Goal: Task Accomplishment & Management: Complete application form

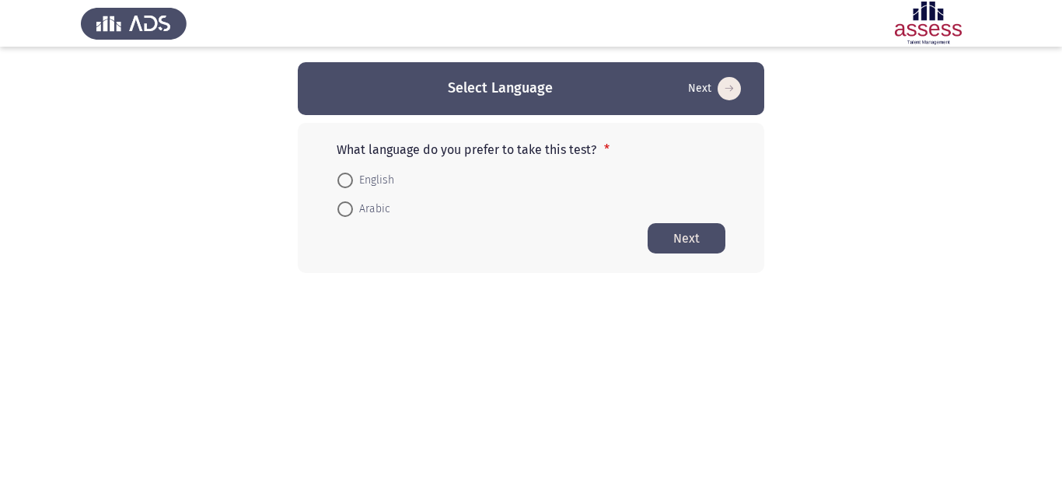
click at [348, 211] on span at bounding box center [345, 209] width 16 height 16
click at [348, 211] on input "Arabic" at bounding box center [345, 209] width 16 height 16
radio input "true"
click at [673, 236] on button "Next" at bounding box center [687, 237] width 78 height 30
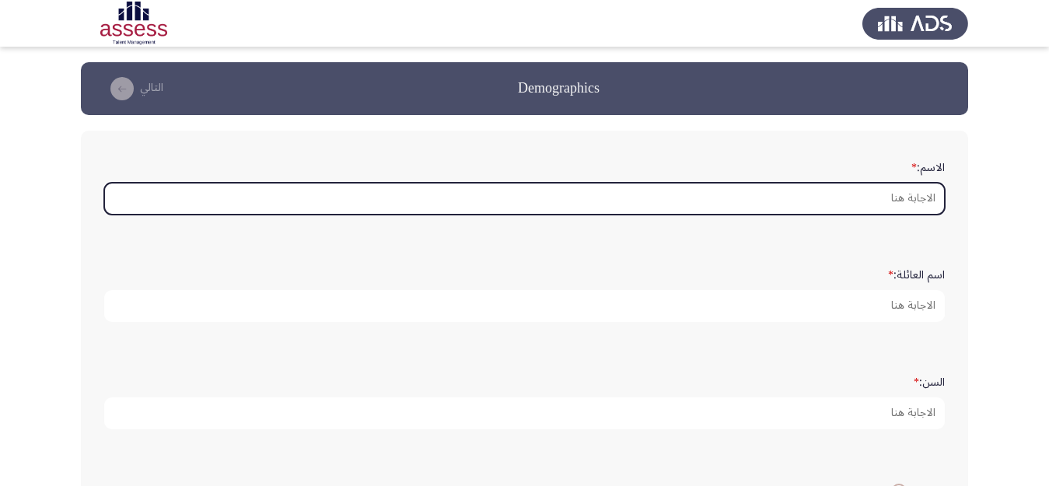
click at [919, 196] on input "الاسم: *" at bounding box center [524, 199] width 840 height 32
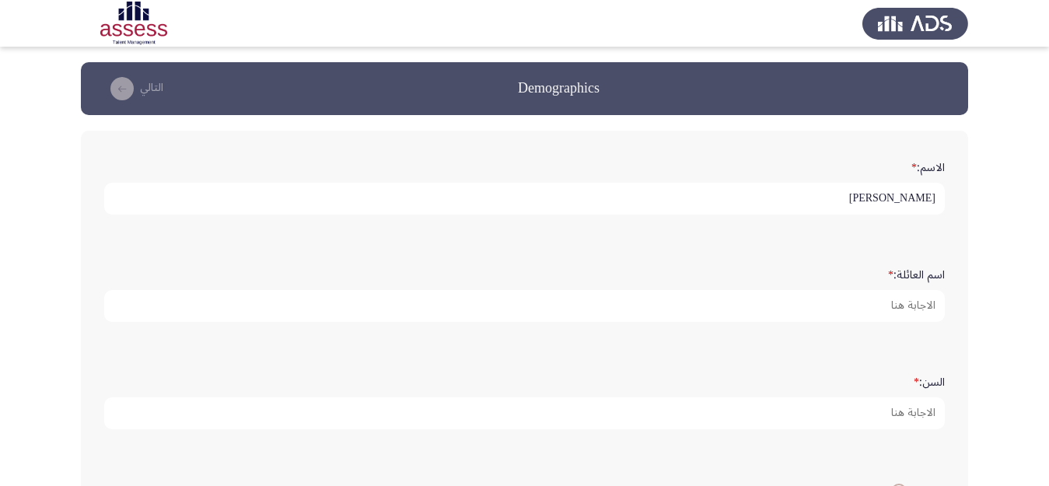
type input "[PERSON_NAME]"
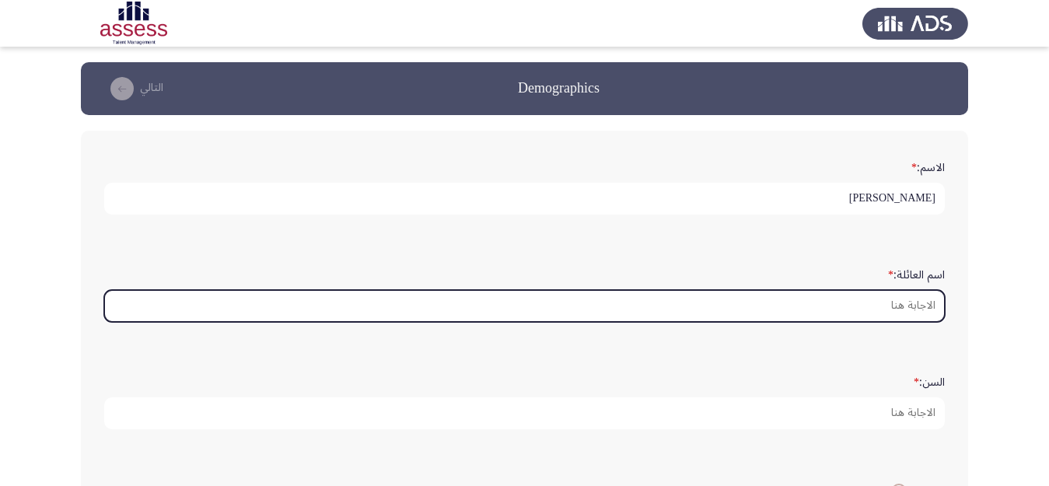
click at [900, 303] on input "اسم العائلة: *" at bounding box center [524, 306] width 840 height 32
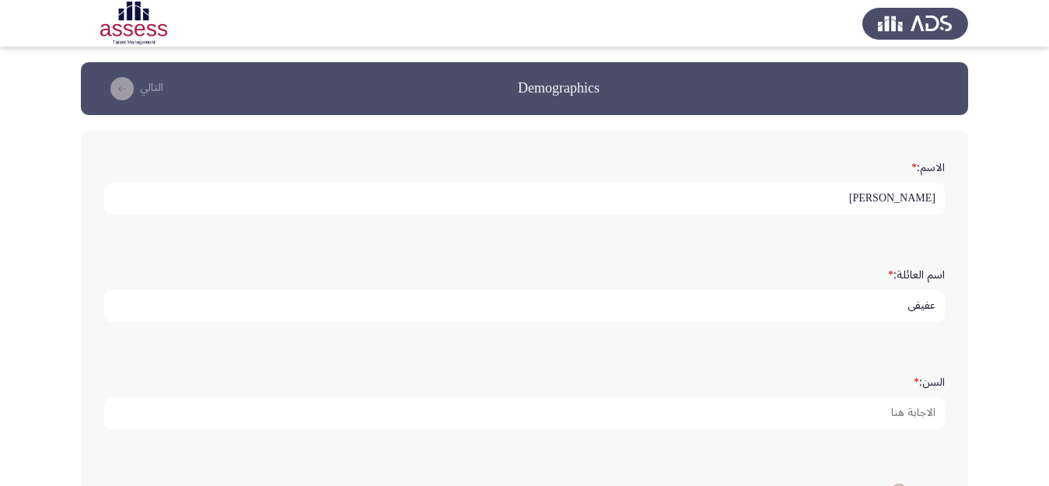
type input "عفيفى"
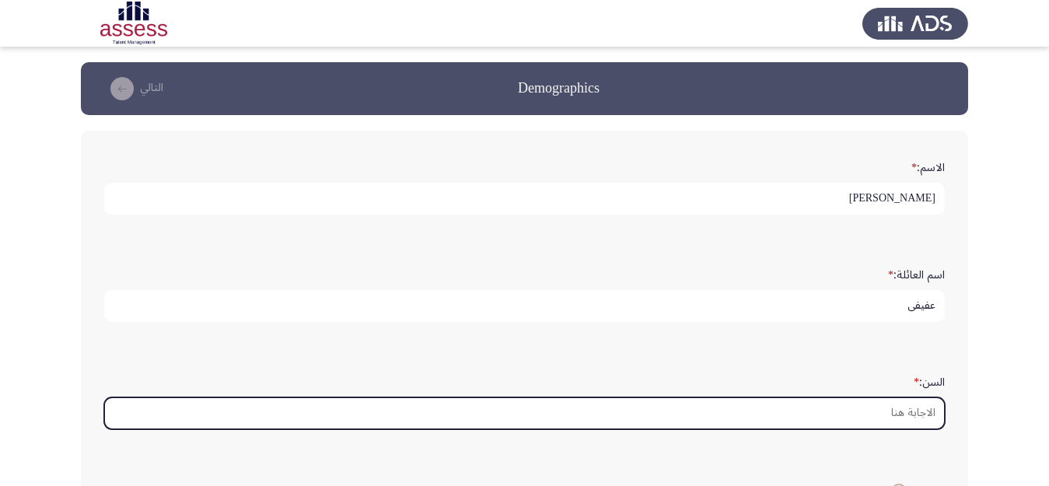
click at [923, 412] on input "السن: *" at bounding box center [524, 413] width 840 height 32
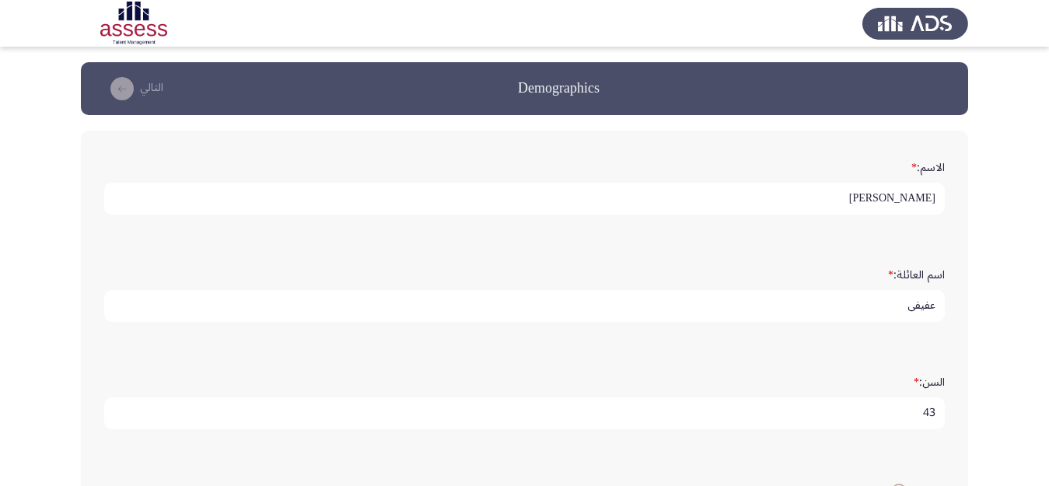
type input "43"
click at [987, 406] on app-assessment-container "Demographics التالي الاسم: * [PERSON_NAME] اسم العائلة: * عفيفى السن: * 43 النو…" at bounding box center [524, 425] width 1049 height 726
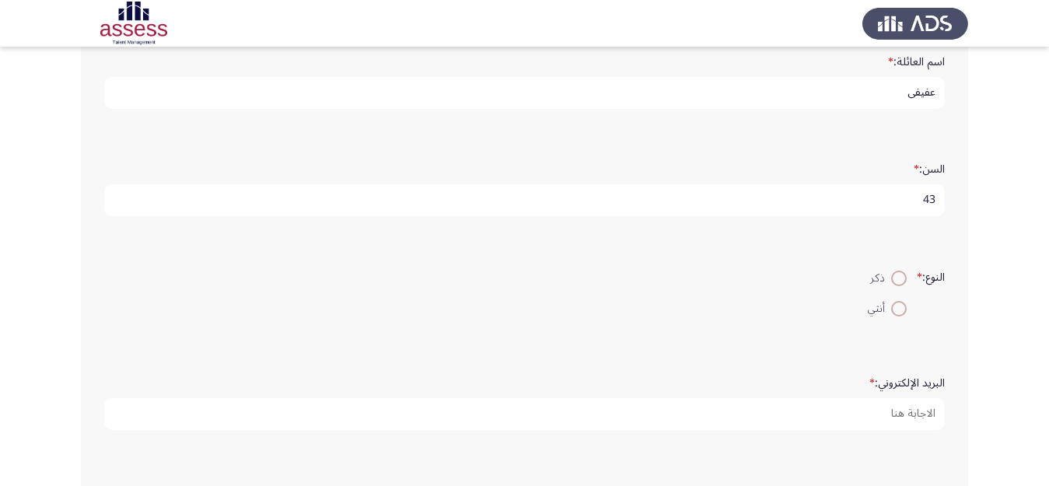
scroll to position [218, 0]
click at [891, 274] on span at bounding box center [899, 274] width 16 height 16
click at [891, 274] on input "ذكر" at bounding box center [899, 274] width 16 height 16
radio input "true"
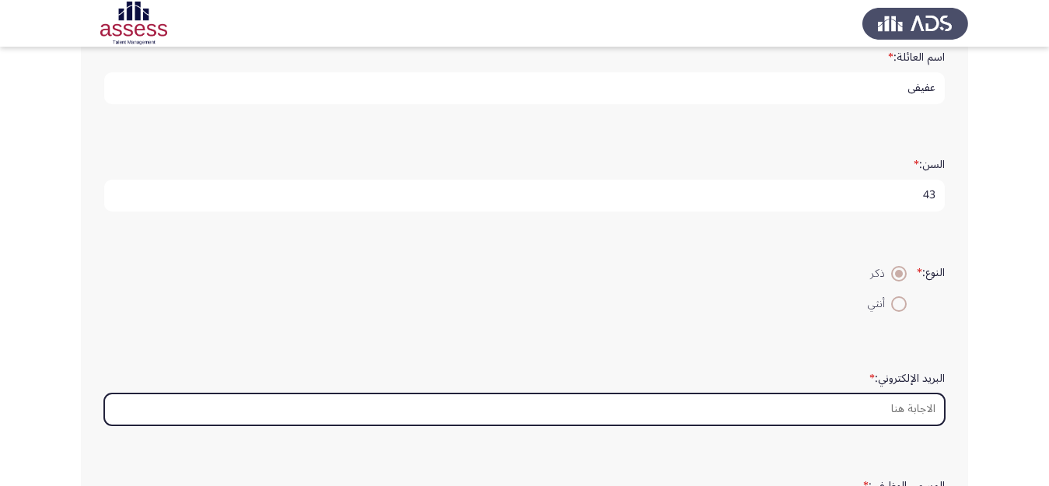
click at [883, 410] on input "البريد الإلكتروني: *" at bounding box center [524, 409] width 840 height 32
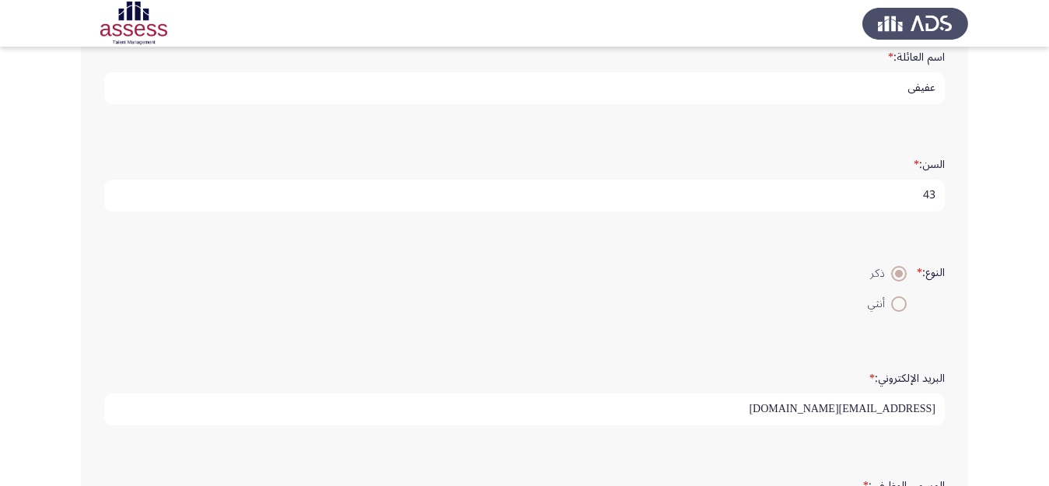
type input "[EMAIL_ADDRESS][DOMAIN_NAME]"
click at [998, 411] on app-assessment-container "Demographics التالي الاسم: * [PERSON_NAME] اسم العائلة: * عفيفى السن: * 43 النو…" at bounding box center [524, 207] width 1049 height 726
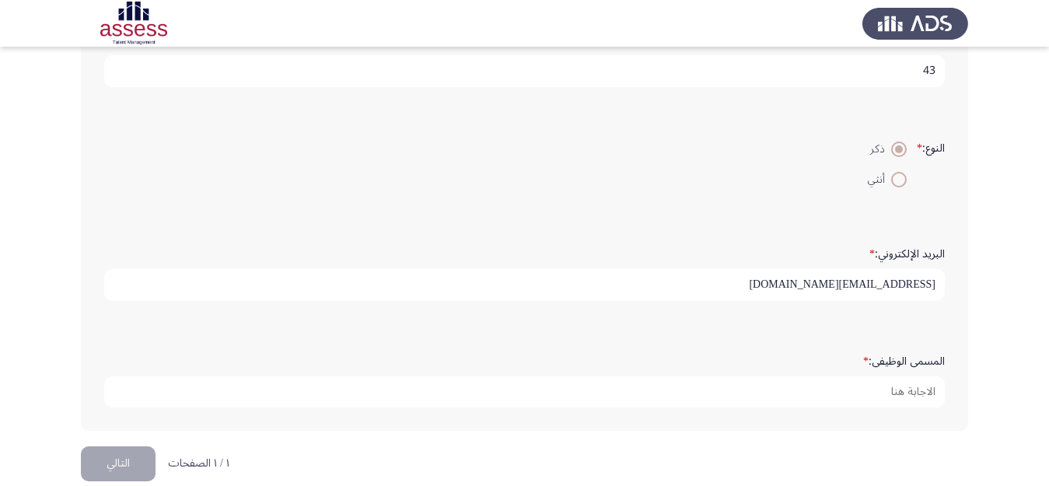
scroll to position [365, 0]
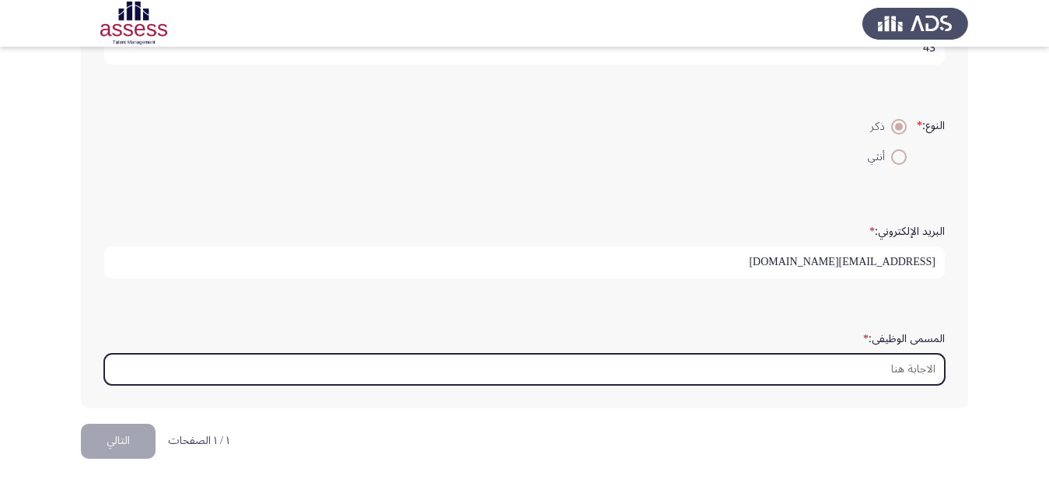
click at [911, 373] on input "المسمى الوظيفى: *" at bounding box center [524, 370] width 840 height 32
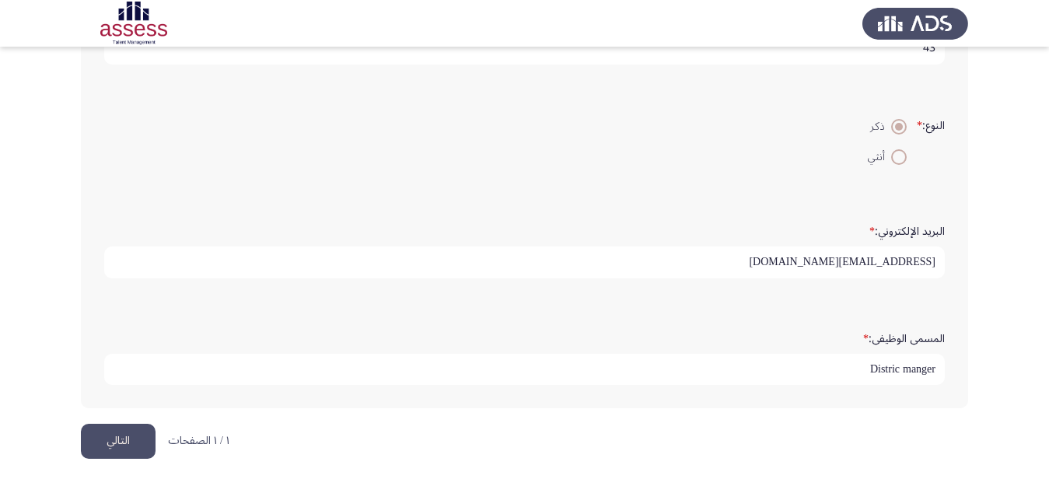
click at [889, 372] on input "Distric manger" at bounding box center [524, 370] width 840 height 32
click at [884, 372] on input "Distric manger" at bounding box center [524, 370] width 840 height 32
click at [885, 371] on input "Distric manger" at bounding box center [524, 370] width 840 height 32
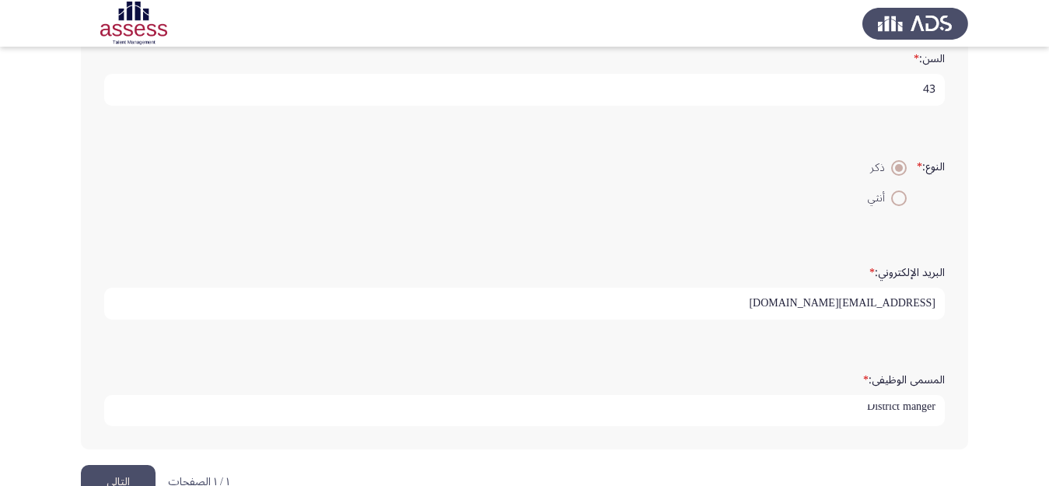
scroll to position [0, 0]
click at [921, 411] on input "District manger" at bounding box center [524, 411] width 840 height 32
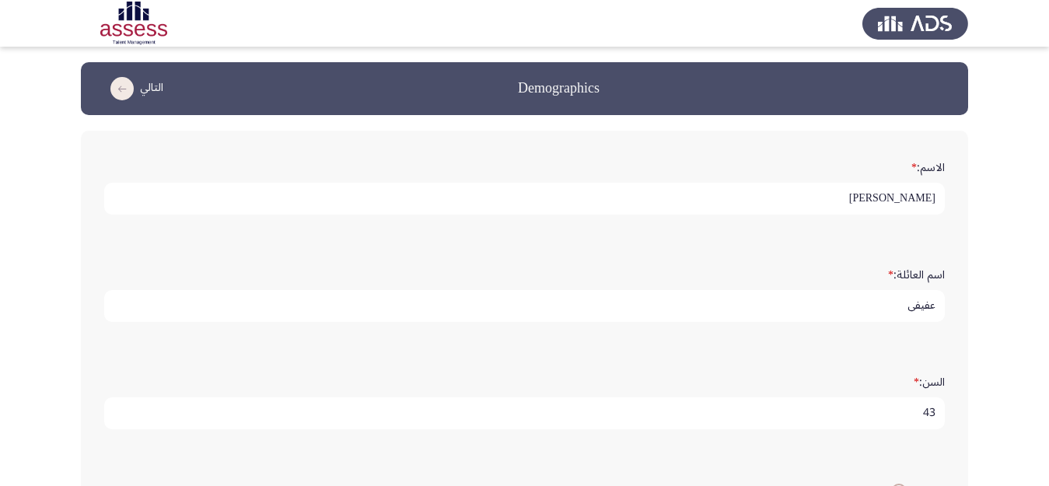
scroll to position [365, 0]
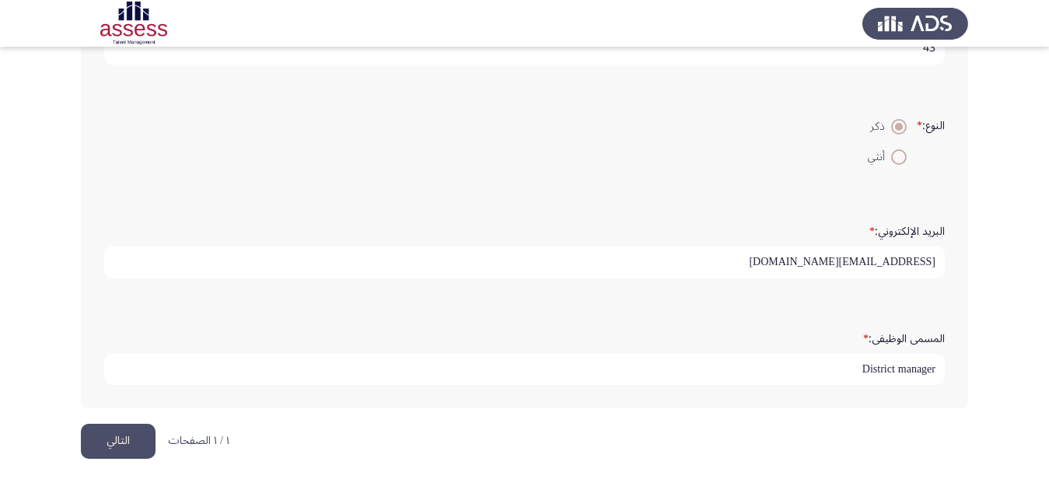
type input "District manager"
click at [124, 440] on button "التالي" at bounding box center [118, 441] width 75 height 35
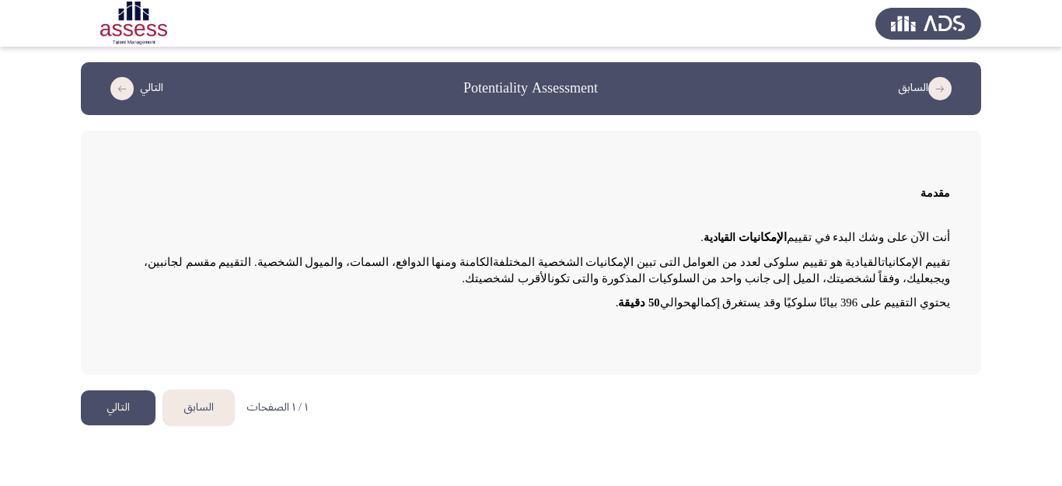
click at [114, 401] on button "التالي" at bounding box center [118, 407] width 75 height 35
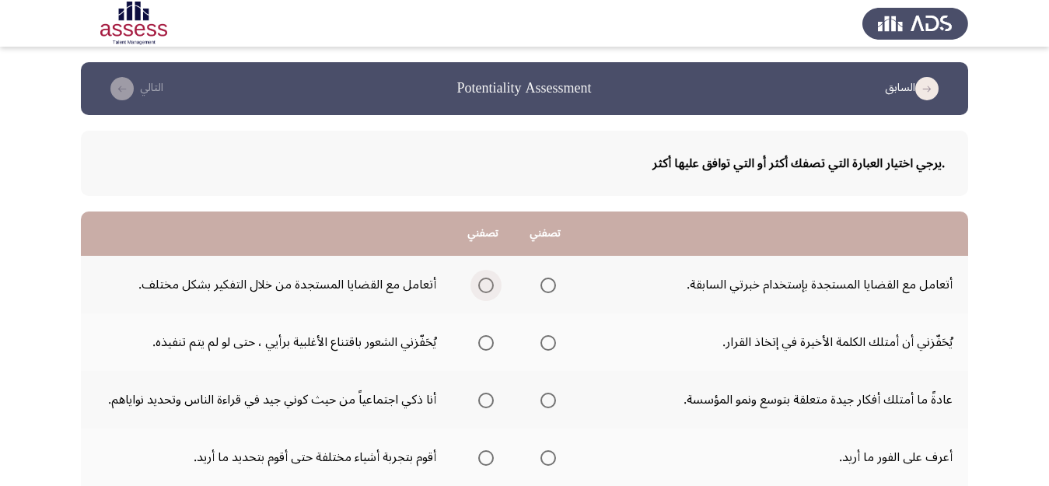
click at [485, 286] on span "Select an option" at bounding box center [486, 286] width 16 height 16
click at [485, 286] on input "Select an option" at bounding box center [486, 286] width 16 height 16
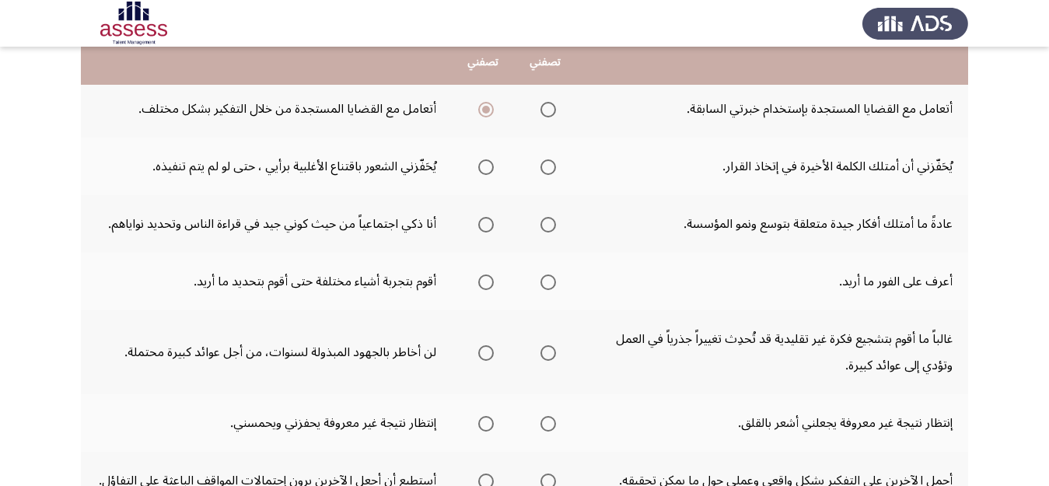
scroll to position [150, 0]
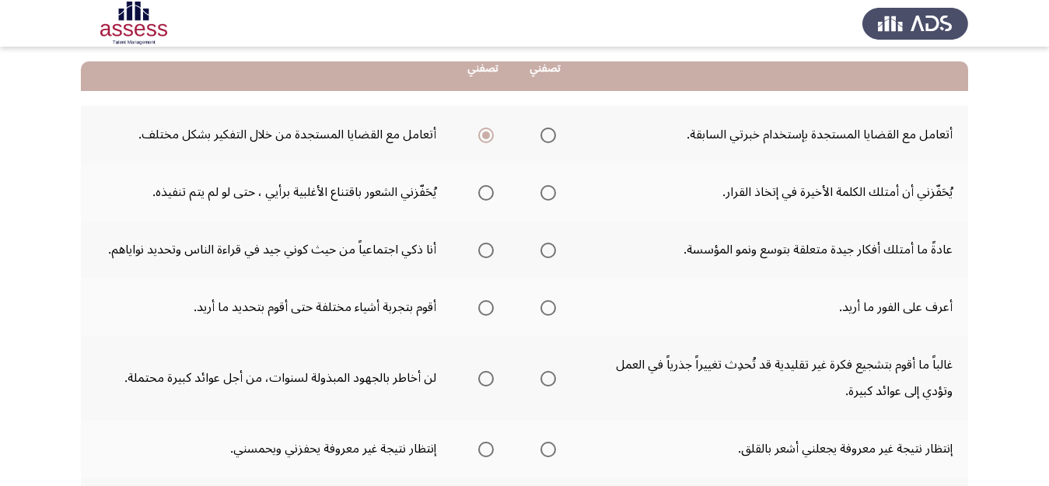
click at [548, 193] on span "Select an option" at bounding box center [548, 193] width 0 height 0
click at [547, 192] on input "Select an option" at bounding box center [548, 193] width 16 height 16
click at [547, 253] on span "Select an option" at bounding box center [548, 251] width 16 height 16
click at [547, 253] on input "Select an option" at bounding box center [548, 251] width 16 height 16
click at [547, 311] on span "Select an option" at bounding box center [548, 308] width 16 height 16
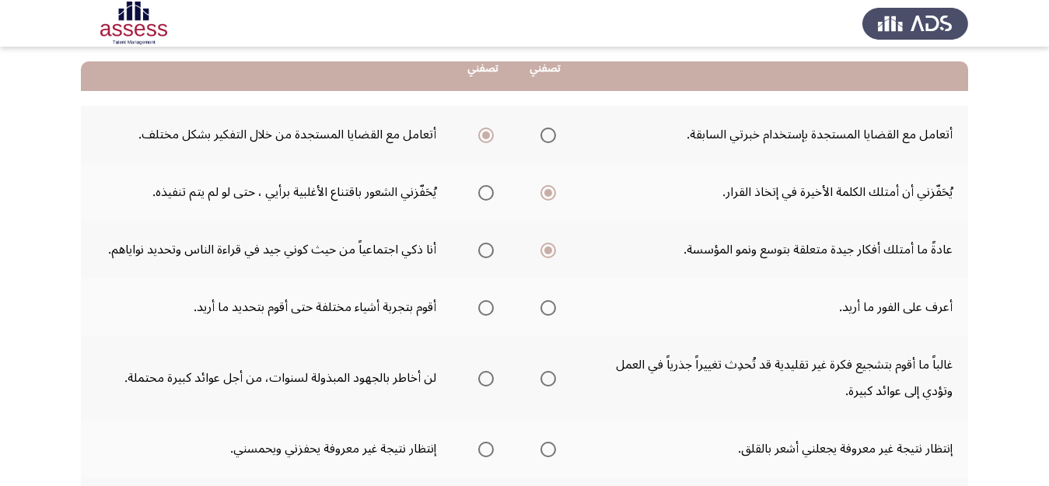
click at [547, 311] on input "Select an option" at bounding box center [548, 308] width 16 height 16
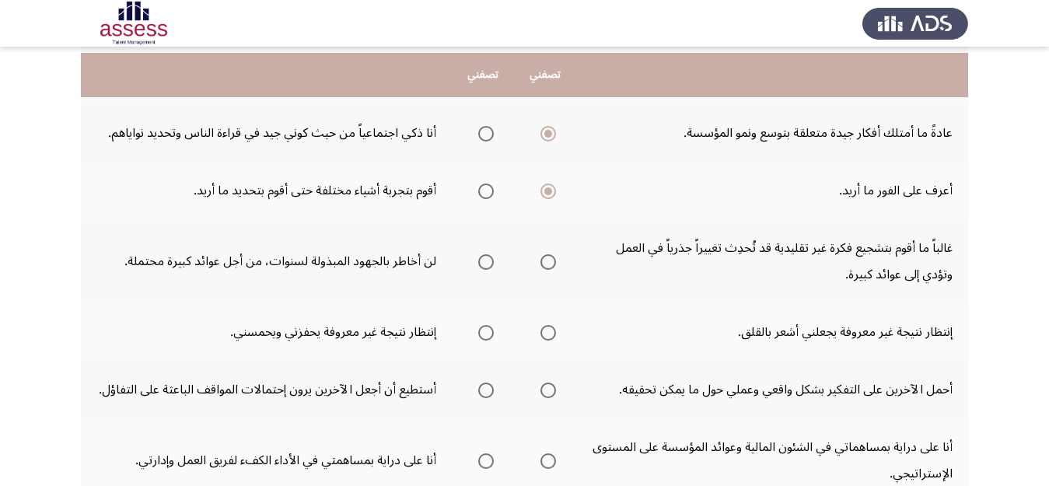
scroll to position [274, 0]
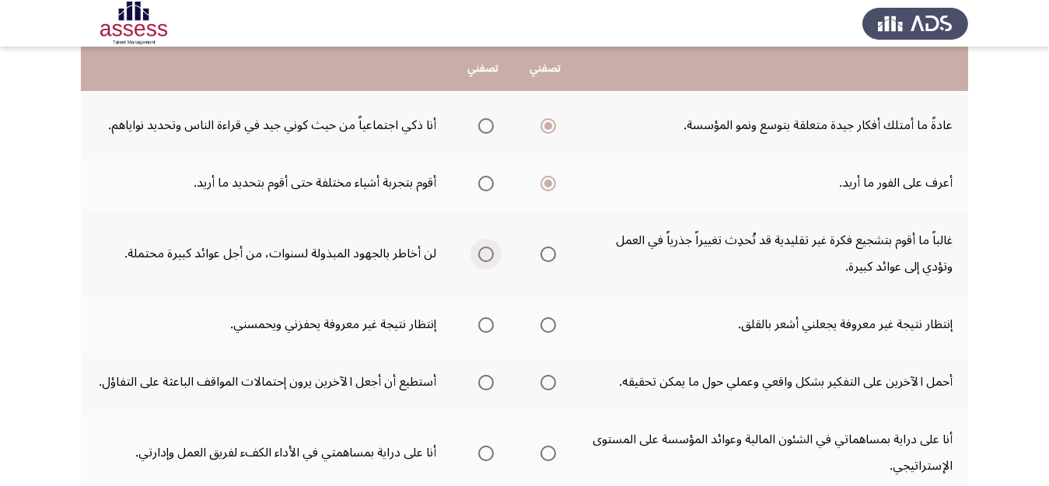
click at [484, 253] on span "Select an option" at bounding box center [486, 254] width 16 height 16
click at [484, 253] on input "Select an option" at bounding box center [486, 254] width 16 height 16
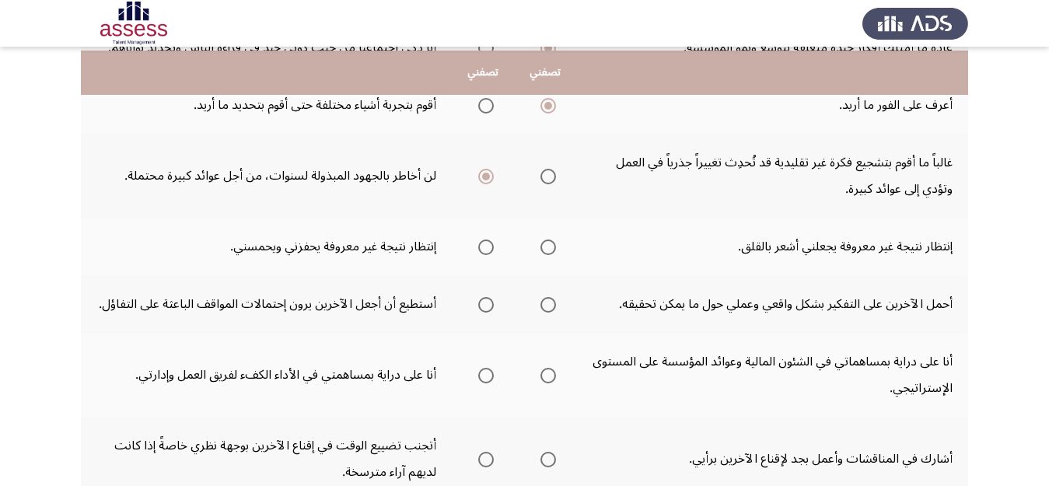
scroll to position [379, 0]
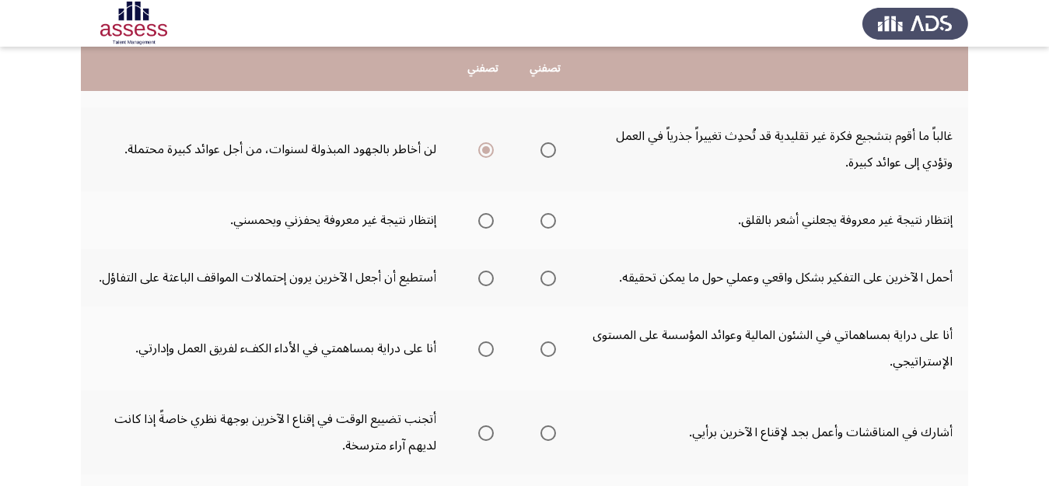
click at [548, 223] on span "Select an option" at bounding box center [548, 221] width 16 height 16
click at [548, 223] on input "Select an option" at bounding box center [548, 221] width 16 height 16
click at [548, 278] on span "Select an option" at bounding box center [548, 278] width 0 height 0
click at [546, 286] on input "Select an option" at bounding box center [548, 279] width 16 height 16
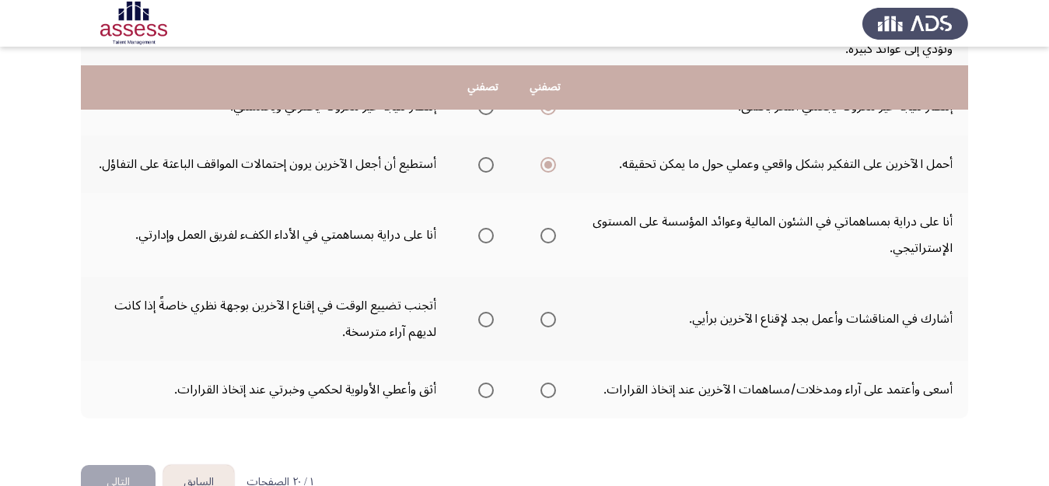
scroll to position [519, 0]
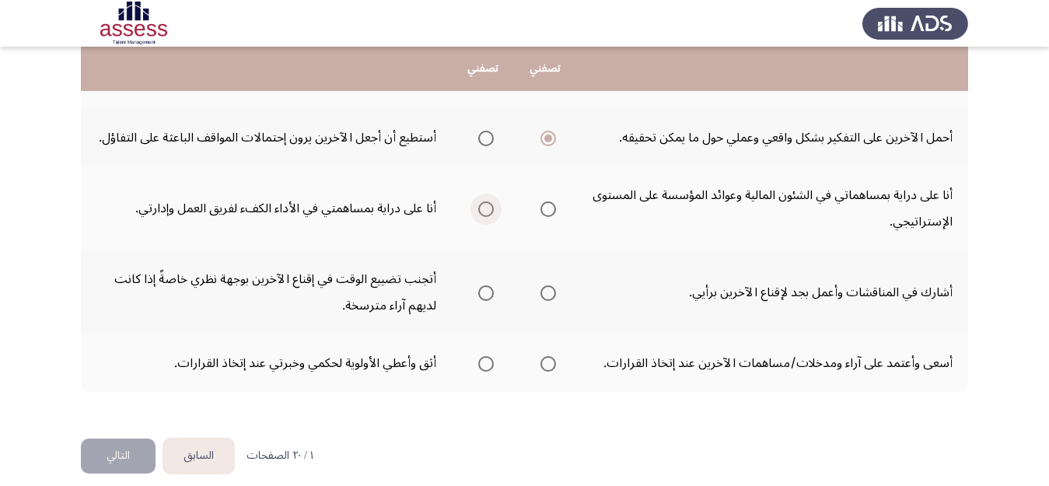
click at [486, 209] on span "Select an option" at bounding box center [486, 209] width 0 height 0
click at [484, 217] on input "Select an option" at bounding box center [486, 209] width 16 height 16
click at [548, 301] on span "Select an option" at bounding box center [548, 293] width 16 height 16
click at [548, 301] on input "Select an option" at bounding box center [548, 293] width 16 height 16
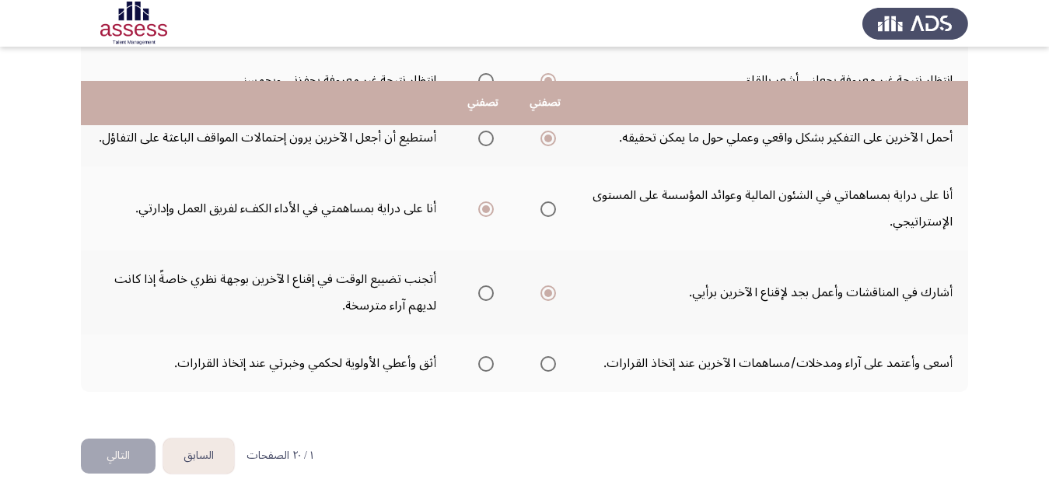
scroll to position [560, 0]
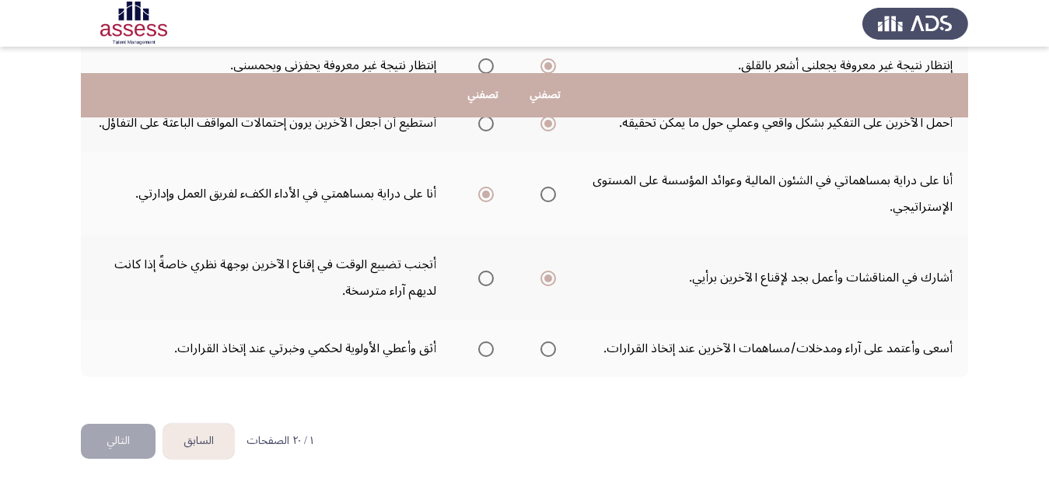
click at [550, 350] on span "Select an option" at bounding box center [548, 349] width 16 height 16
click at [550, 350] on input "Select an option" at bounding box center [548, 349] width 16 height 16
click at [113, 439] on button "التالي" at bounding box center [118, 441] width 75 height 35
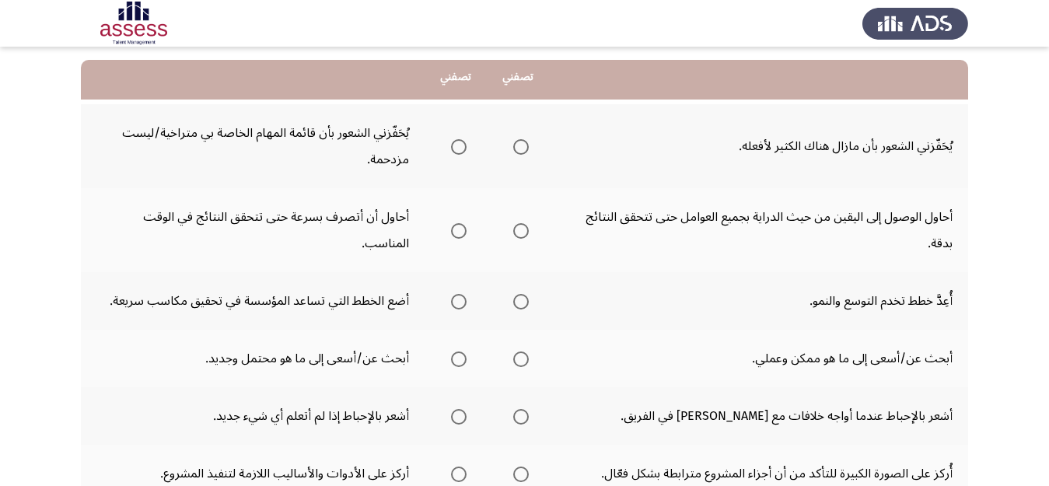
scroll to position [161, 0]
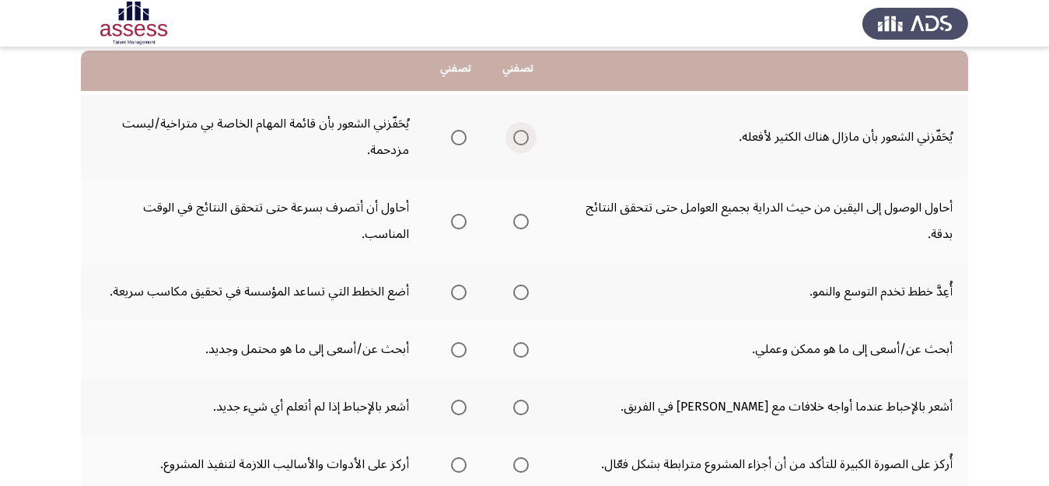
click at [521, 131] on span "Select an option" at bounding box center [521, 138] width 16 height 16
click at [521, 131] on input "Select an option" at bounding box center [521, 138] width 16 height 16
click at [516, 222] on span "Select an option" at bounding box center [521, 222] width 16 height 16
click at [516, 222] on input "Select an option" at bounding box center [521, 222] width 16 height 16
click at [520, 295] on span "Select an option" at bounding box center [521, 293] width 16 height 16
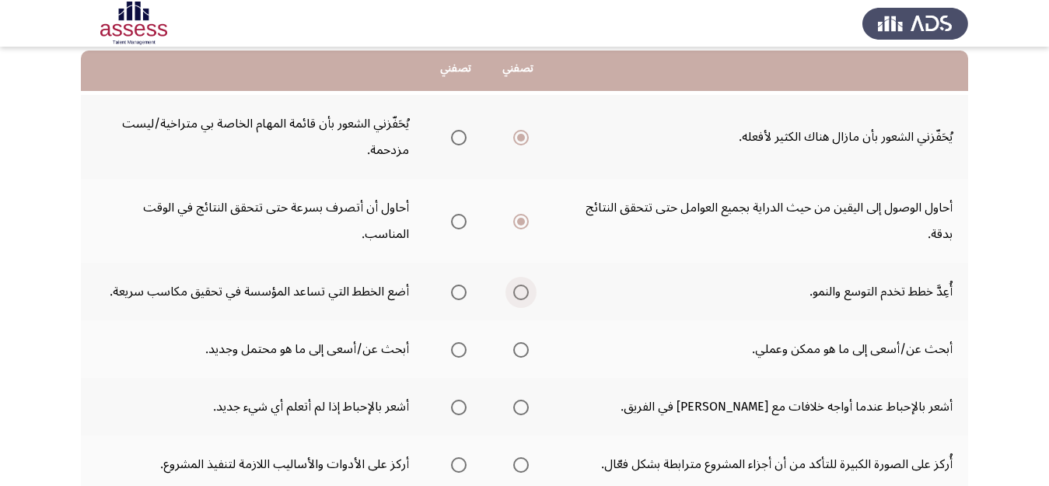
click at [520, 295] on input "Select an option" at bounding box center [521, 293] width 16 height 16
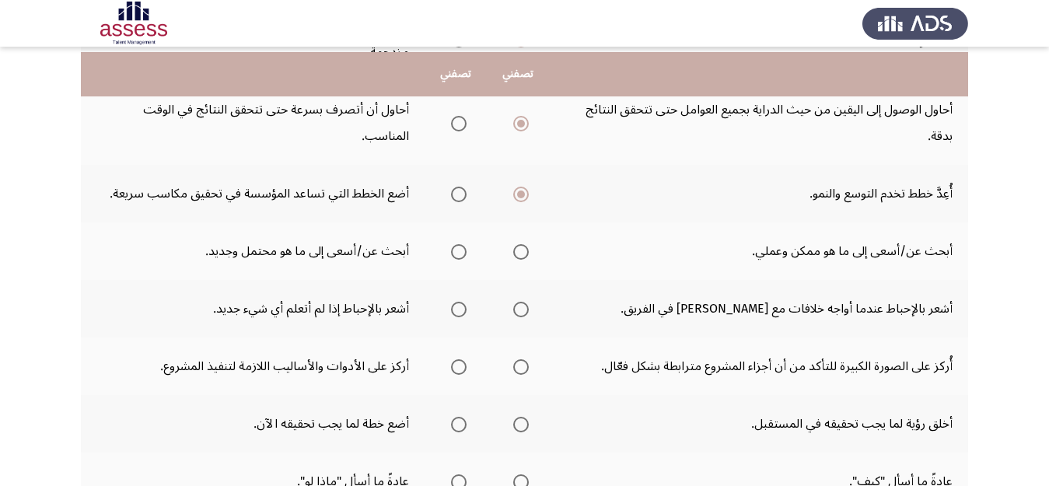
scroll to position [264, 0]
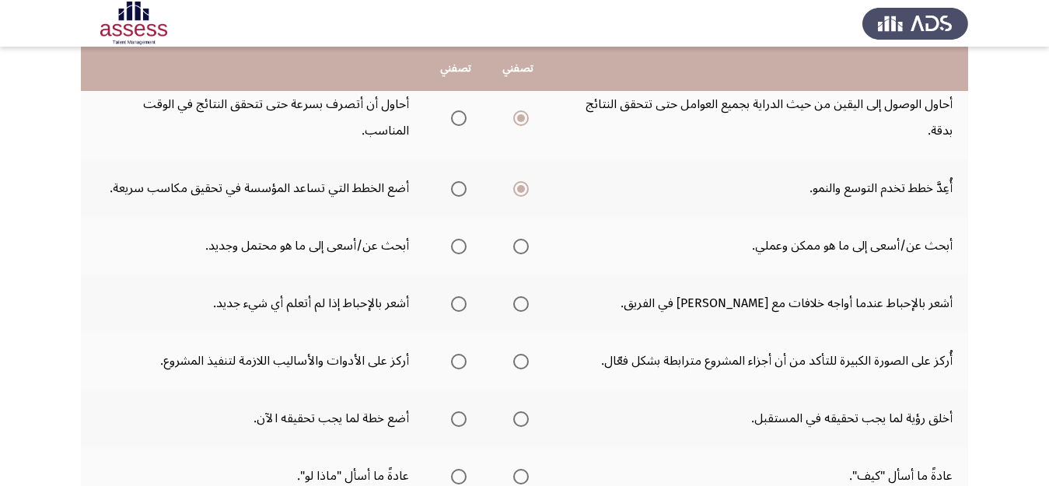
click at [521, 247] on span "Select an option" at bounding box center [521, 247] width 16 height 16
click at [521, 247] on input "Select an option" at bounding box center [521, 247] width 16 height 16
click at [457, 300] on span "Select an option" at bounding box center [459, 304] width 16 height 16
click at [457, 300] on input "Select an option" at bounding box center [459, 304] width 16 height 16
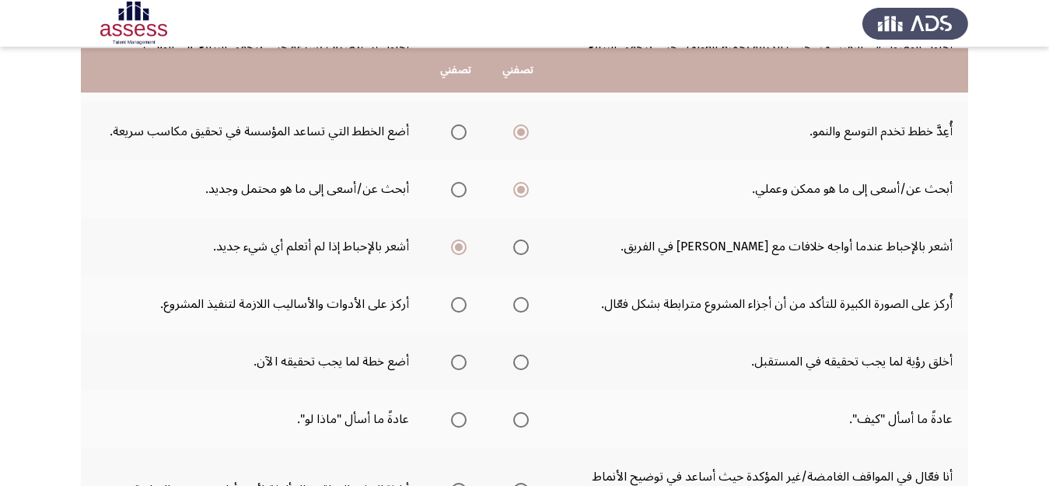
scroll to position [348, 0]
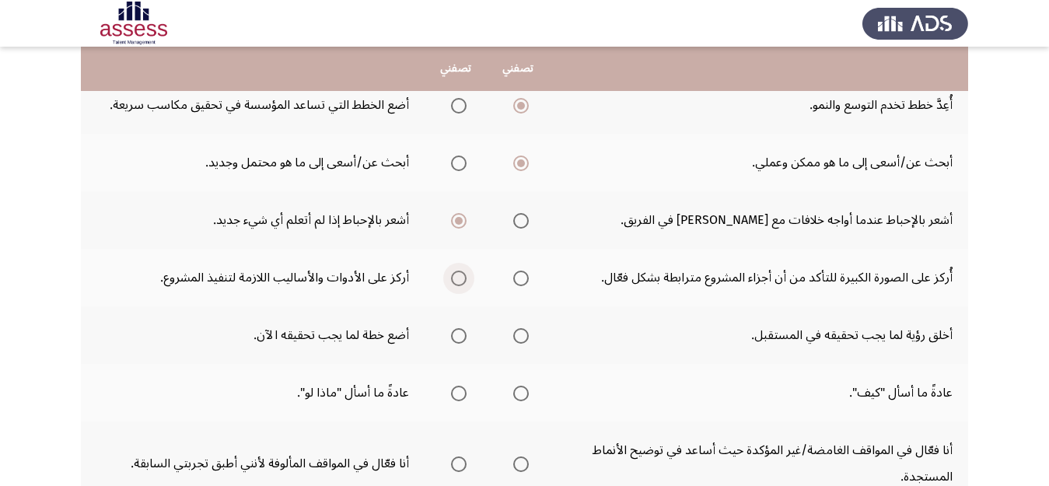
click at [461, 283] on span "Select an option" at bounding box center [459, 279] width 16 height 16
click at [461, 283] on input "Select an option" at bounding box center [459, 279] width 16 height 16
click at [460, 337] on span "Select an option" at bounding box center [459, 336] width 16 height 16
click at [460, 337] on input "Select an option" at bounding box center [459, 336] width 16 height 16
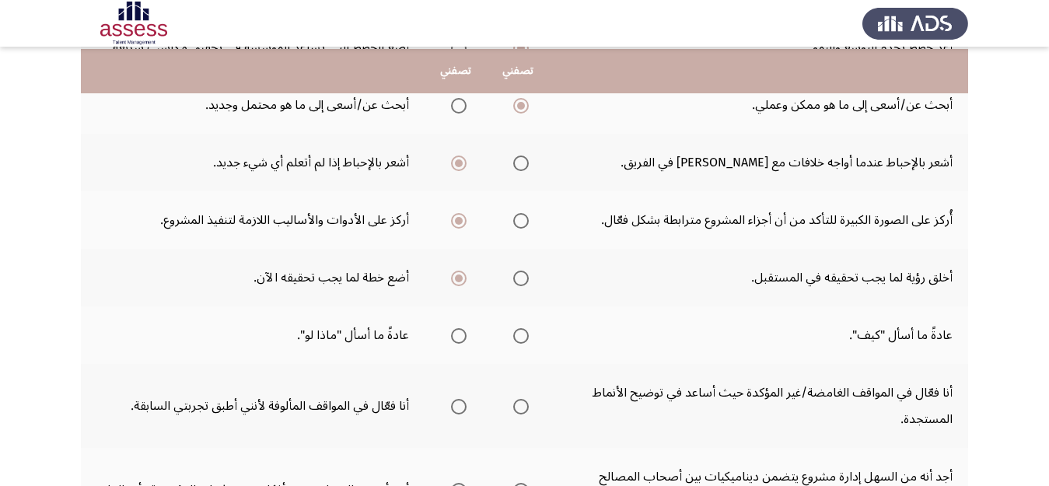
scroll to position [410, 0]
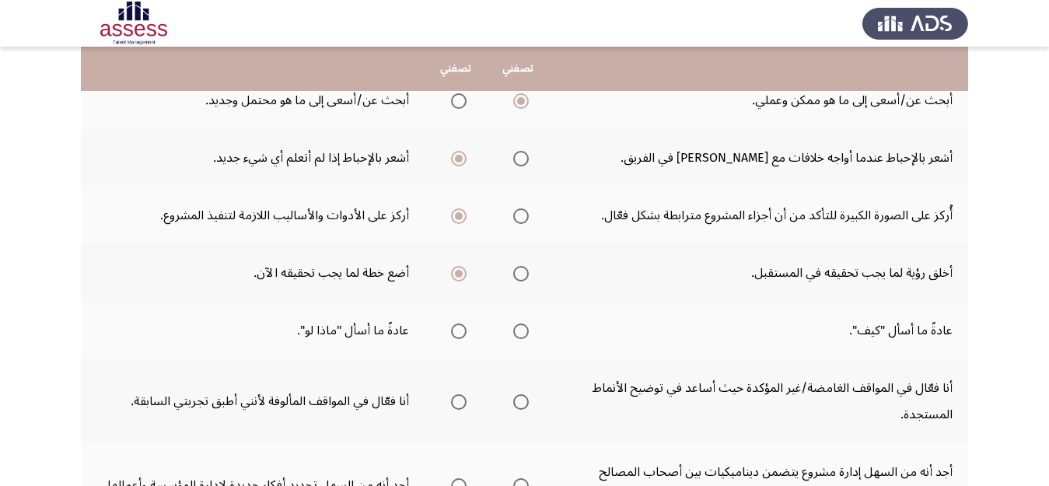
click at [519, 331] on span "Select an option" at bounding box center [521, 331] width 16 height 16
click at [519, 331] on input "Select an option" at bounding box center [521, 331] width 16 height 16
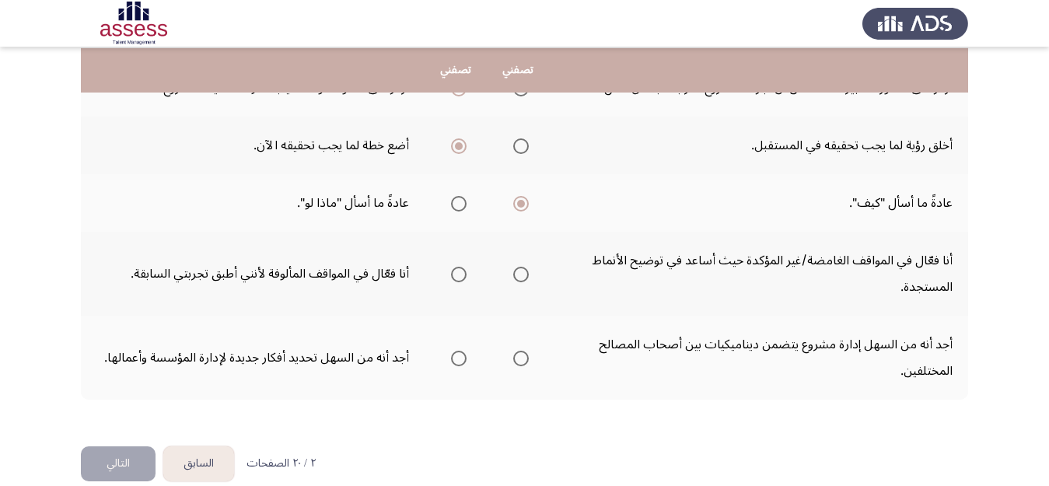
scroll to position [539, 0]
click at [460, 276] on span "Select an option" at bounding box center [459, 273] width 16 height 16
click at [460, 276] on input "Select an option" at bounding box center [459, 273] width 16 height 16
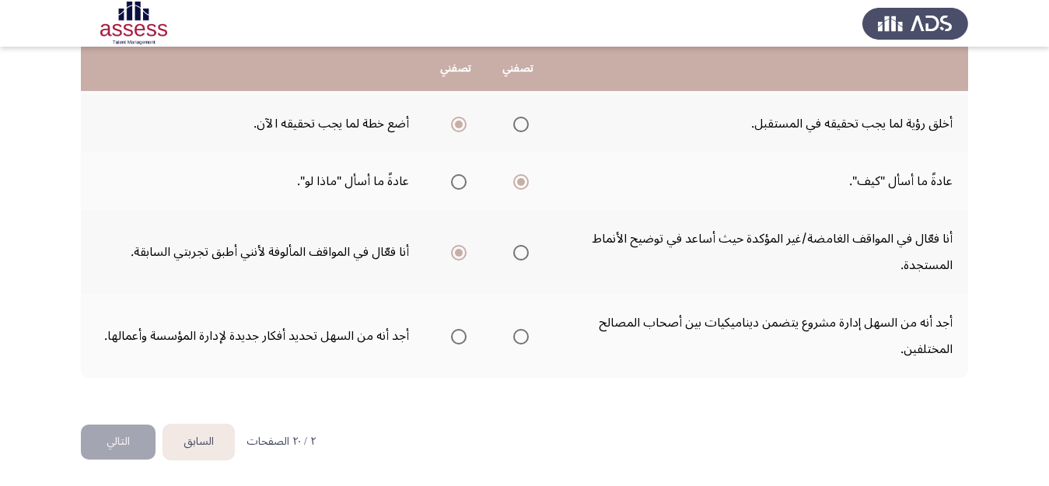
scroll to position [560, 0]
click at [459, 336] on span "Select an option" at bounding box center [459, 336] width 0 height 0
click at [457, 335] on input "Select an option" at bounding box center [459, 336] width 16 height 16
click at [111, 434] on button "التالي" at bounding box center [118, 441] width 75 height 35
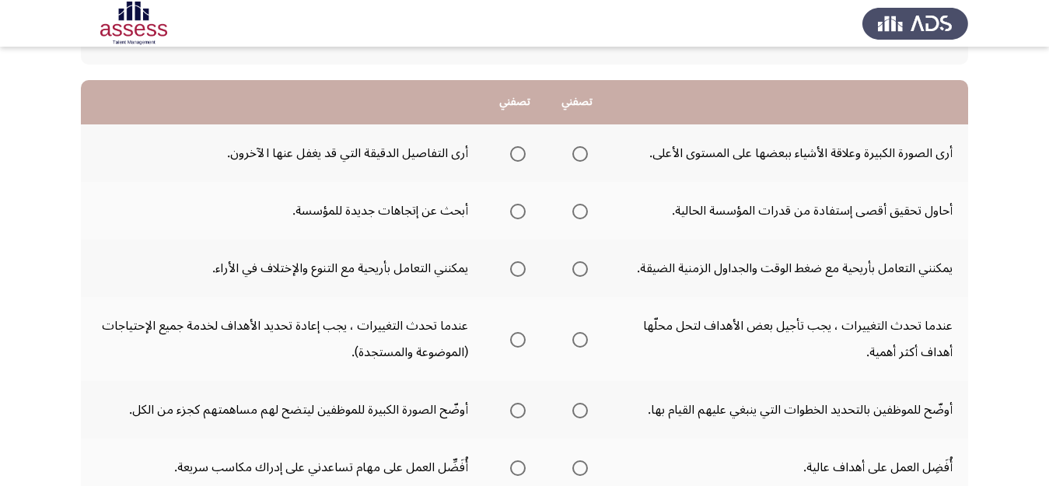
scroll to position [145, 0]
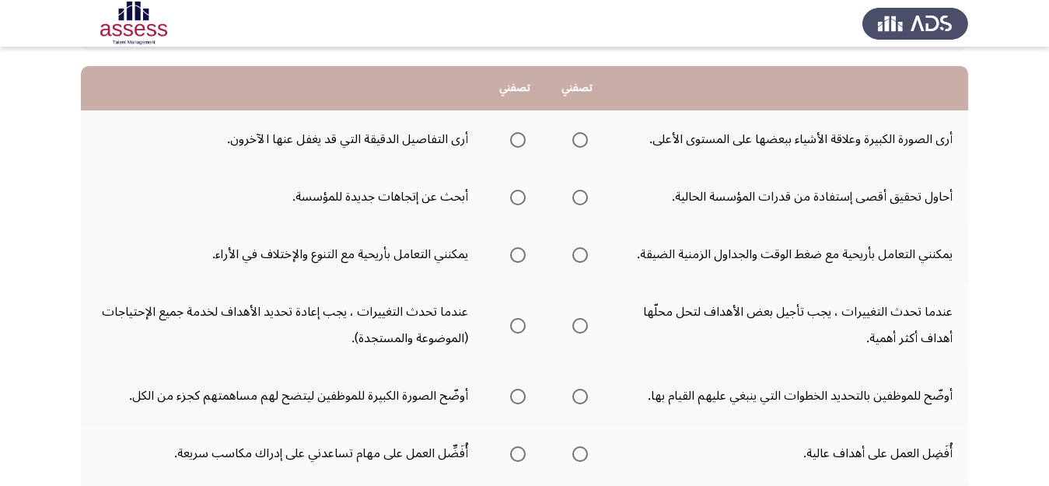
click at [575, 143] on span "Select an option" at bounding box center [580, 140] width 16 height 16
click at [575, 143] on input "Select an option" at bounding box center [580, 140] width 16 height 16
click at [577, 192] on span "Select an option" at bounding box center [580, 198] width 16 height 16
click at [577, 192] on input "Select an option" at bounding box center [580, 198] width 16 height 16
click at [517, 257] on span "Select an option" at bounding box center [518, 255] width 16 height 16
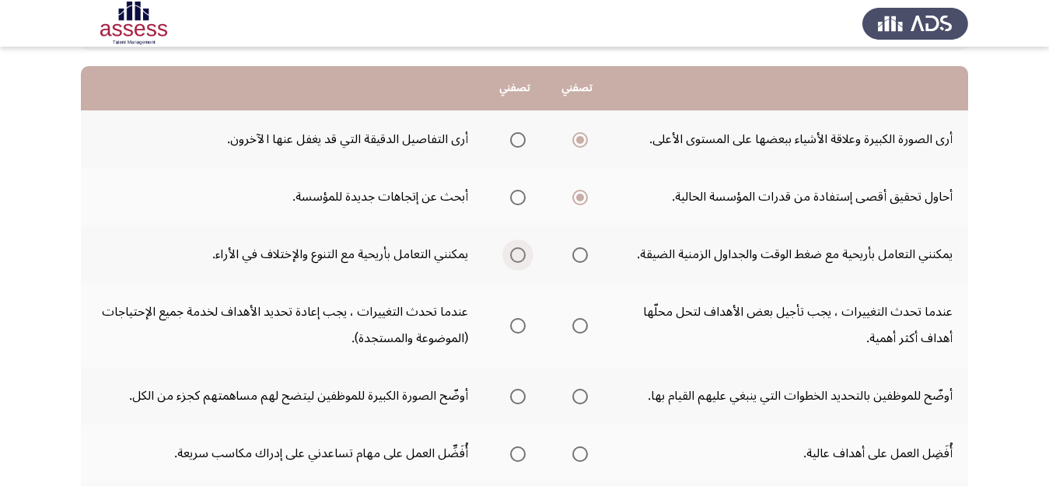
click at [517, 257] on input "Select an option" at bounding box center [518, 255] width 16 height 16
click at [512, 320] on span "Select an option" at bounding box center [518, 326] width 16 height 16
click at [512, 320] on input "Select an option" at bounding box center [518, 326] width 16 height 16
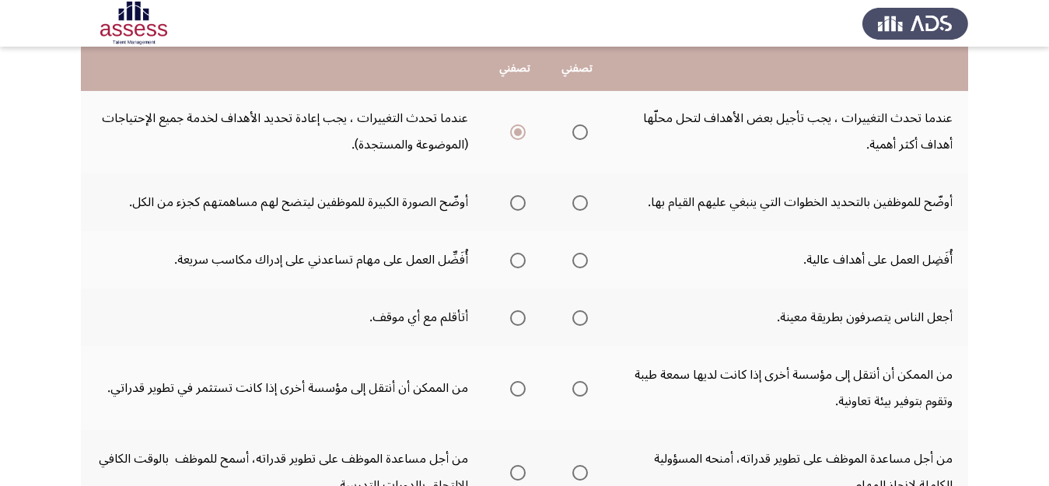
scroll to position [352, 0]
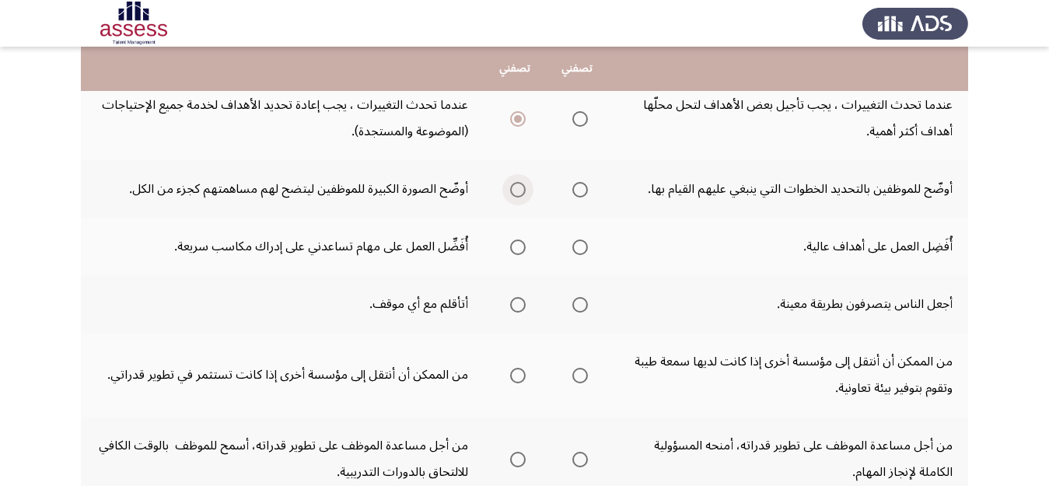
click at [512, 190] on span "Select an option" at bounding box center [518, 190] width 16 height 16
click at [512, 190] on input "Select an option" at bounding box center [518, 190] width 16 height 16
click at [578, 239] on span "Select an option" at bounding box center [580, 247] width 16 height 16
click at [578, 239] on input "Select an option" at bounding box center [580, 247] width 16 height 16
click at [514, 304] on span "Select an option" at bounding box center [518, 305] width 16 height 16
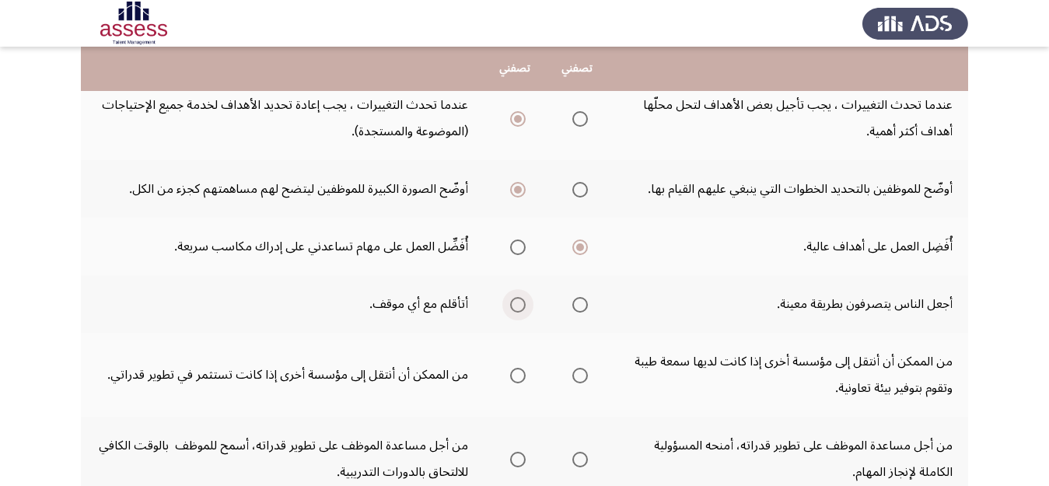
click at [514, 304] on input "Select an option" at bounding box center [518, 305] width 16 height 16
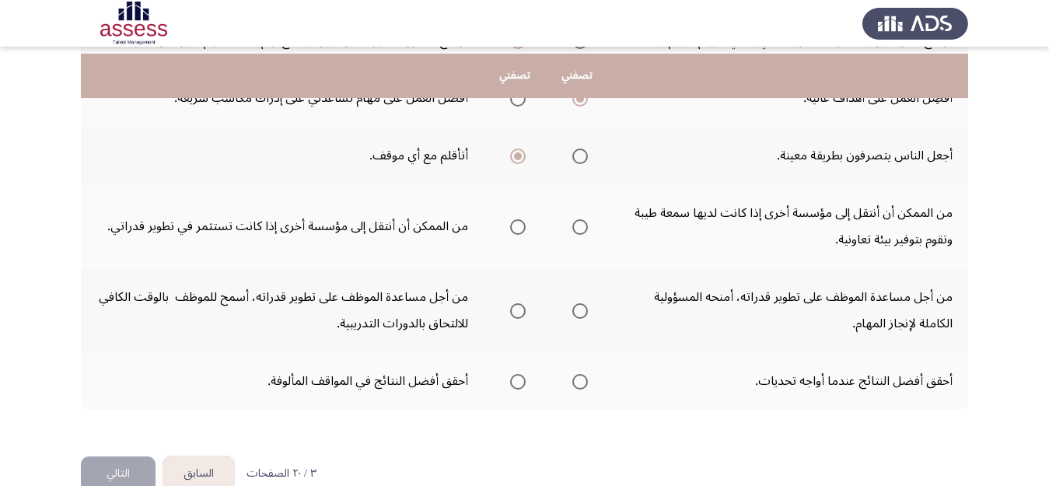
scroll to position [508, 0]
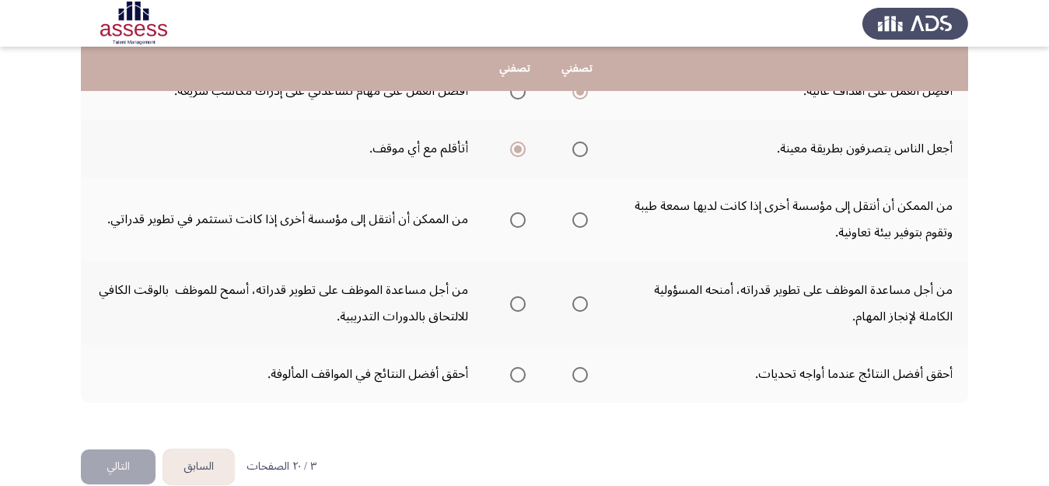
click at [573, 220] on span "Select an option" at bounding box center [580, 220] width 16 height 16
click at [573, 220] on input "Select an option" at bounding box center [580, 220] width 16 height 16
click at [577, 299] on span "Select an option" at bounding box center [580, 304] width 16 height 16
click at [577, 299] on input "Select an option" at bounding box center [580, 304] width 16 height 16
click at [574, 377] on span "Select an option" at bounding box center [580, 375] width 16 height 16
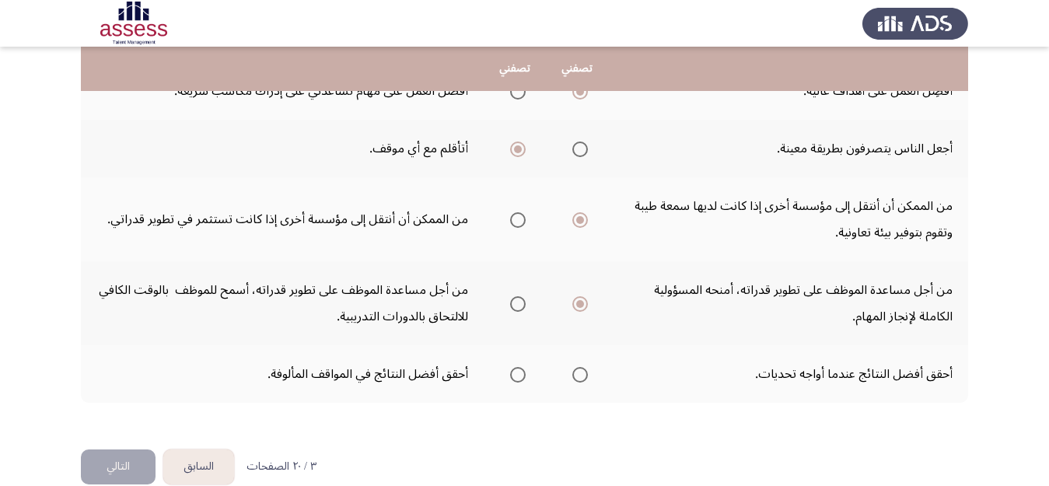
click at [574, 377] on input "Select an option" at bounding box center [580, 375] width 16 height 16
click at [114, 464] on button "التالي" at bounding box center [118, 466] width 75 height 35
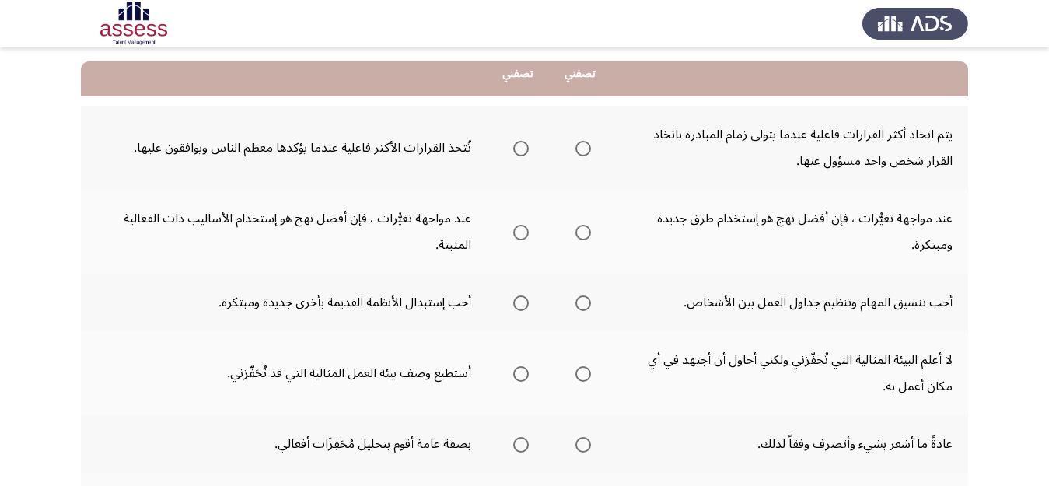
scroll to position [156, 0]
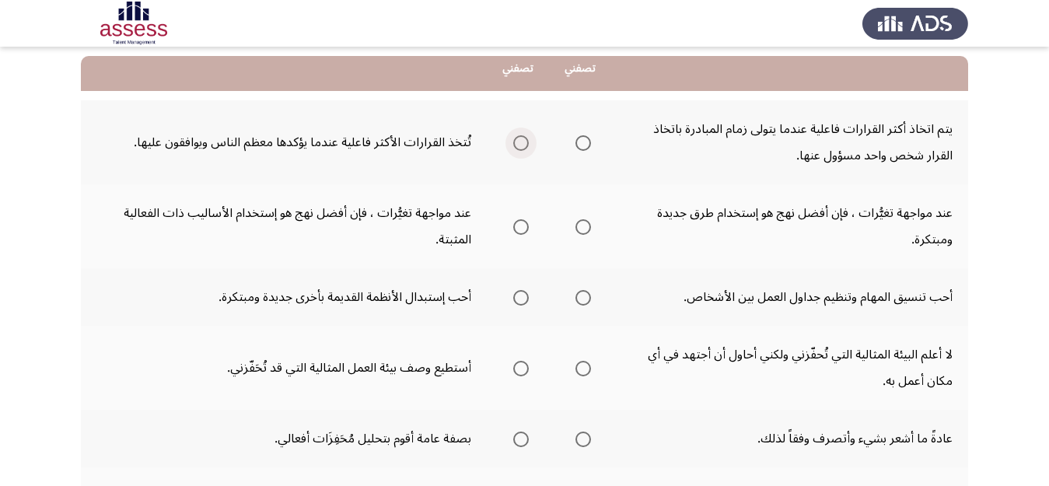
click at [521, 148] on span "Select an option" at bounding box center [521, 143] width 16 height 16
click at [521, 148] on input "Select an option" at bounding box center [521, 143] width 16 height 16
click at [579, 224] on span "Select an option" at bounding box center [583, 227] width 16 height 16
click at [579, 224] on input "Select an option" at bounding box center [583, 227] width 16 height 16
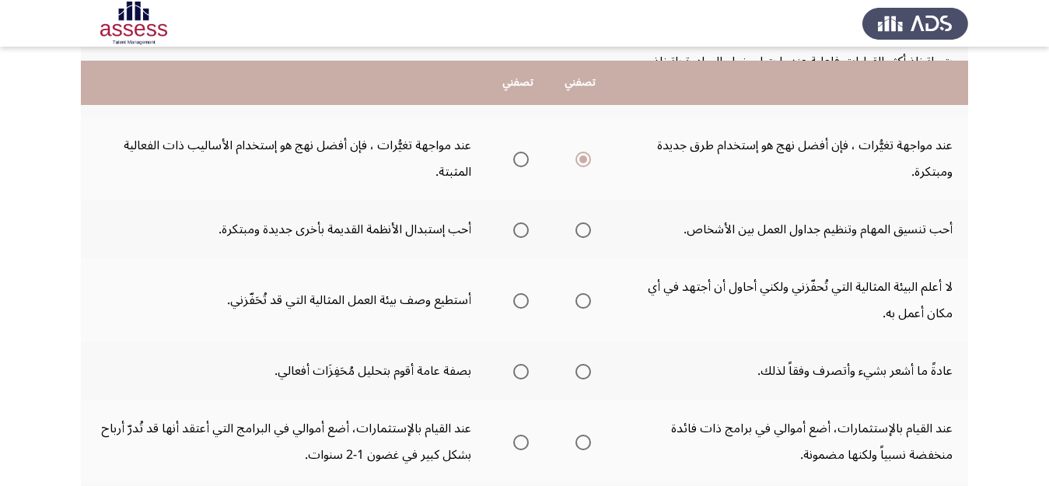
scroll to position [249, 0]
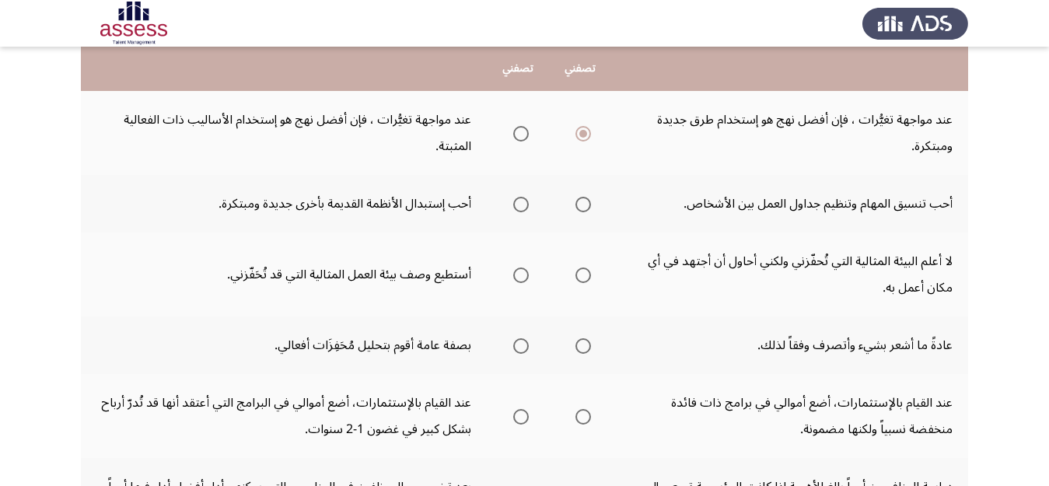
click at [585, 201] on span "Select an option" at bounding box center [583, 205] width 16 height 16
click at [585, 201] on input "Select an option" at bounding box center [583, 205] width 16 height 16
click at [517, 278] on span "Select an option" at bounding box center [521, 275] width 16 height 16
click at [517, 278] on input "Select an option" at bounding box center [521, 275] width 16 height 16
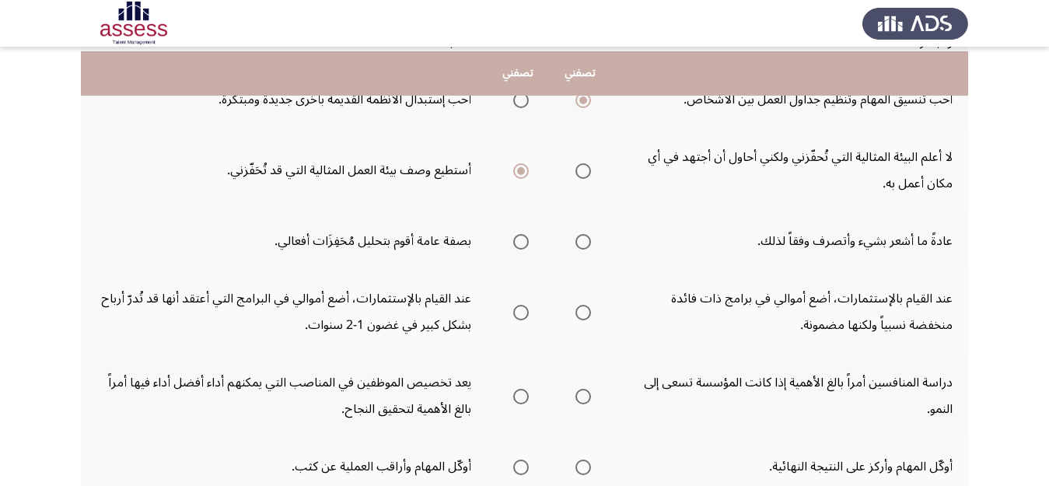
scroll to position [358, 0]
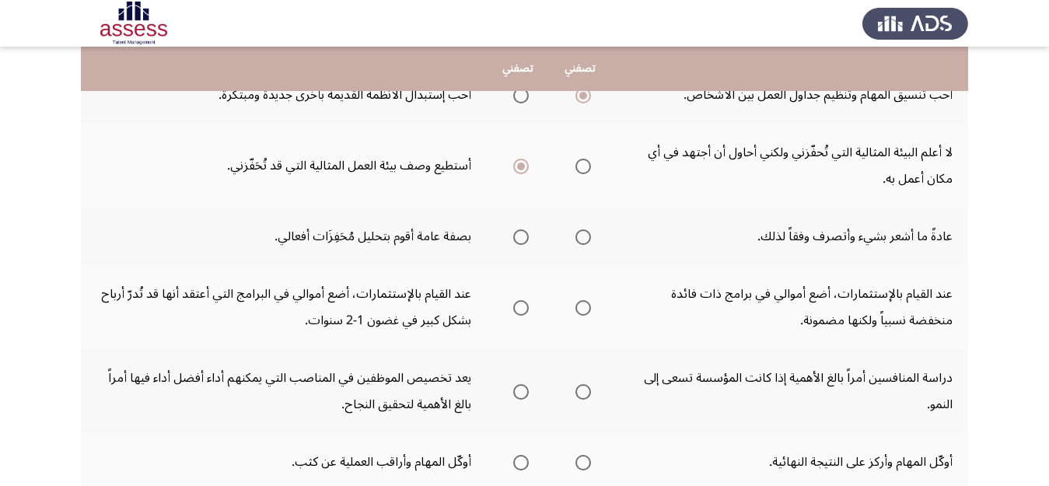
click at [587, 236] on span "Select an option" at bounding box center [583, 237] width 16 height 16
click at [587, 236] on input "Select an option" at bounding box center [583, 237] width 16 height 16
click at [582, 310] on span "Select an option" at bounding box center [583, 308] width 16 height 16
click at [582, 310] on input "Select an option" at bounding box center [583, 308] width 16 height 16
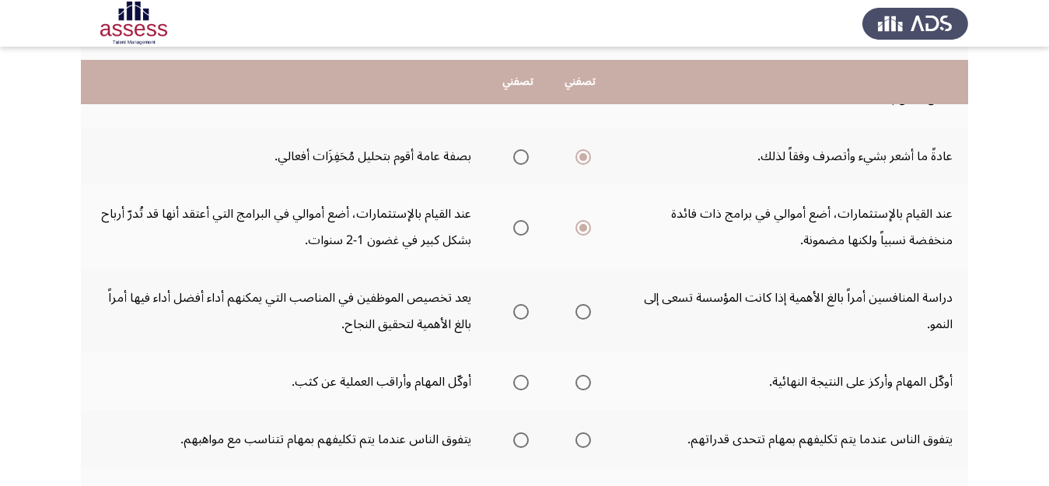
scroll to position [472, 0]
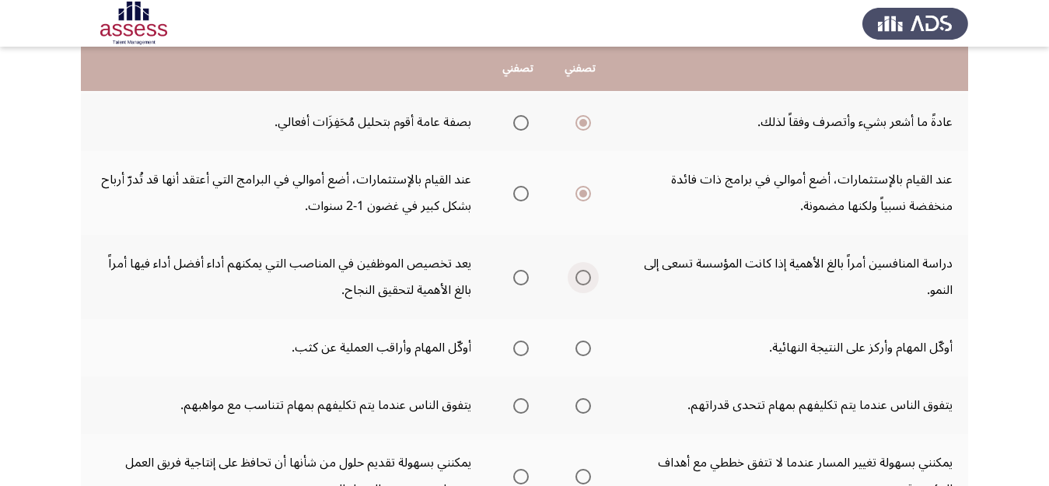
click at [585, 283] on span "Select an option" at bounding box center [583, 278] width 16 height 16
click at [585, 283] on input "Select an option" at bounding box center [583, 278] width 16 height 16
click at [518, 344] on span "Select an option" at bounding box center [521, 349] width 16 height 16
click at [518, 344] on input "Select an option" at bounding box center [521, 349] width 16 height 16
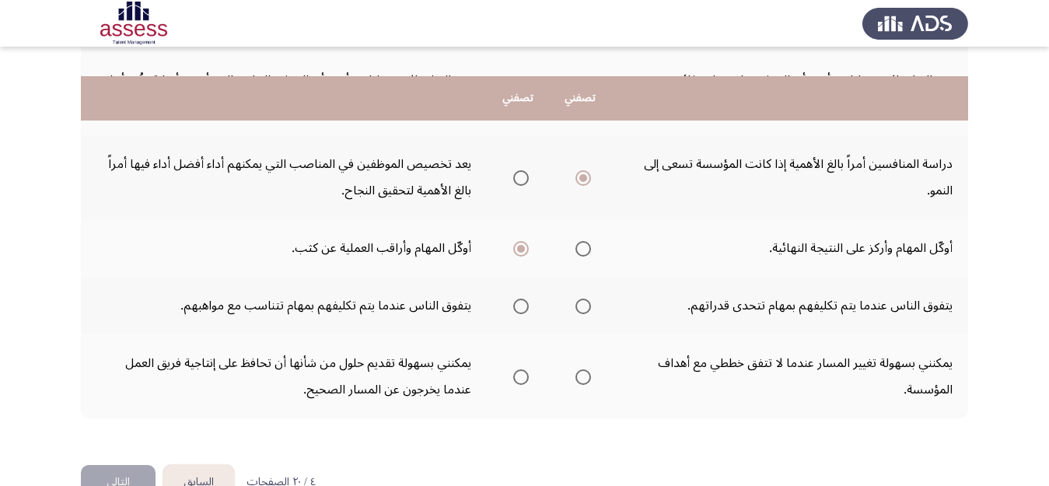
scroll to position [601, 0]
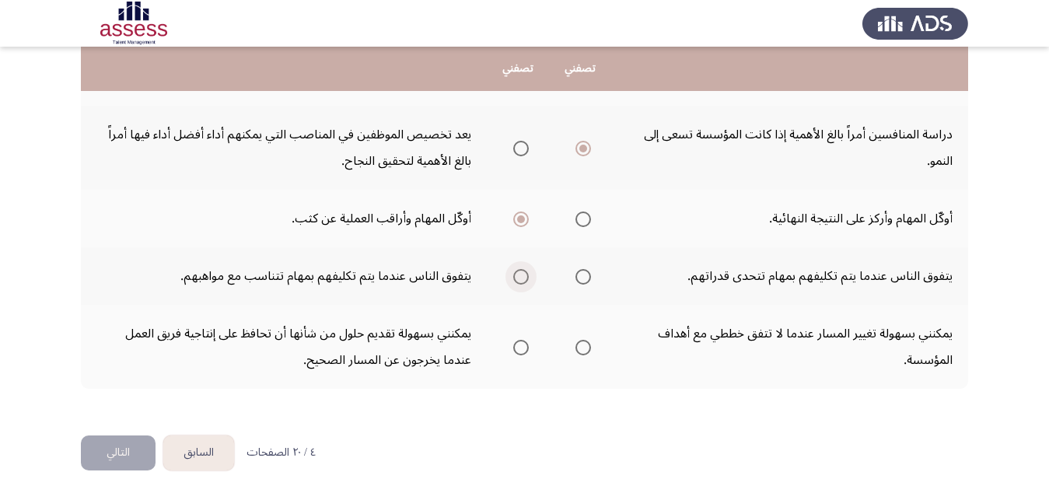
click at [520, 278] on span "Select an option" at bounding box center [521, 277] width 16 height 16
click at [520, 278] on input "Select an option" at bounding box center [521, 277] width 16 height 16
click at [517, 347] on span "Select an option" at bounding box center [521, 348] width 16 height 16
click at [517, 347] on input "Select an option" at bounding box center [521, 348] width 16 height 16
click at [116, 442] on button "التالي" at bounding box center [118, 452] width 75 height 35
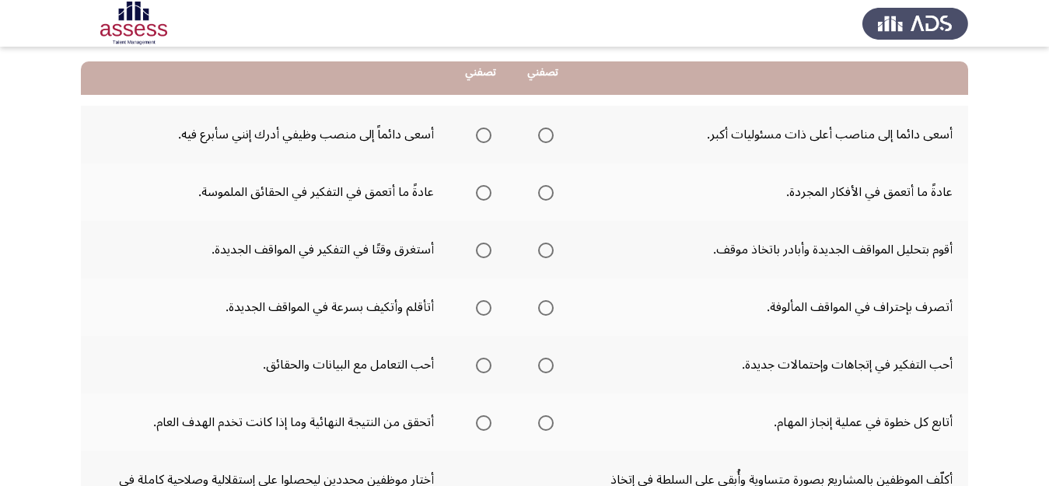
scroll to position [156, 0]
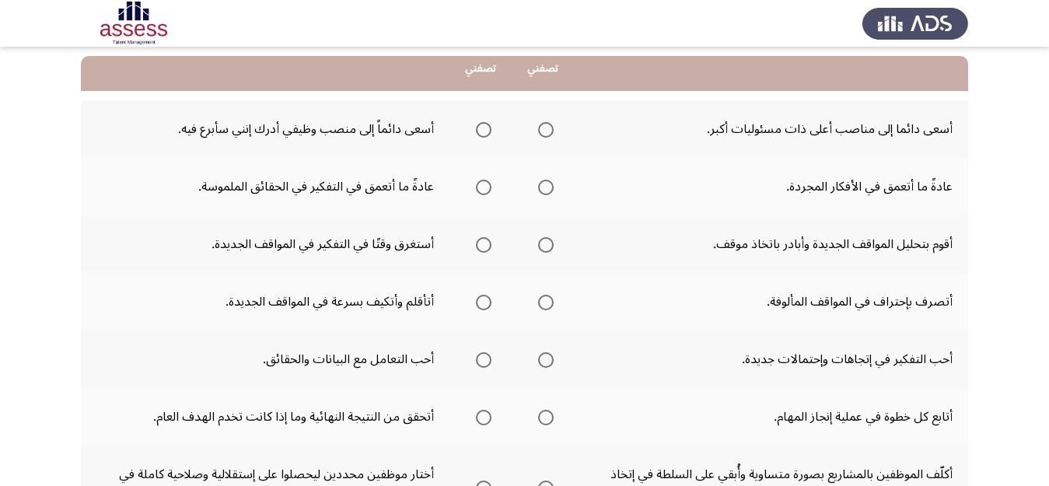
click at [483, 124] on span "Select an option" at bounding box center [484, 130] width 16 height 16
click at [483, 124] on input "Select an option" at bounding box center [484, 130] width 16 height 16
click at [486, 190] on span "Select an option" at bounding box center [484, 188] width 16 height 16
click at [486, 190] on input "Select an option" at bounding box center [484, 188] width 16 height 16
click at [547, 244] on span "Select an option" at bounding box center [546, 245] width 16 height 16
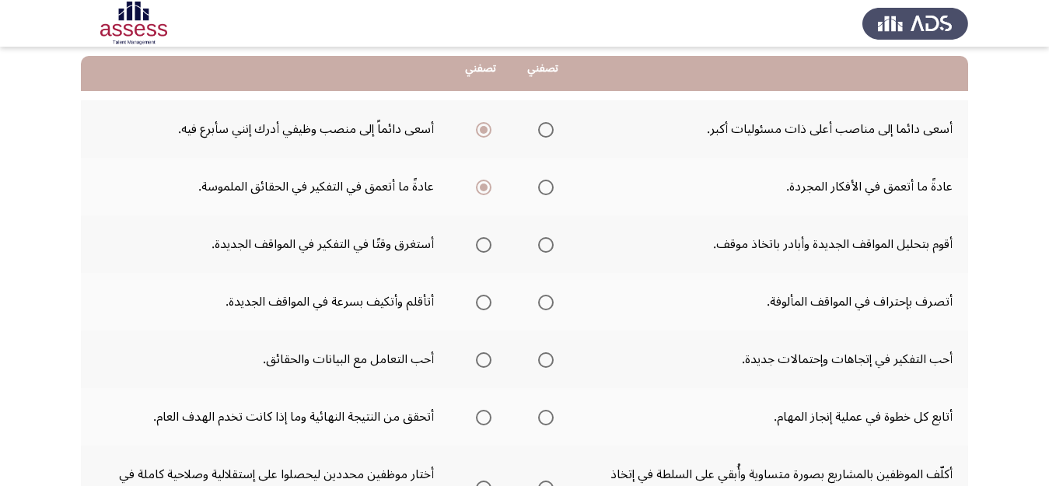
click at [547, 244] on input "Select an option" at bounding box center [546, 245] width 16 height 16
click at [487, 302] on span "Select an option" at bounding box center [484, 303] width 16 height 16
click at [487, 302] on input "Select an option" at bounding box center [484, 303] width 16 height 16
click at [484, 361] on span "Select an option" at bounding box center [484, 360] width 16 height 16
click at [484, 361] on input "Select an option" at bounding box center [484, 360] width 16 height 16
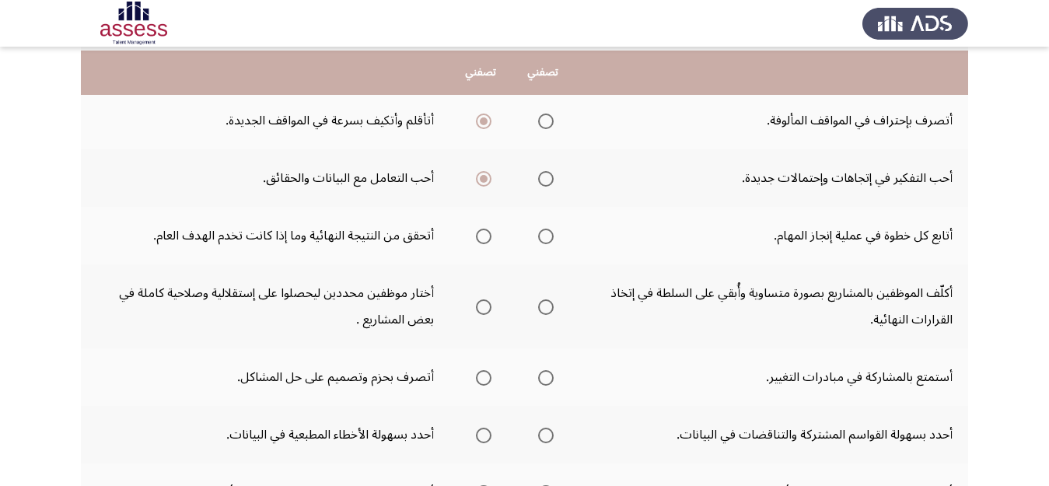
scroll to position [342, 0]
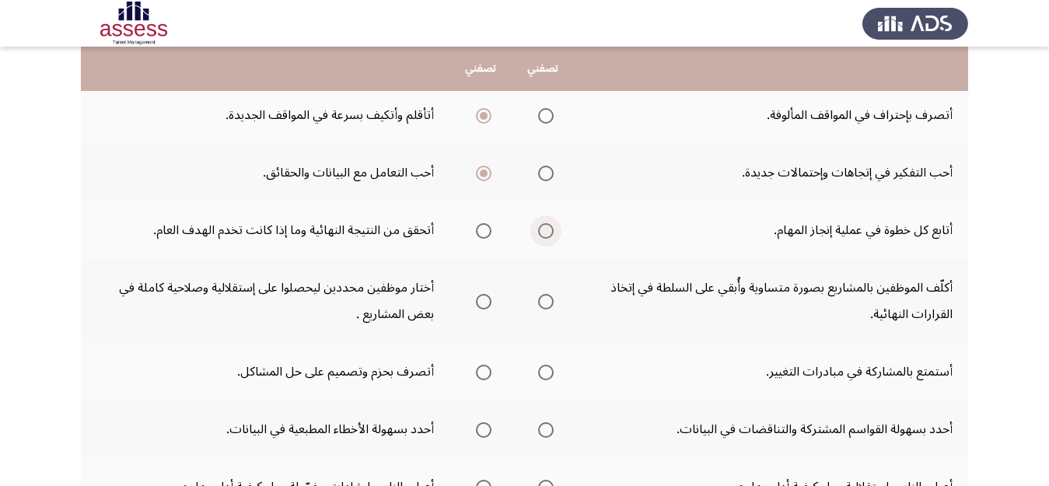
click at [550, 223] on span "Select an option" at bounding box center [546, 231] width 16 height 16
click at [550, 223] on input "Select an option" at bounding box center [546, 231] width 16 height 16
click at [485, 303] on span "Select an option" at bounding box center [484, 302] width 16 height 16
click at [485, 303] on input "Select an option" at bounding box center [484, 302] width 16 height 16
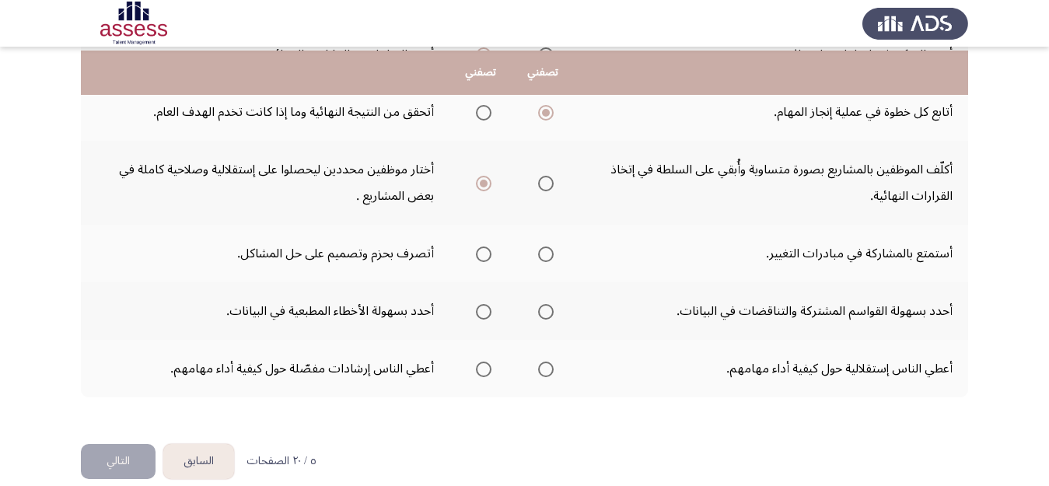
scroll to position [472, 0]
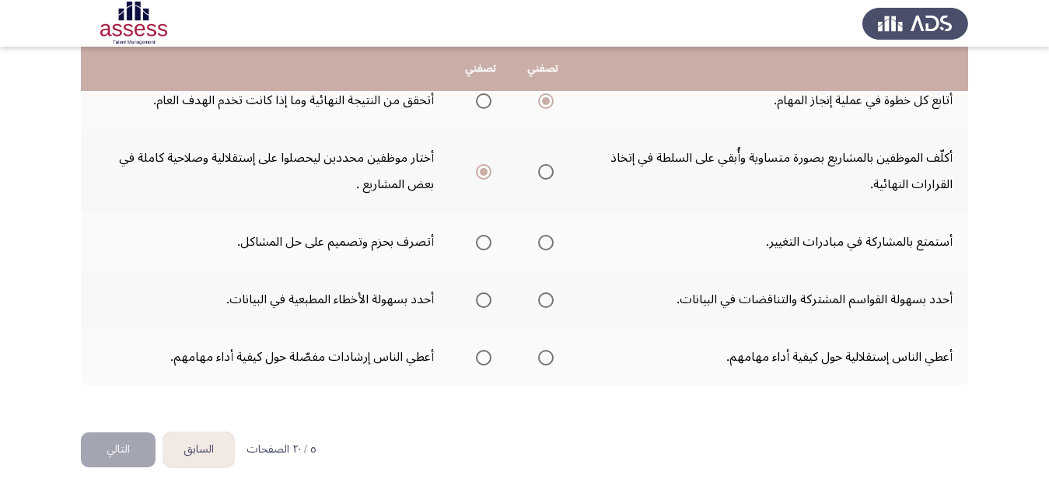
click at [484, 242] on span "Select an option" at bounding box center [484, 243] width 16 height 16
click at [484, 242] on input "Select an option" at bounding box center [484, 243] width 16 height 16
click at [552, 299] on span "Select an option" at bounding box center [546, 300] width 16 height 16
click at [552, 299] on input "Select an option" at bounding box center [546, 300] width 16 height 16
click at [550, 358] on span "Select an option" at bounding box center [546, 358] width 16 height 16
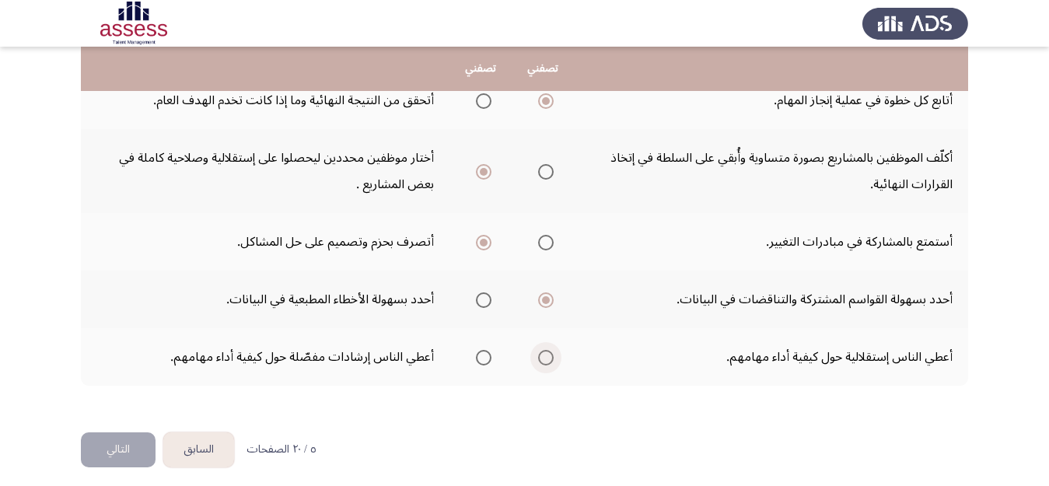
click at [550, 358] on input "Select an option" at bounding box center [546, 358] width 16 height 16
click at [113, 458] on button "التالي" at bounding box center [118, 449] width 75 height 35
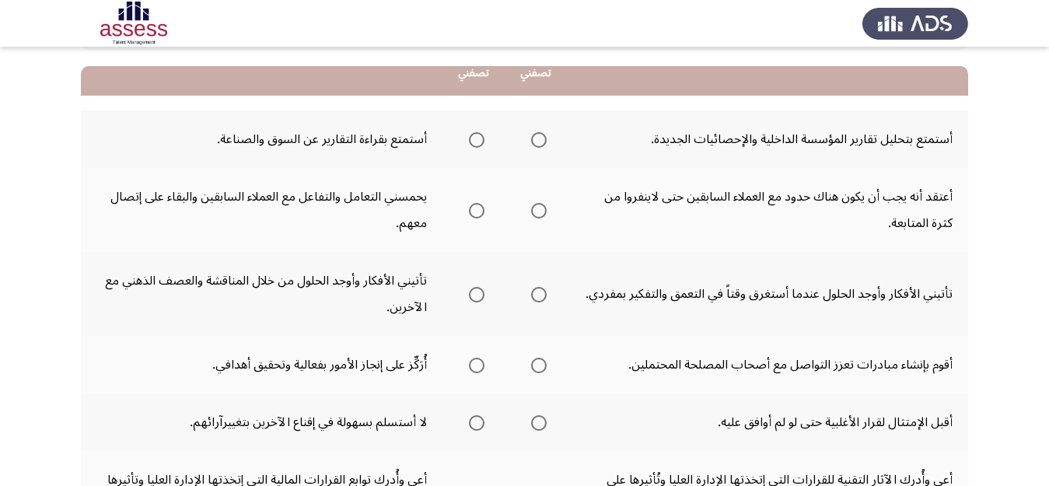
scroll to position [150, 0]
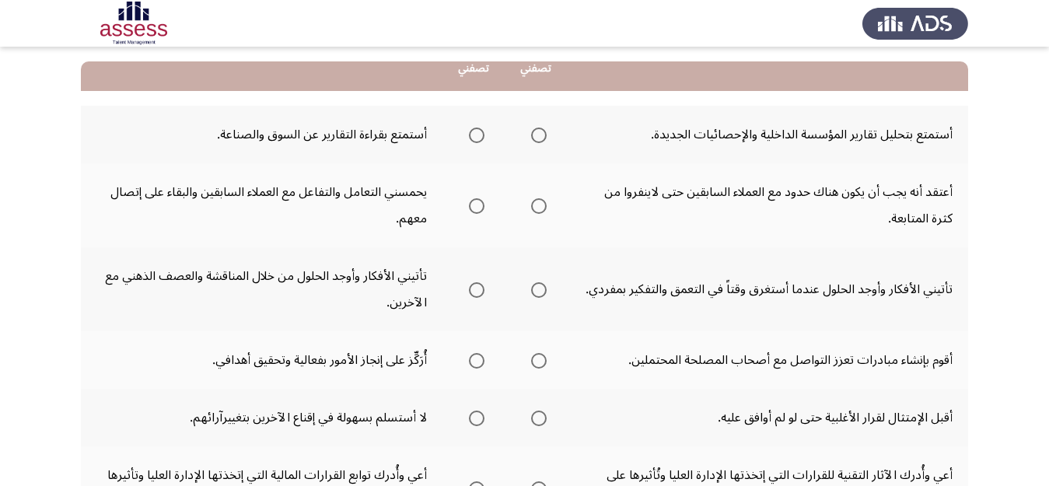
click at [476, 128] on span "Select an option" at bounding box center [477, 136] width 16 height 16
click at [476, 128] on input "Select an option" at bounding box center [477, 136] width 16 height 16
click at [474, 208] on span "Select an option" at bounding box center [477, 206] width 16 height 16
click at [474, 208] on input "Select an option" at bounding box center [477, 206] width 16 height 16
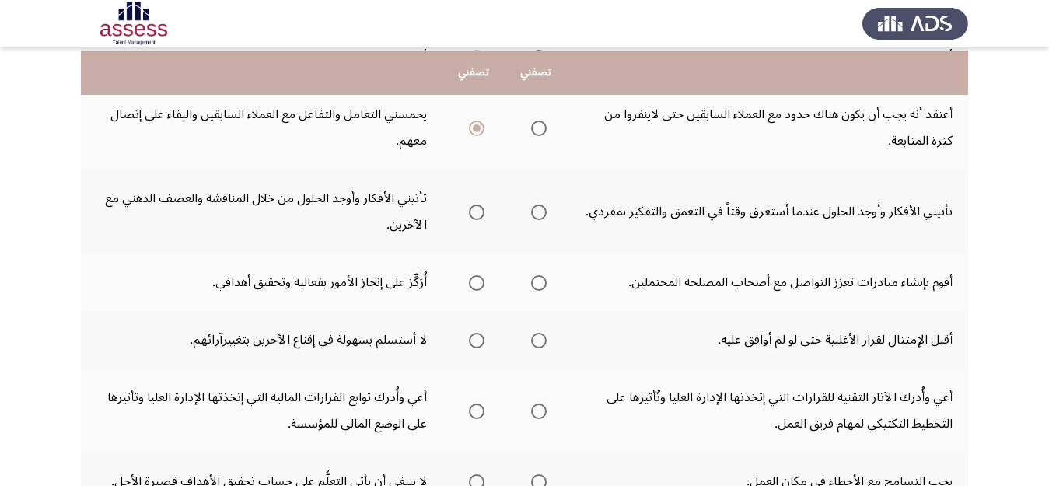
scroll to position [233, 0]
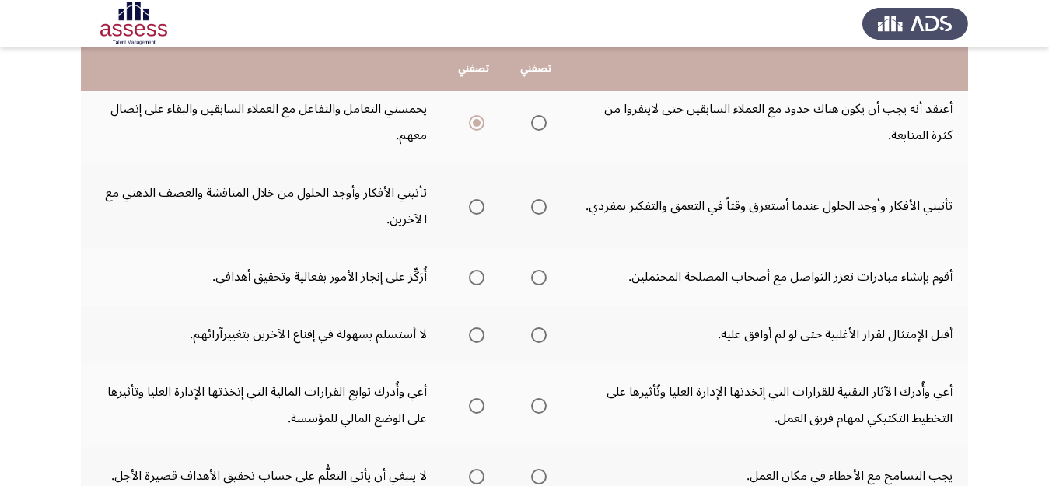
click at [472, 203] on span "Select an option" at bounding box center [477, 207] width 16 height 16
click at [472, 203] on input "Select an option" at bounding box center [477, 207] width 16 height 16
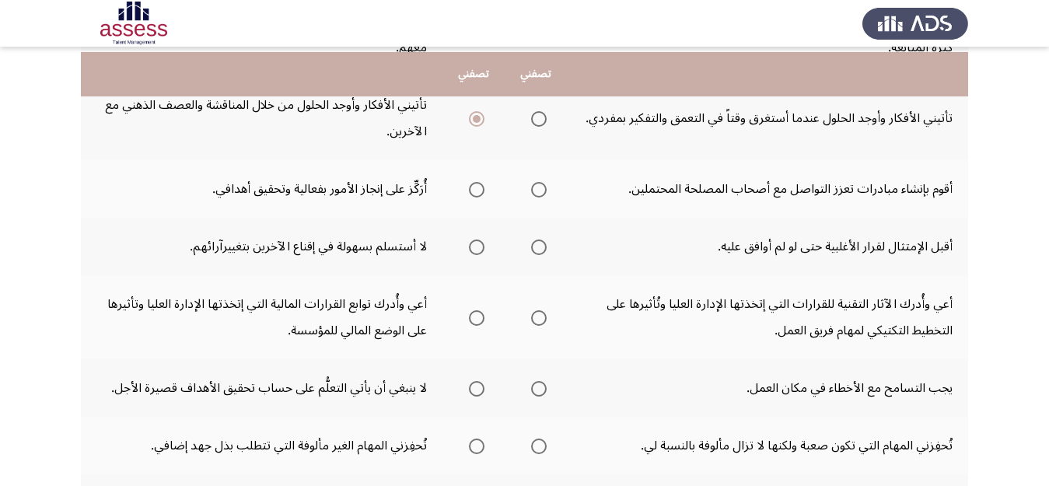
scroll to position [327, 0]
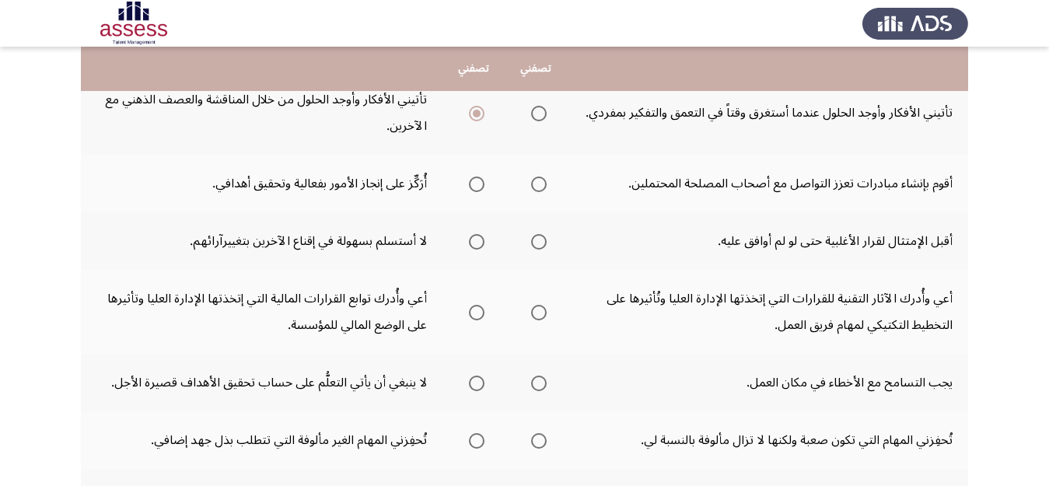
click at [477, 189] on span "Select an option" at bounding box center [477, 184] width 16 height 16
click at [477, 189] on input "Select an option" at bounding box center [477, 184] width 16 height 16
click at [539, 241] on span "Select an option" at bounding box center [539, 242] width 16 height 16
click at [539, 241] on input "Select an option" at bounding box center [539, 242] width 16 height 16
click at [539, 241] on span "Select an option" at bounding box center [539, 242] width 8 height 8
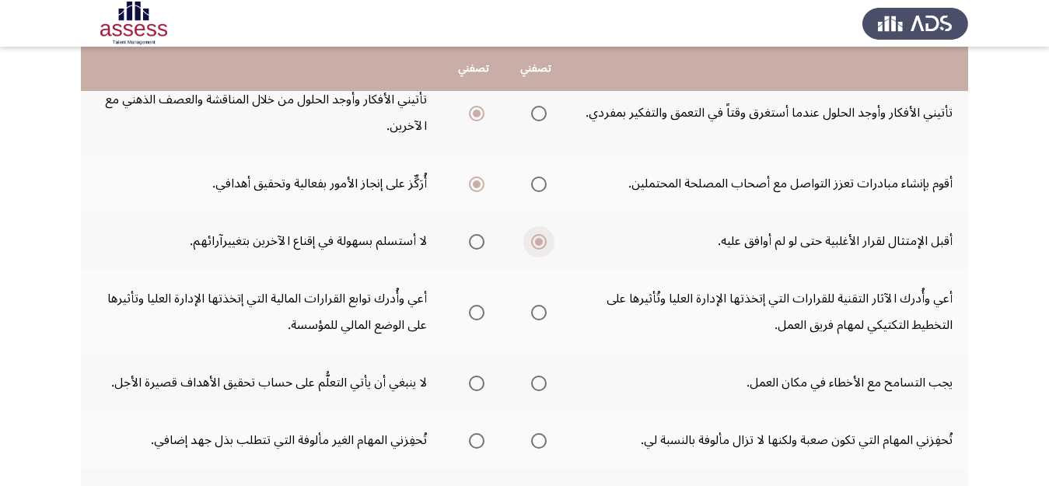
click at [539, 241] on input "Select an option" at bounding box center [539, 242] width 16 height 16
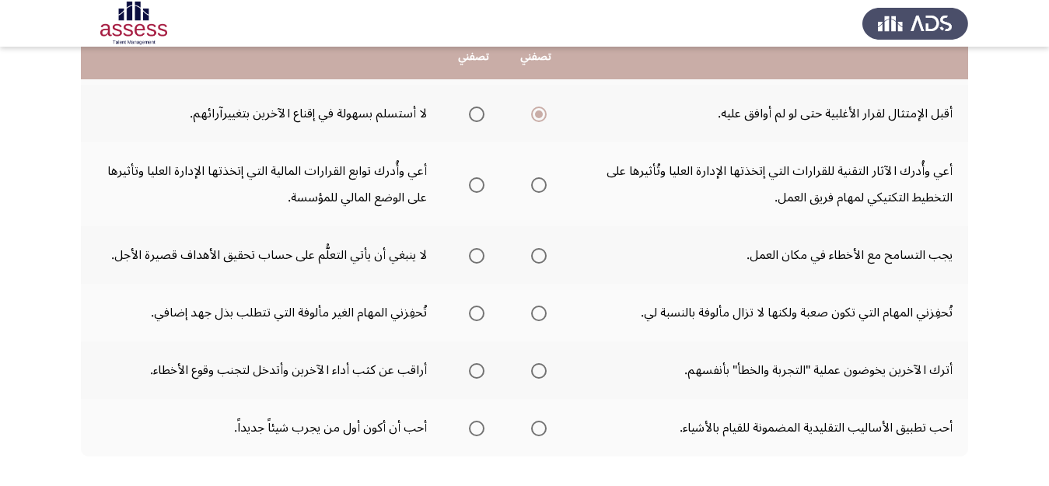
scroll to position [461, 0]
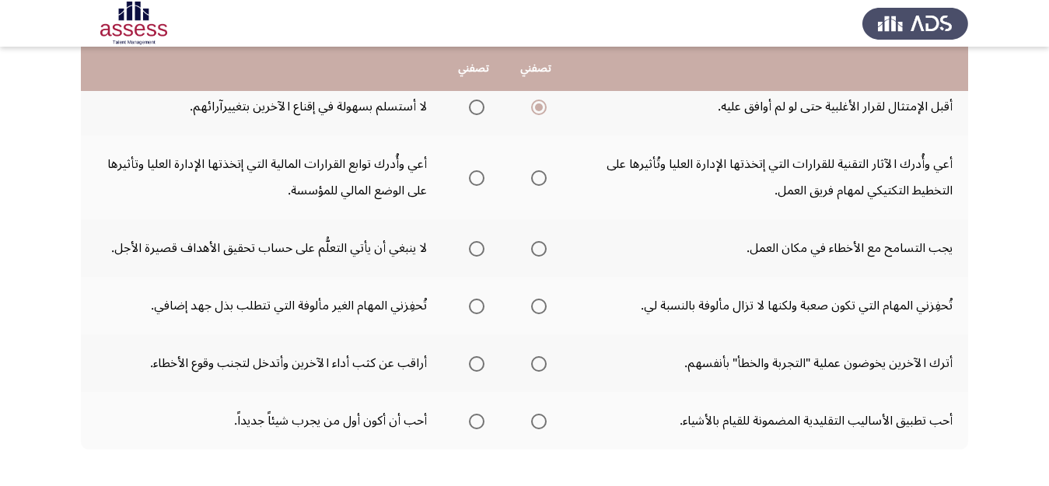
click at [540, 177] on span "Select an option" at bounding box center [539, 178] width 16 height 16
click at [540, 177] on input "Select an option" at bounding box center [539, 178] width 16 height 16
click at [474, 250] on span "Select an option" at bounding box center [477, 249] width 16 height 16
click at [474, 250] on input "Select an option" at bounding box center [477, 249] width 16 height 16
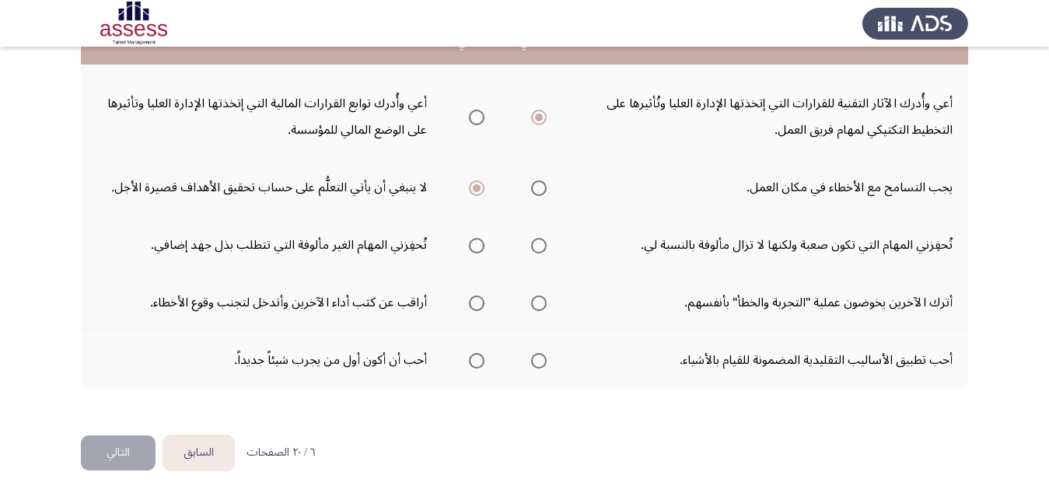
scroll to position [533, 0]
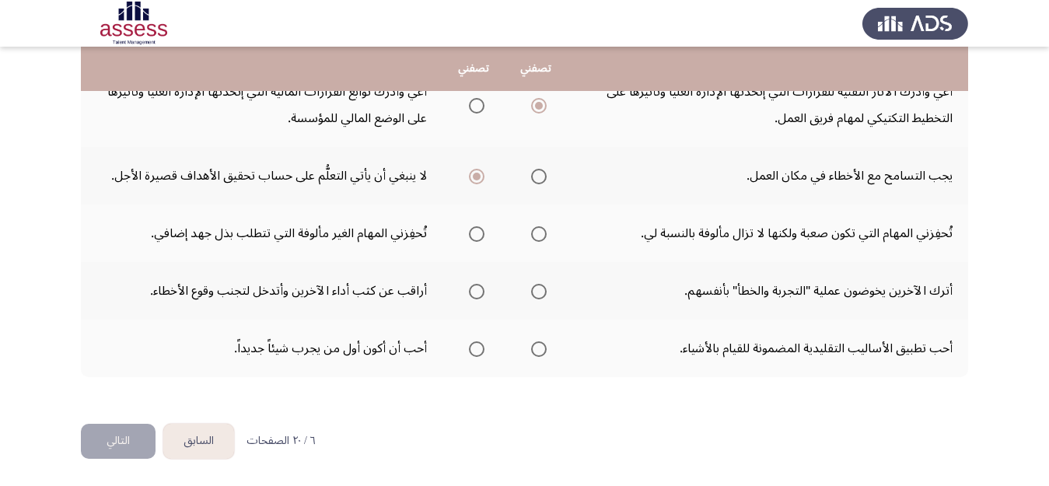
click at [541, 236] on span "Select an option" at bounding box center [539, 234] width 16 height 16
click at [541, 236] on input "Select an option" at bounding box center [539, 234] width 16 height 16
click at [479, 290] on span "Select an option" at bounding box center [477, 292] width 16 height 16
click at [479, 290] on input "Select an option" at bounding box center [477, 292] width 16 height 16
click at [536, 351] on span "Select an option" at bounding box center [539, 349] width 16 height 16
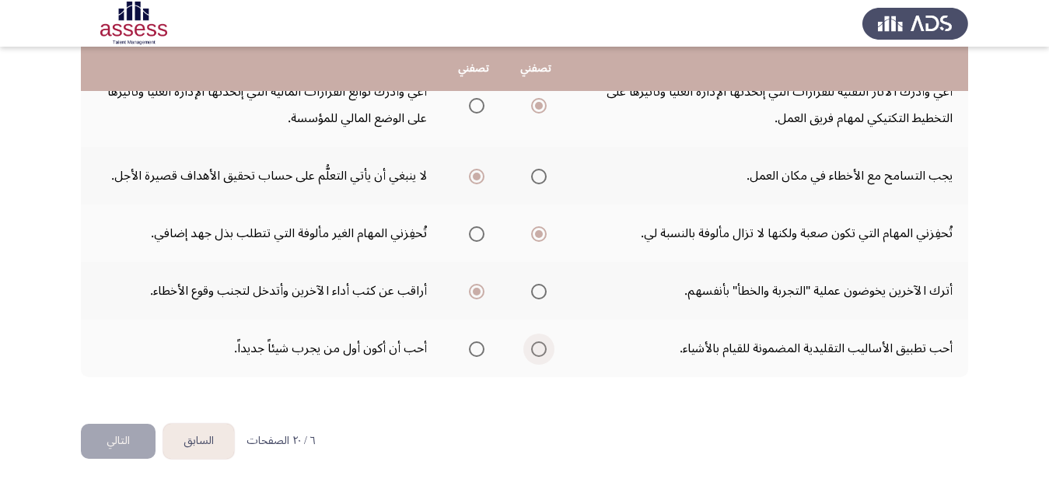
click at [536, 351] on input "Select an option" at bounding box center [539, 349] width 16 height 16
click at [121, 432] on button "التالي" at bounding box center [118, 441] width 75 height 35
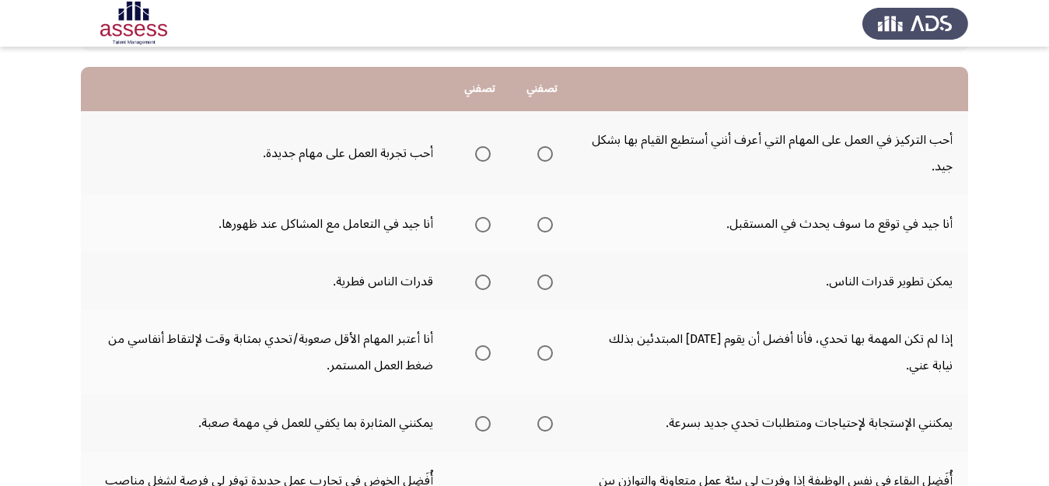
scroll to position [145, 0]
click at [541, 153] on span "Select an option" at bounding box center [545, 153] width 16 height 16
click at [541, 153] on input "Select an option" at bounding box center [545, 153] width 16 height 16
click at [483, 223] on span "Select an option" at bounding box center [483, 224] width 16 height 16
click at [483, 223] on input "Select an option" at bounding box center [483, 224] width 16 height 16
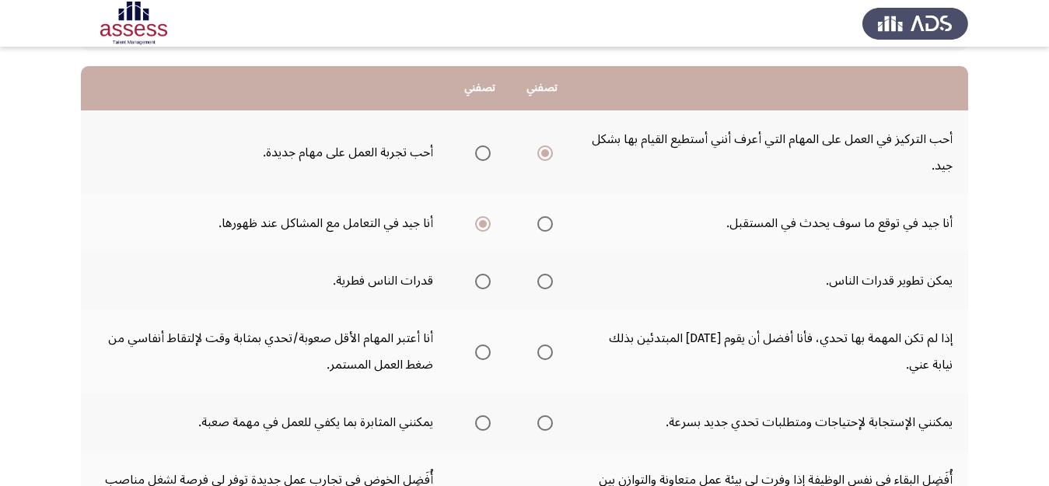
click at [546, 280] on span "Select an option" at bounding box center [545, 282] width 16 height 16
click at [546, 280] on input "Select an option" at bounding box center [545, 282] width 16 height 16
click at [541, 354] on span "Select an option" at bounding box center [545, 352] width 16 height 16
click at [541, 354] on input "Select an option" at bounding box center [545, 352] width 16 height 16
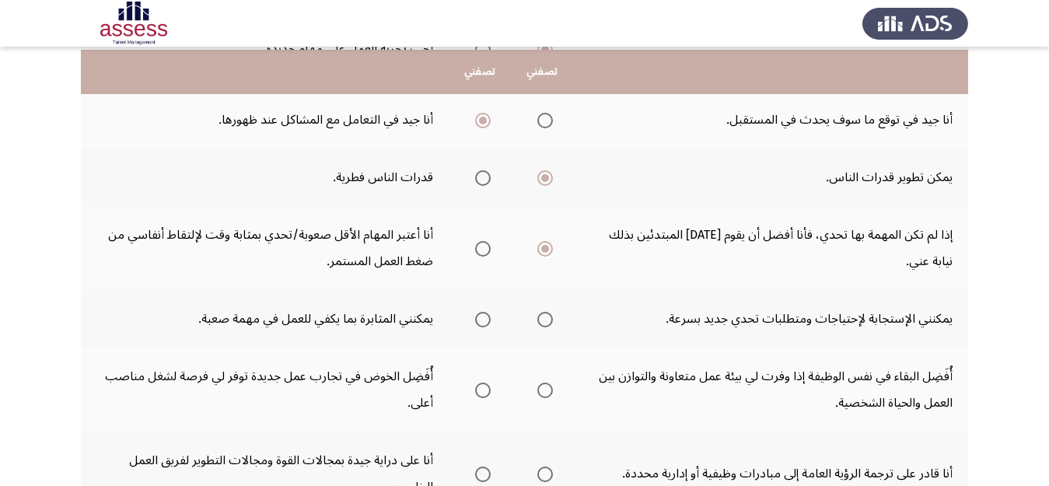
scroll to position [274, 0]
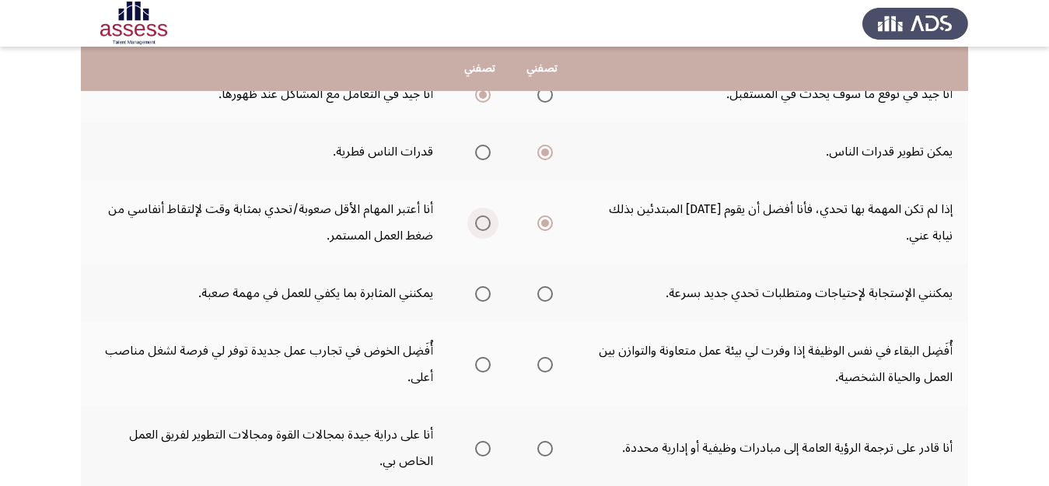
click at [482, 228] on span "Select an option" at bounding box center [483, 223] width 16 height 16
click at [482, 228] on input "Select an option" at bounding box center [483, 223] width 16 height 16
click at [483, 294] on span "Select an option" at bounding box center [483, 294] width 0 height 0
click at [480, 293] on input "Select an option" at bounding box center [483, 294] width 16 height 16
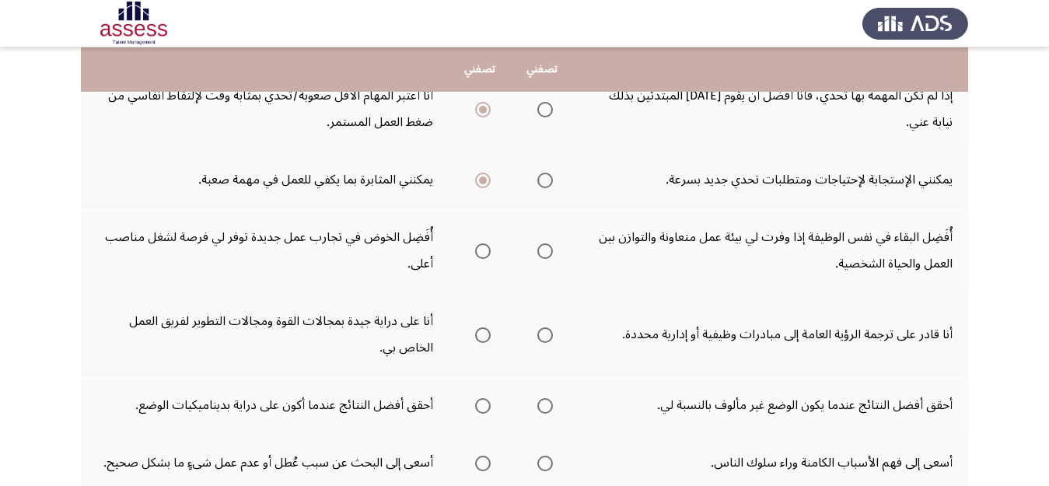
scroll to position [389, 0]
click at [542, 250] on span "Select an option" at bounding box center [545, 251] width 16 height 16
click at [542, 250] on input "Select an option" at bounding box center [545, 251] width 16 height 16
click at [478, 336] on span "Select an option" at bounding box center [483, 335] width 16 height 16
click at [478, 336] on input "Select an option" at bounding box center [483, 335] width 16 height 16
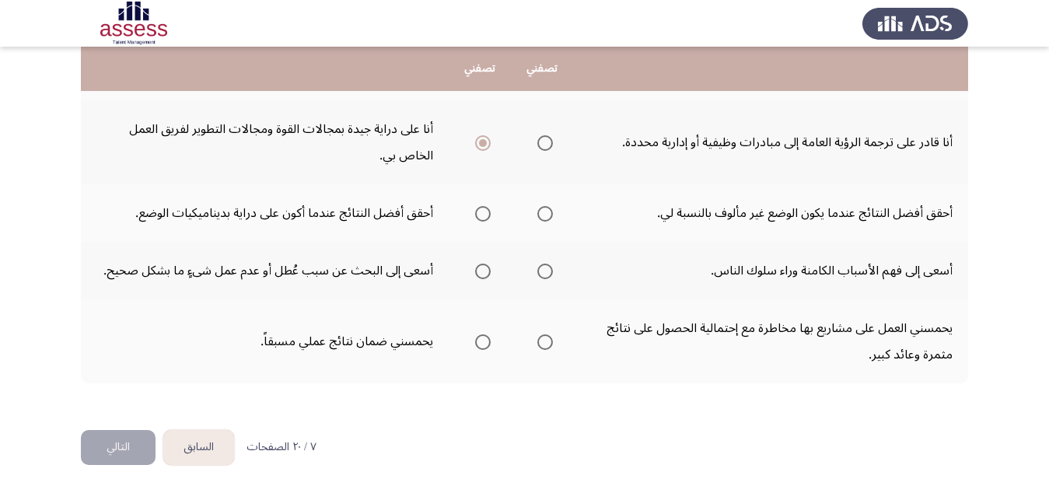
scroll to position [586, 0]
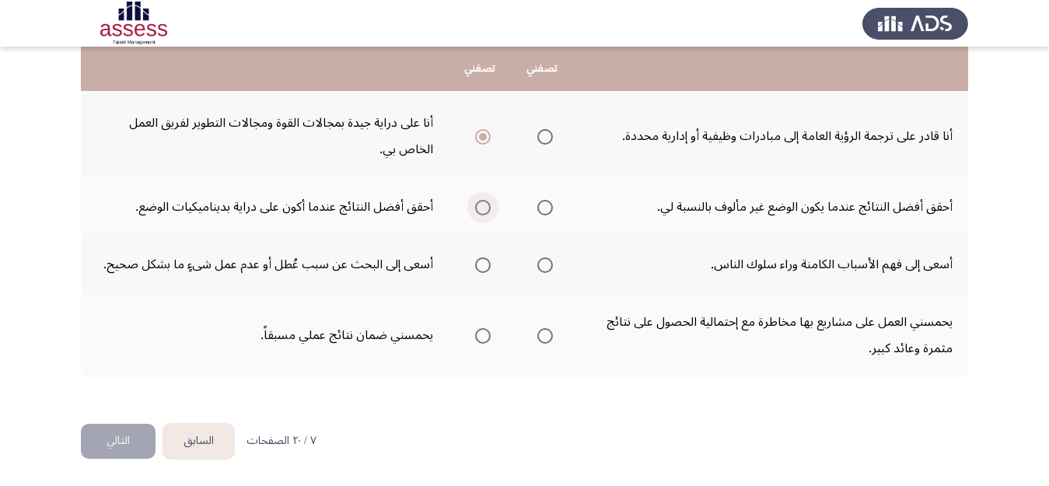
click at [484, 208] on span "Select an option" at bounding box center [483, 208] width 16 height 16
click at [484, 208] on input "Select an option" at bounding box center [483, 208] width 16 height 16
click at [478, 264] on span "Select an option" at bounding box center [483, 265] width 16 height 16
click at [478, 264] on input "Select an option" at bounding box center [483, 265] width 16 height 16
click at [548, 337] on span "Select an option" at bounding box center [545, 336] width 16 height 16
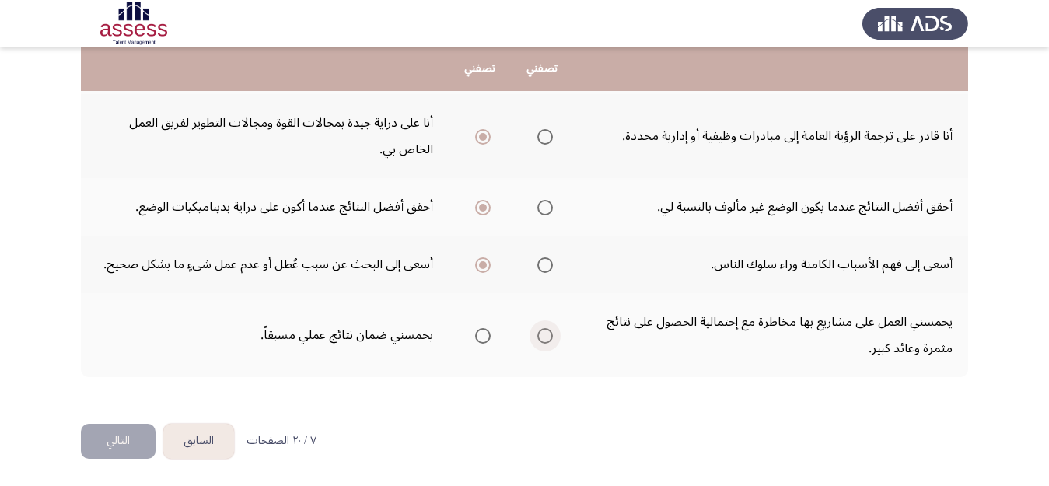
click at [548, 337] on input "Select an option" at bounding box center [545, 336] width 16 height 16
click at [114, 433] on button "التالي" at bounding box center [118, 441] width 75 height 35
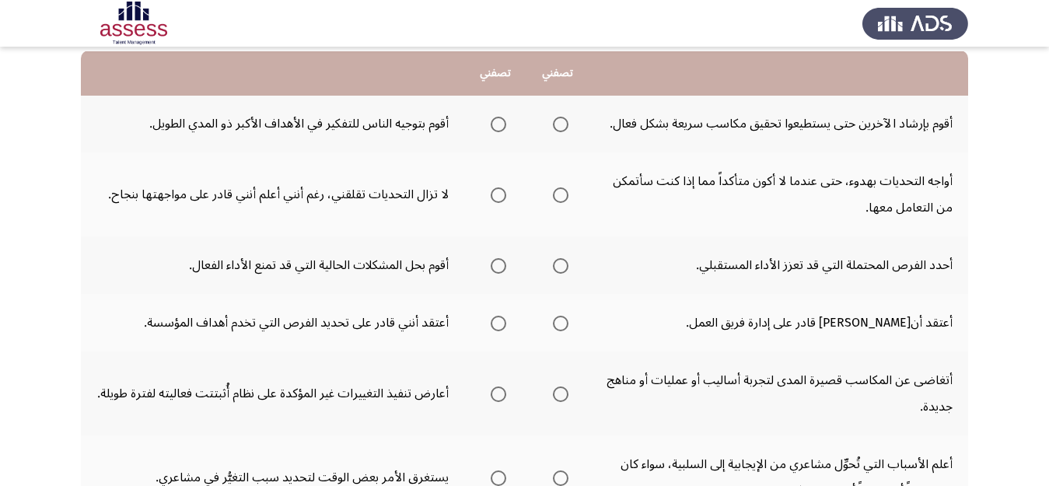
scroll to position [166, 0]
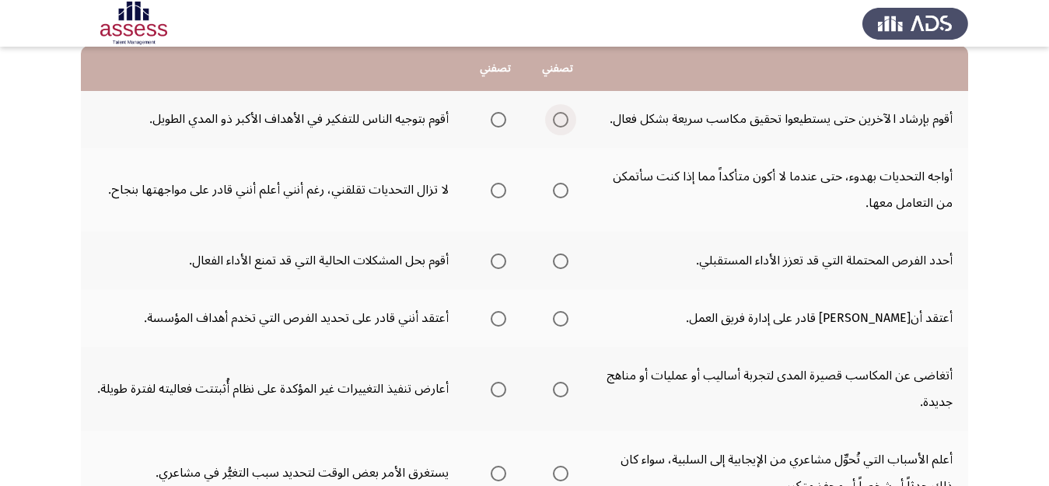
click at [564, 122] on span "Select an option" at bounding box center [561, 120] width 16 height 16
click at [564, 122] on input "Select an option" at bounding box center [561, 120] width 16 height 16
click at [561, 192] on span "Select an option" at bounding box center [561, 191] width 16 height 16
click at [561, 192] on input "Select an option" at bounding box center [561, 191] width 16 height 16
click at [498, 263] on span "Select an option" at bounding box center [499, 261] width 16 height 16
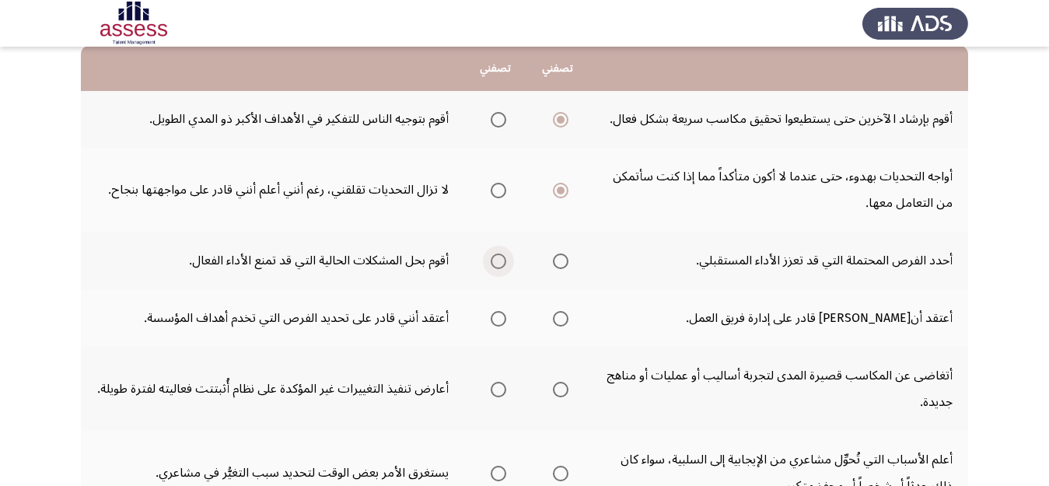
click at [498, 263] on input "Select an option" at bounding box center [499, 261] width 16 height 16
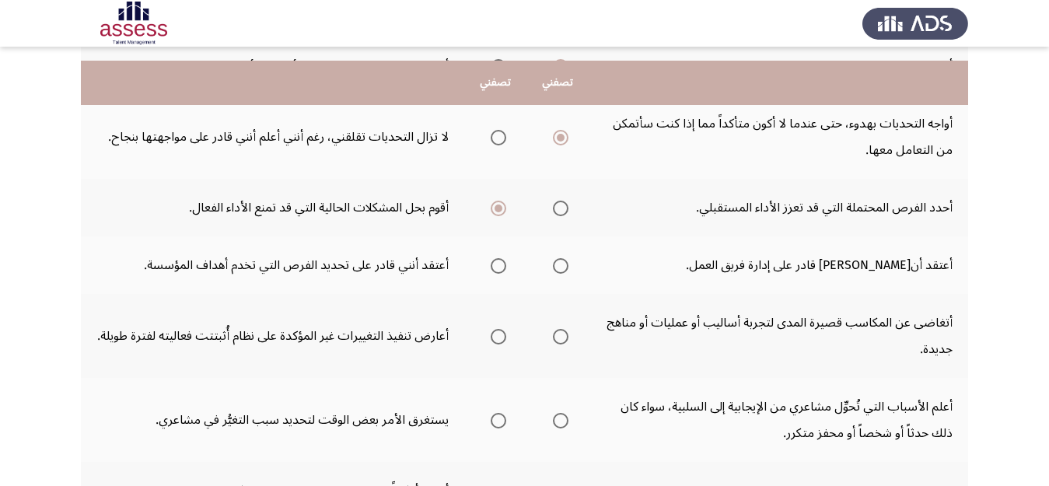
scroll to position [233, 0]
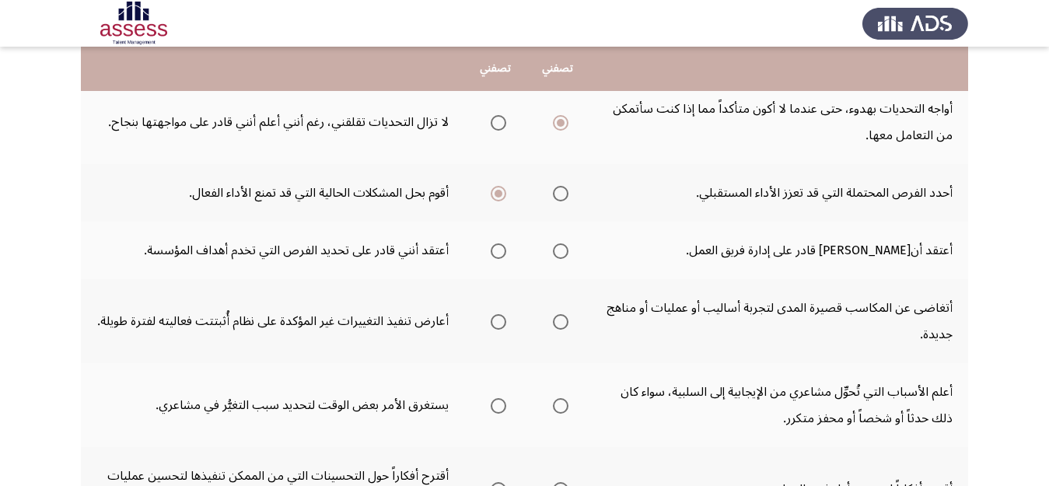
click at [554, 249] on span "Select an option" at bounding box center [561, 251] width 16 height 16
click at [554, 249] on input "Select an option" at bounding box center [561, 251] width 16 height 16
click at [558, 321] on span "Select an option" at bounding box center [561, 322] width 16 height 16
click at [558, 321] on input "Select an option" at bounding box center [561, 322] width 16 height 16
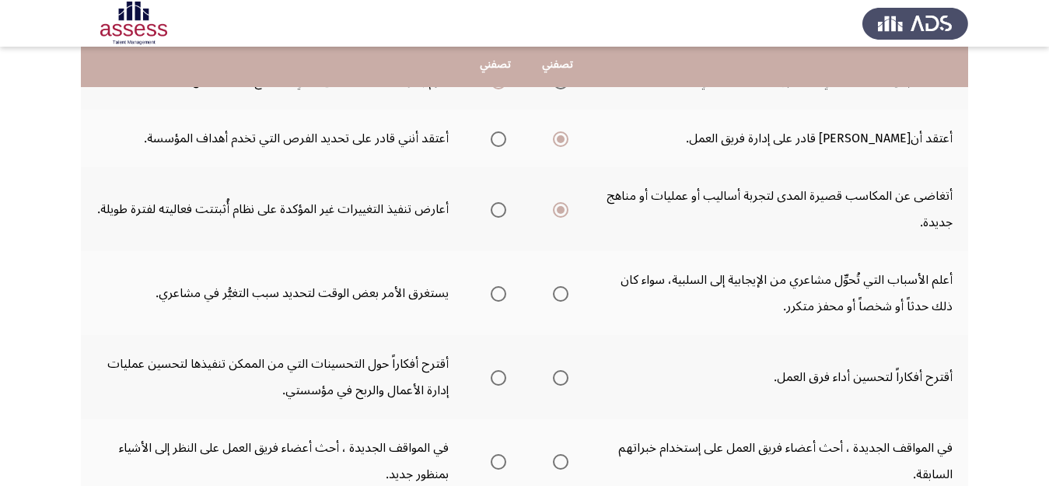
scroll to position [352, 0]
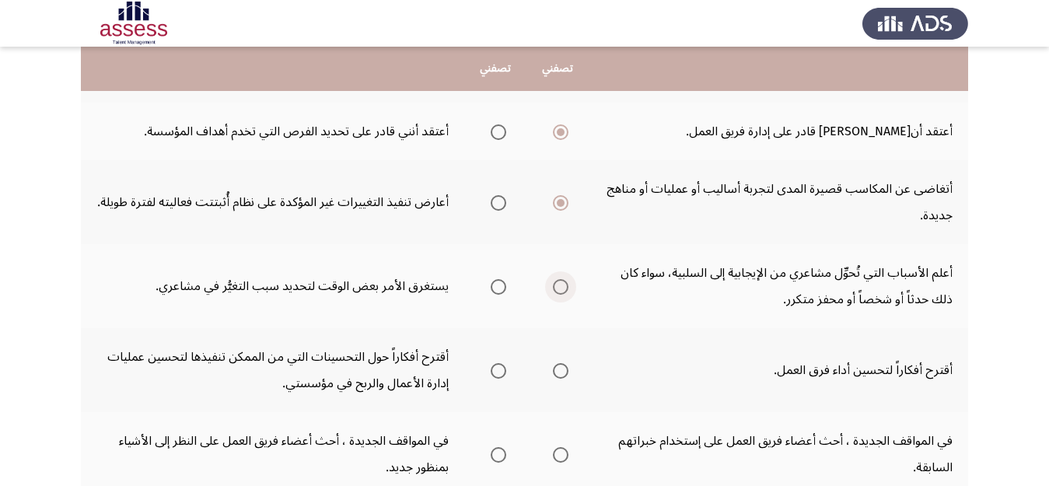
click at [563, 287] on span "Select an option" at bounding box center [561, 287] width 16 height 16
click at [563, 287] on input "Select an option" at bounding box center [561, 287] width 16 height 16
click at [561, 371] on span "Select an option" at bounding box center [561, 371] width 0 height 0
click at [561, 371] on input "Select an option" at bounding box center [561, 371] width 16 height 16
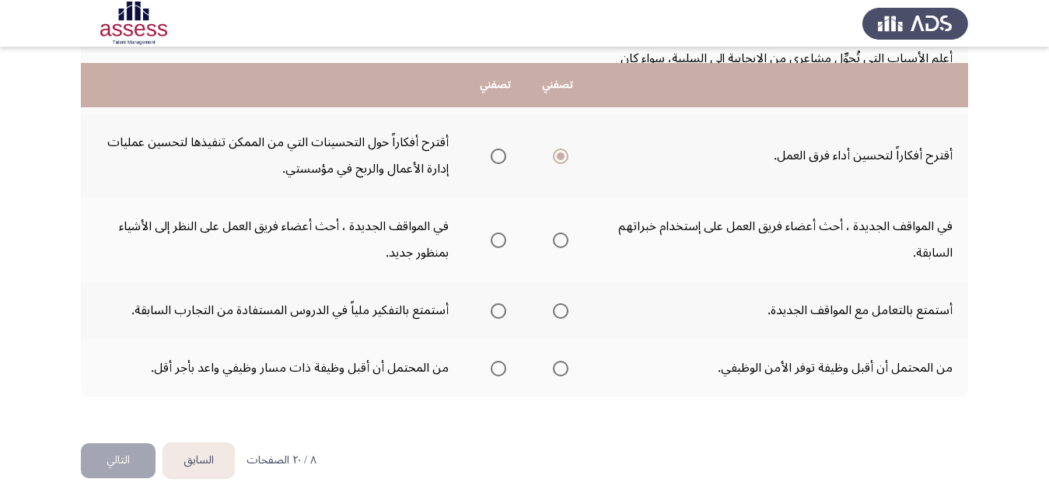
scroll to position [586, 0]
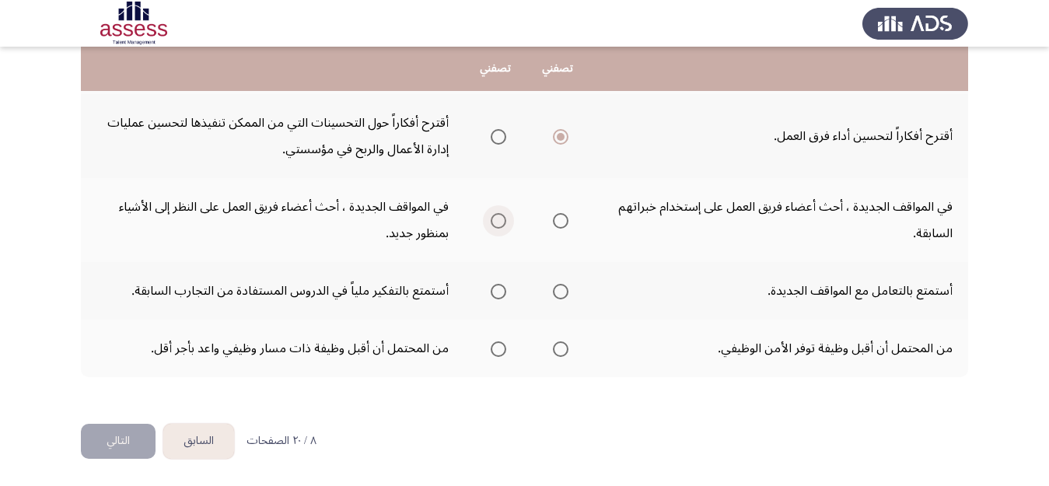
click at [494, 219] on span "Select an option" at bounding box center [499, 221] width 16 height 16
click at [494, 219] on input "Select an option" at bounding box center [499, 221] width 16 height 16
click at [561, 292] on span "Select an option" at bounding box center [561, 292] width 0 height 0
click at [561, 291] on input "Select an option" at bounding box center [561, 292] width 16 height 16
click at [562, 351] on span "Select an option" at bounding box center [561, 349] width 16 height 16
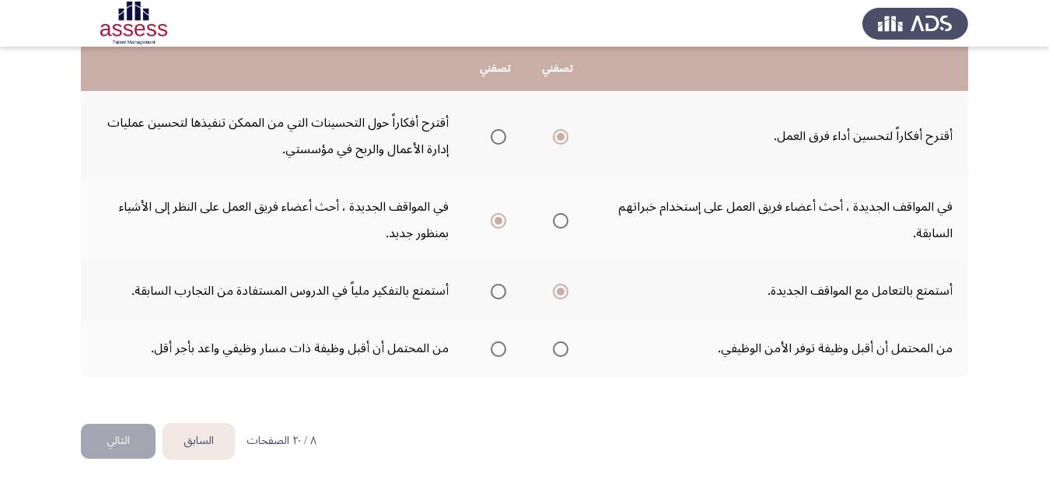
click at [562, 351] on input "Select an option" at bounding box center [561, 349] width 16 height 16
click at [114, 437] on button "التالي" at bounding box center [118, 441] width 75 height 35
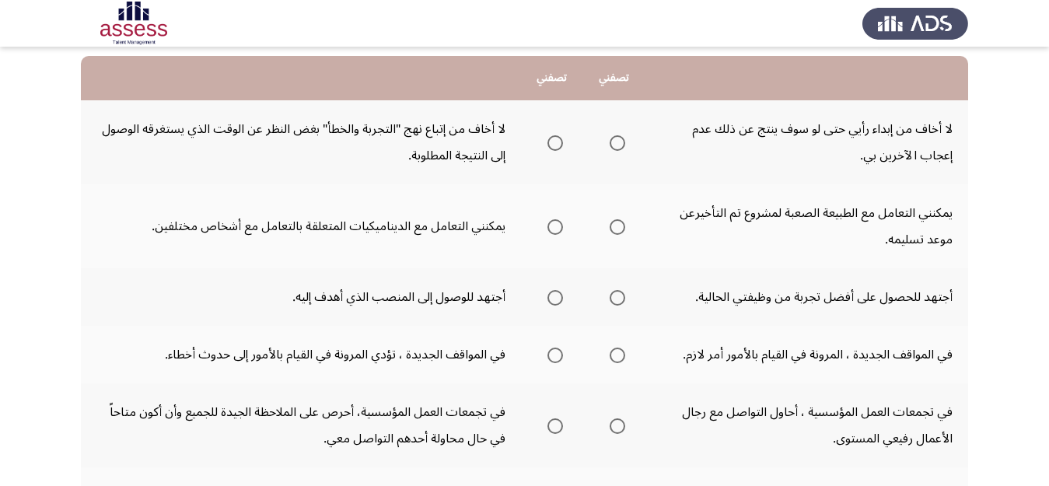
scroll to position [166, 0]
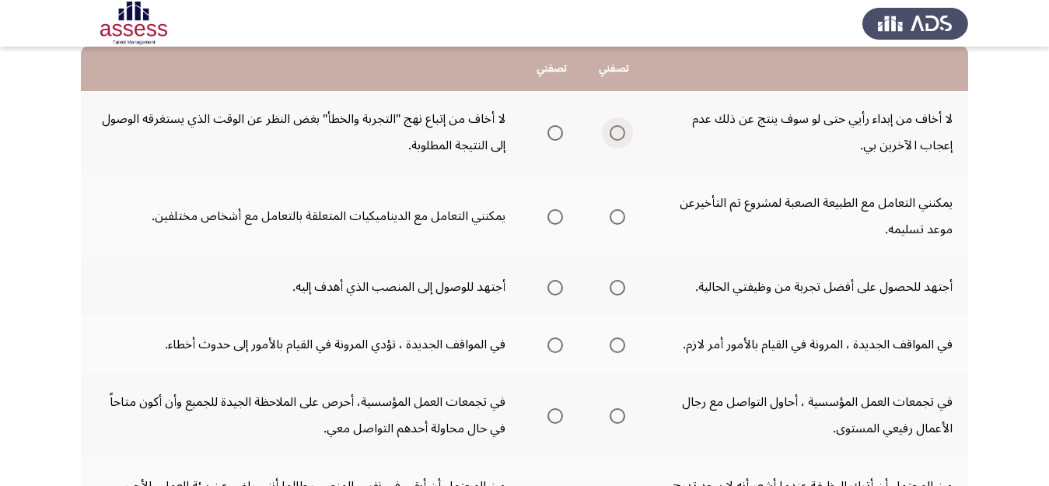
click at [616, 138] on span "Select an option" at bounding box center [618, 133] width 16 height 16
click at [616, 138] on input "Select an option" at bounding box center [618, 133] width 16 height 16
click at [553, 218] on span "Select an option" at bounding box center [555, 217] width 16 height 16
click at [553, 218] on input "Select an option" at bounding box center [555, 217] width 16 height 16
click at [618, 288] on span "Select an option" at bounding box center [618, 288] width 16 height 16
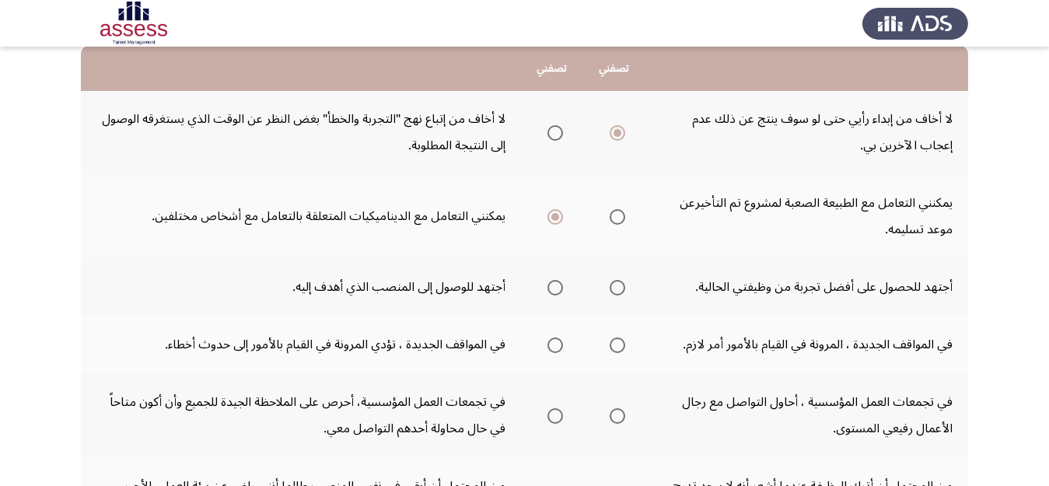
click at [618, 288] on input "Select an option" at bounding box center [618, 288] width 16 height 16
click at [616, 348] on span "Select an option" at bounding box center [618, 345] width 16 height 16
click at [616, 348] on input "Select an option" at bounding box center [618, 345] width 16 height 16
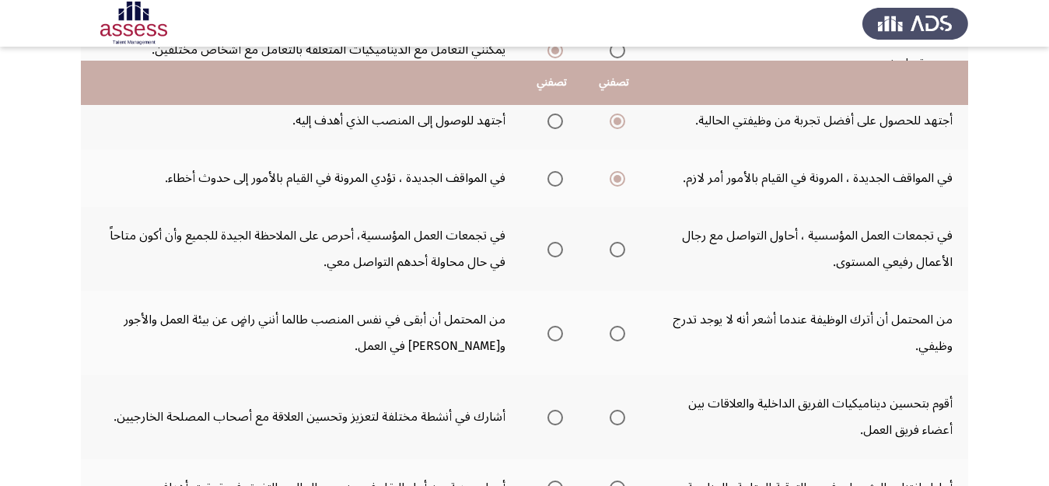
scroll to position [358, 0]
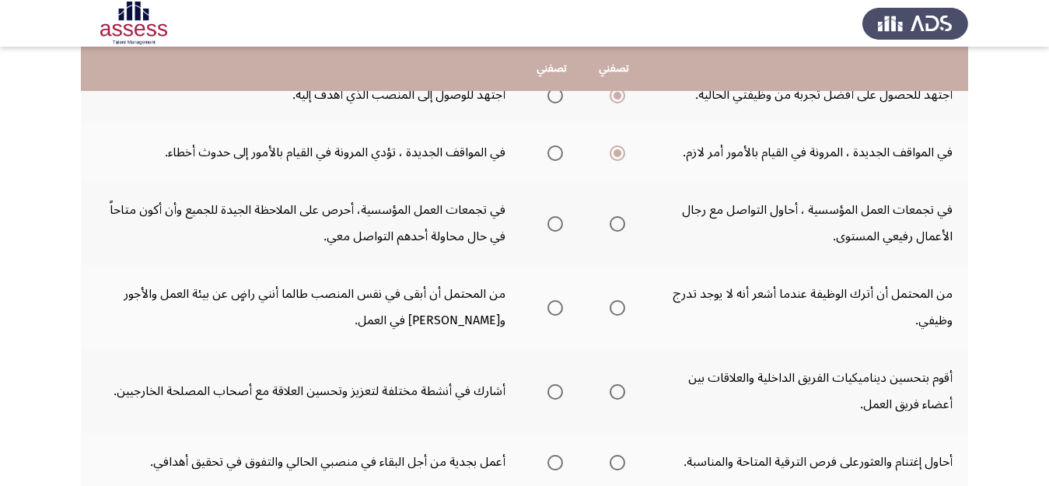
click at [618, 223] on span "Select an option" at bounding box center [618, 224] width 16 height 16
click at [618, 223] on input "Select an option" at bounding box center [618, 224] width 16 height 16
click at [619, 313] on span "Select an option" at bounding box center [618, 308] width 16 height 16
click at [619, 313] on input "Select an option" at bounding box center [618, 308] width 16 height 16
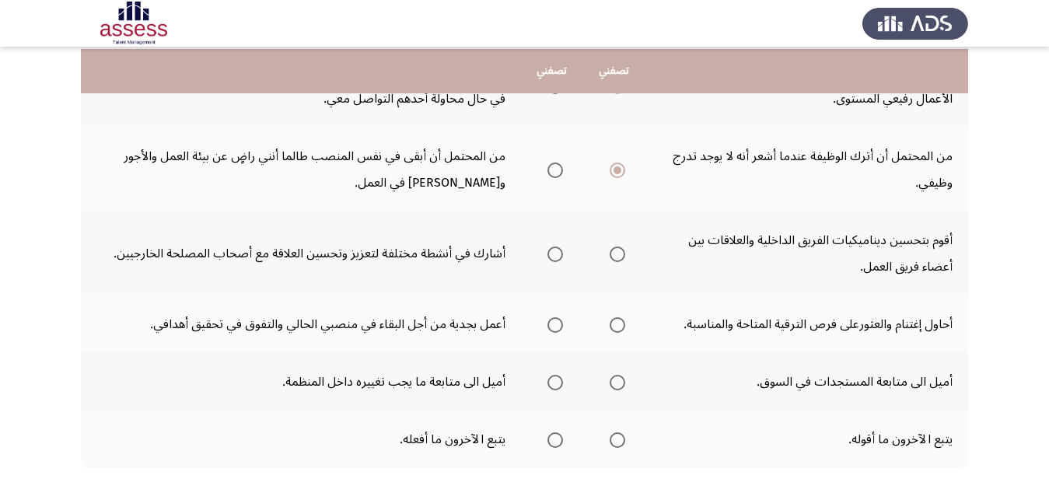
scroll to position [498, 0]
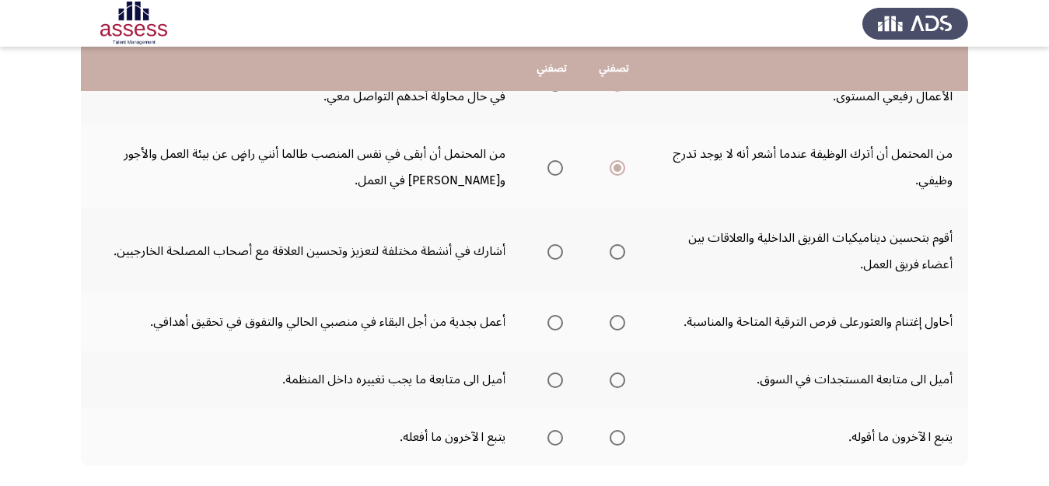
click at [619, 253] on span "Select an option" at bounding box center [618, 252] width 16 height 16
click at [619, 253] on input "Select an option" at bounding box center [618, 252] width 16 height 16
click at [555, 326] on span "Select an option" at bounding box center [555, 323] width 16 height 16
click at [555, 326] on input "Select an option" at bounding box center [555, 323] width 16 height 16
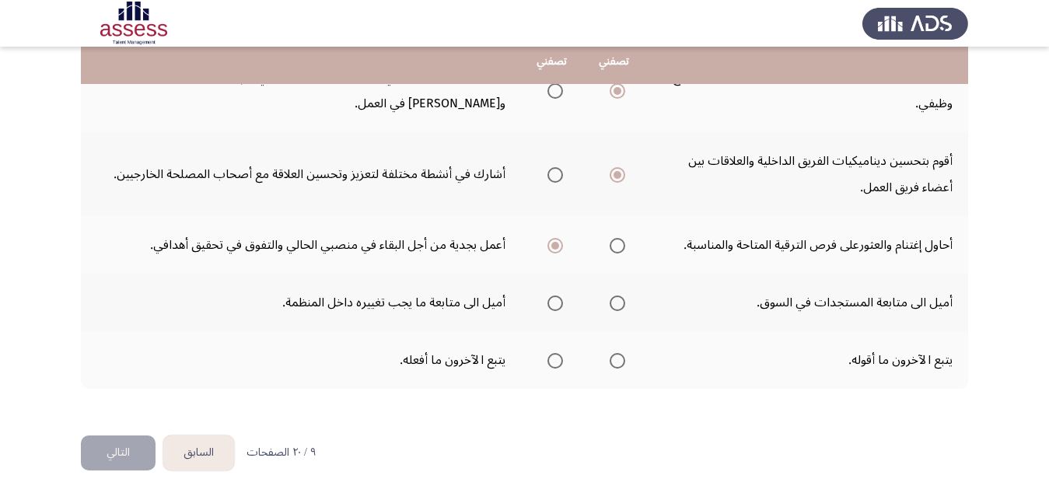
scroll to position [575, 0]
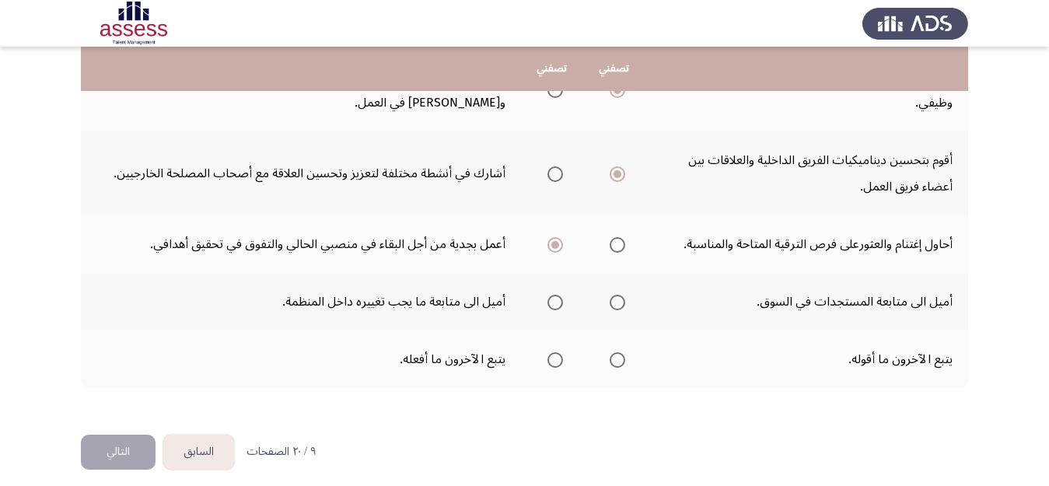
click at [613, 299] on span "Select an option" at bounding box center [618, 303] width 16 height 16
click at [613, 299] on input "Select an option" at bounding box center [618, 303] width 16 height 16
click at [556, 361] on span "Select an option" at bounding box center [555, 360] width 16 height 16
click at [556, 361] on input "Select an option" at bounding box center [555, 360] width 16 height 16
click at [117, 442] on button "التالي" at bounding box center [118, 452] width 75 height 35
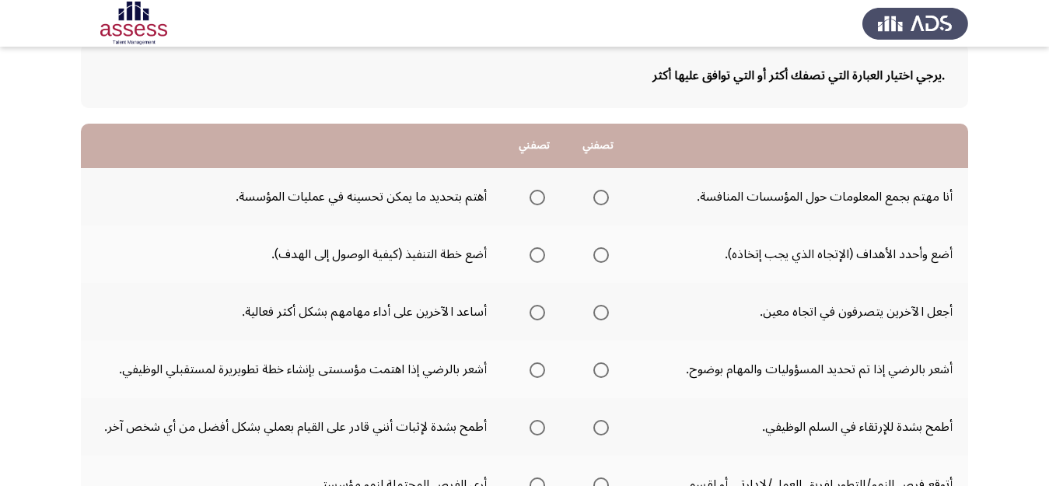
scroll to position [103, 0]
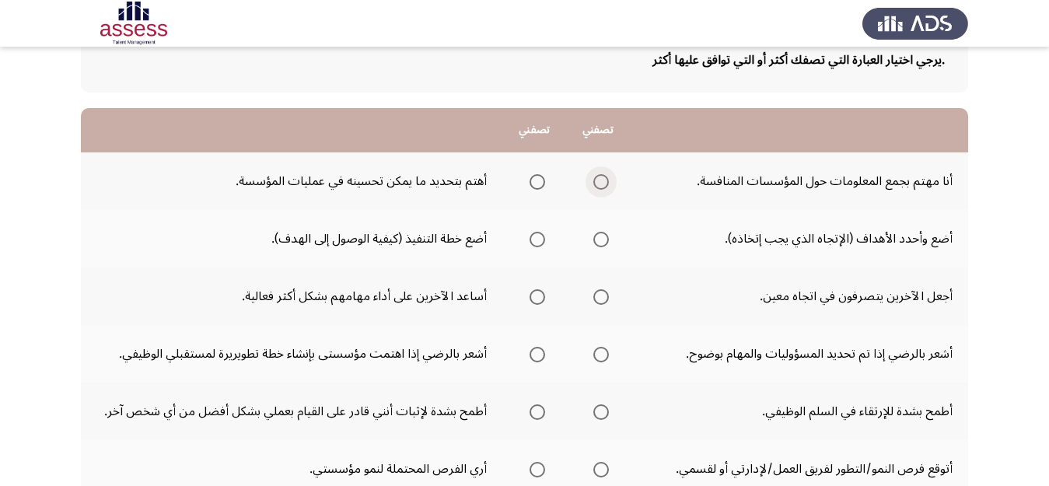
click at [606, 176] on span "Select an option" at bounding box center [601, 182] width 16 height 16
click at [606, 176] on input "Select an option" at bounding box center [601, 182] width 16 height 16
click at [600, 236] on span "Select an option" at bounding box center [601, 240] width 16 height 16
click at [600, 236] on input "Select an option" at bounding box center [601, 240] width 16 height 16
click at [535, 301] on span "Select an option" at bounding box center [537, 297] width 16 height 16
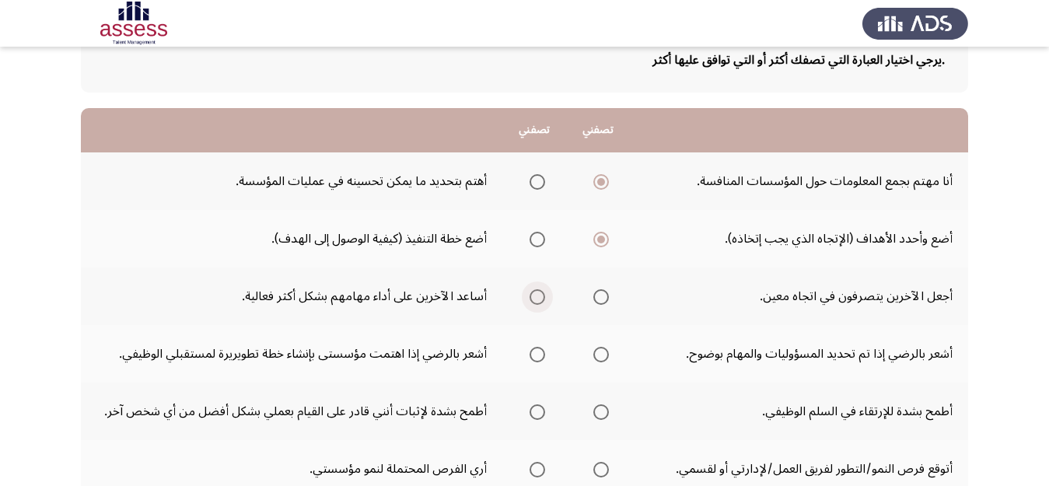
click at [535, 301] on input "Select an option" at bounding box center [537, 297] width 16 height 16
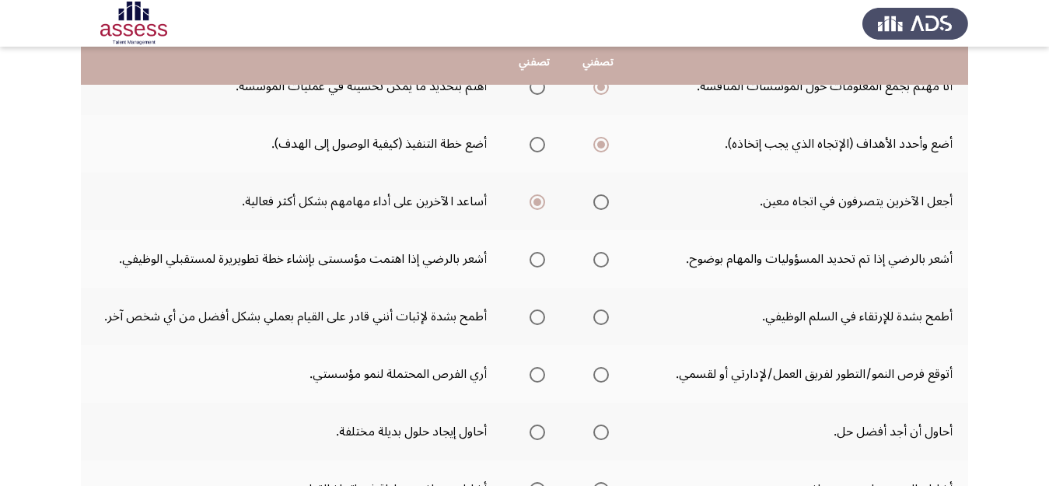
scroll to position [218, 0]
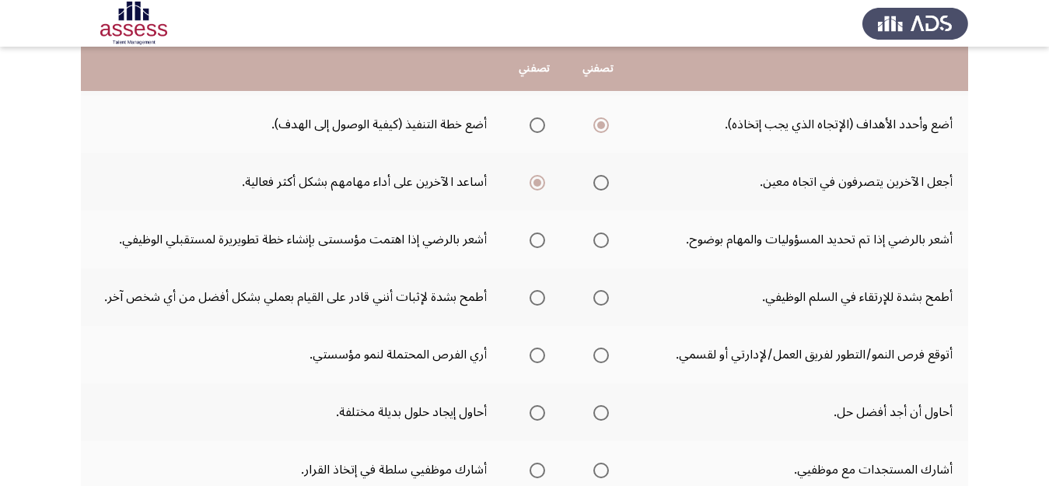
click at [601, 238] on span "Select an option" at bounding box center [601, 240] width 16 height 16
click at [601, 238] on input "Select an option" at bounding box center [601, 240] width 16 height 16
click at [601, 300] on span "Select an option" at bounding box center [601, 298] width 16 height 16
click at [601, 300] on input "Select an option" at bounding box center [601, 298] width 16 height 16
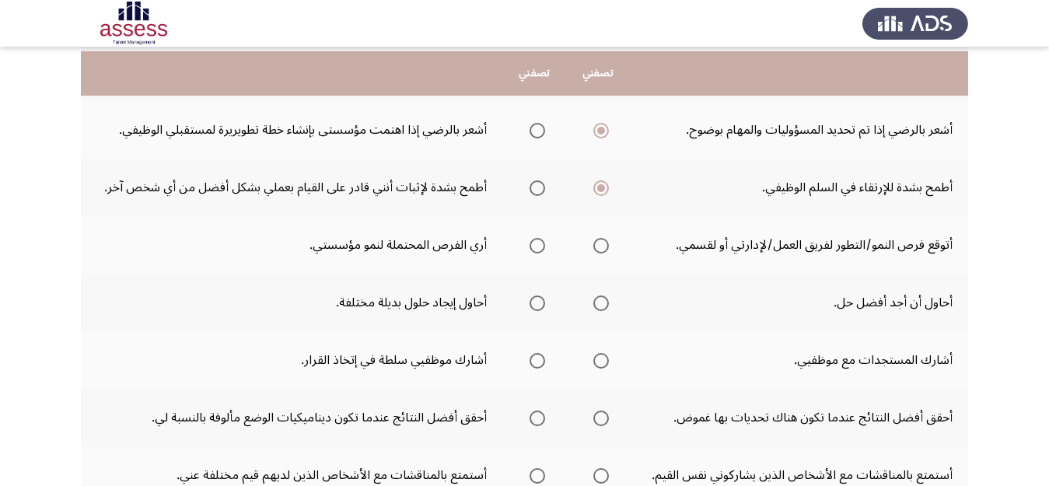
scroll to position [332, 0]
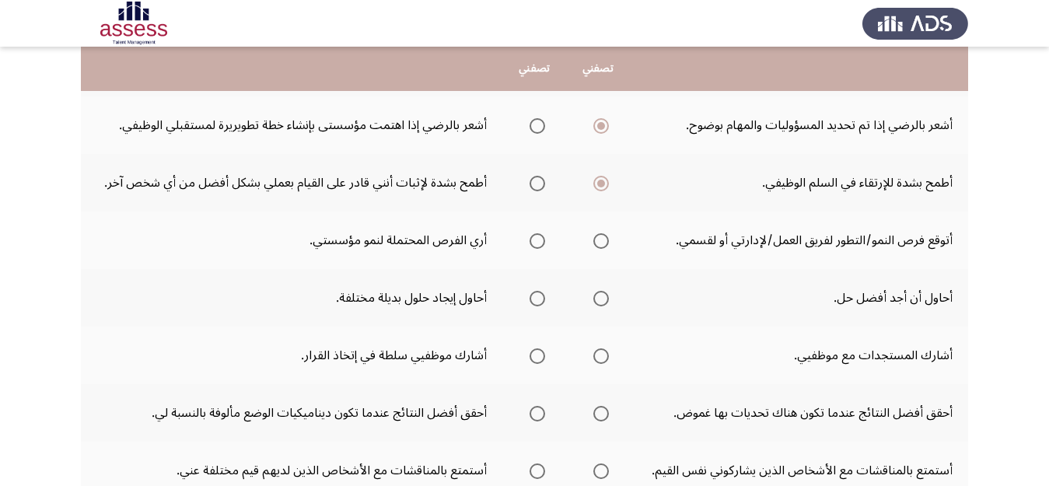
click at [598, 243] on span "Select an option" at bounding box center [601, 241] width 16 height 16
click at [598, 243] on input "Select an option" at bounding box center [601, 241] width 16 height 16
click at [599, 302] on span "Select an option" at bounding box center [601, 299] width 16 height 16
click at [599, 302] on input "Select an option" at bounding box center [601, 299] width 16 height 16
click at [604, 351] on span "Select an option" at bounding box center [601, 356] width 16 height 16
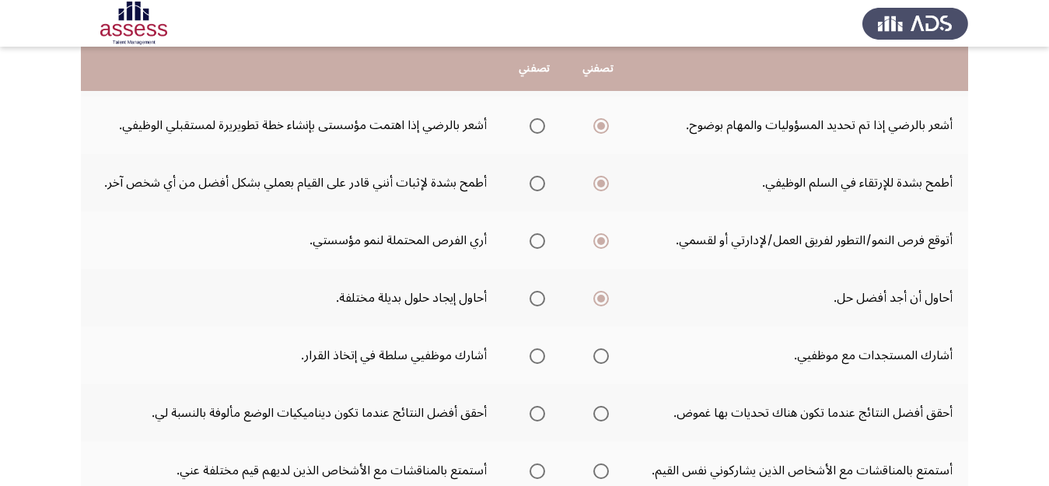
click at [604, 351] on input "Select an option" at bounding box center [601, 356] width 16 height 16
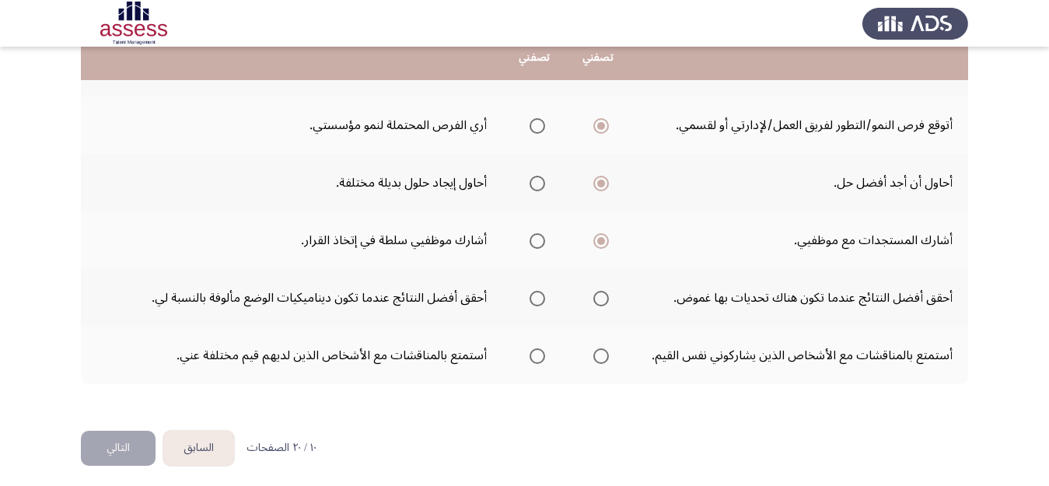
scroll to position [451, 0]
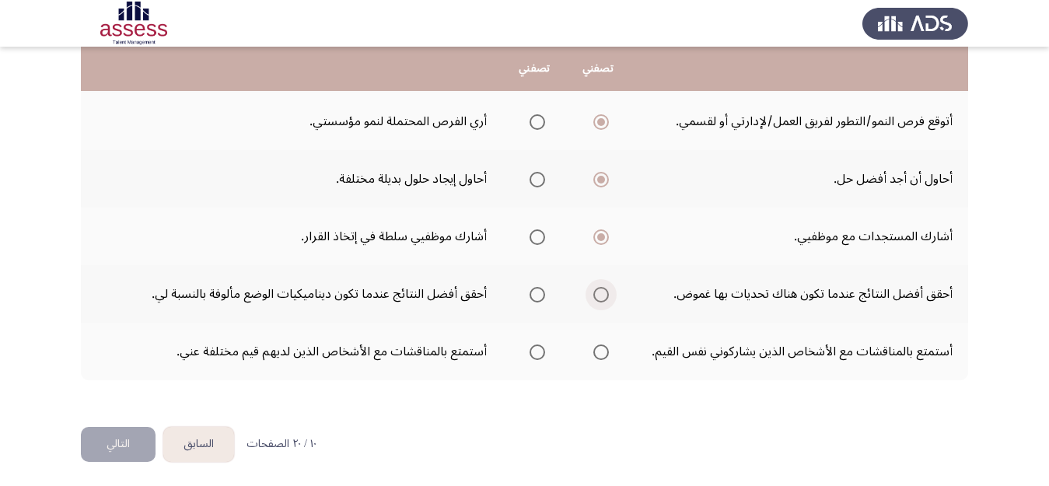
click at [602, 294] on span "Select an option" at bounding box center [601, 295] width 16 height 16
click at [602, 294] on input "Select an option" at bounding box center [601, 295] width 16 height 16
click at [599, 354] on span "Select an option" at bounding box center [601, 352] width 16 height 16
click at [599, 354] on input "Select an option" at bounding box center [601, 352] width 16 height 16
click at [112, 445] on button "التالي" at bounding box center [118, 444] width 75 height 35
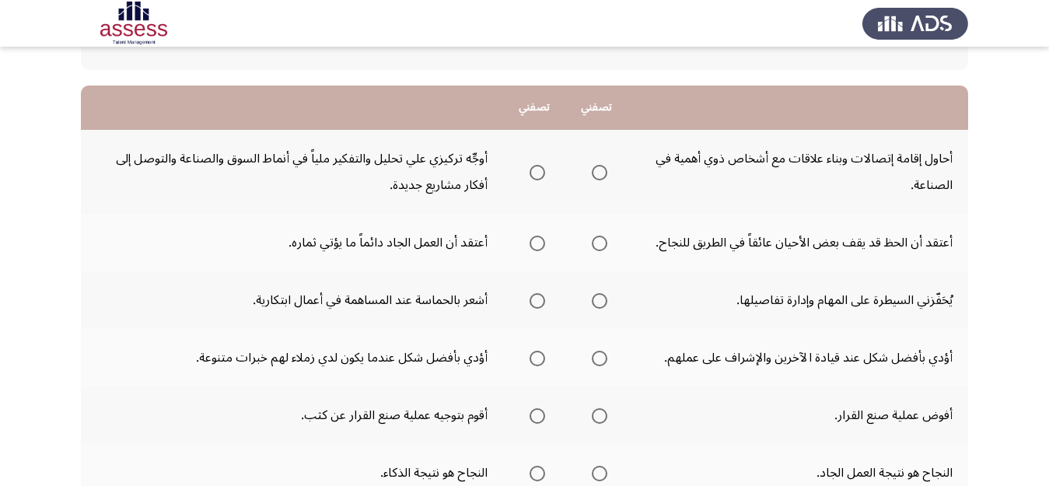
scroll to position [140, 0]
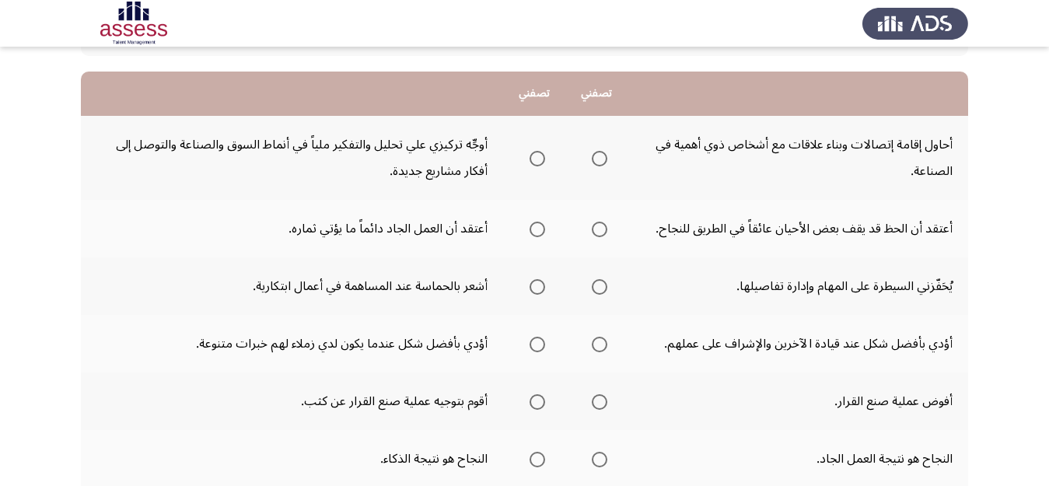
click at [599, 157] on span "Select an option" at bounding box center [600, 159] width 16 height 16
click at [599, 157] on input "Select an option" at bounding box center [600, 159] width 16 height 16
click at [533, 228] on span "Select an option" at bounding box center [537, 230] width 16 height 16
click at [533, 228] on input "Select an option" at bounding box center [537, 230] width 16 height 16
click at [602, 289] on span "Select an option" at bounding box center [600, 287] width 16 height 16
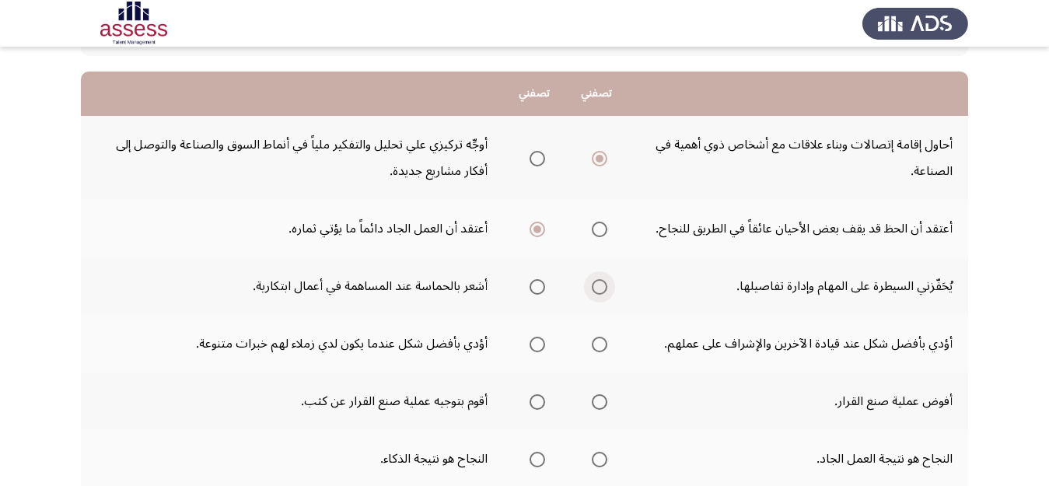
click at [602, 289] on input "Select an option" at bounding box center [600, 287] width 16 height 16
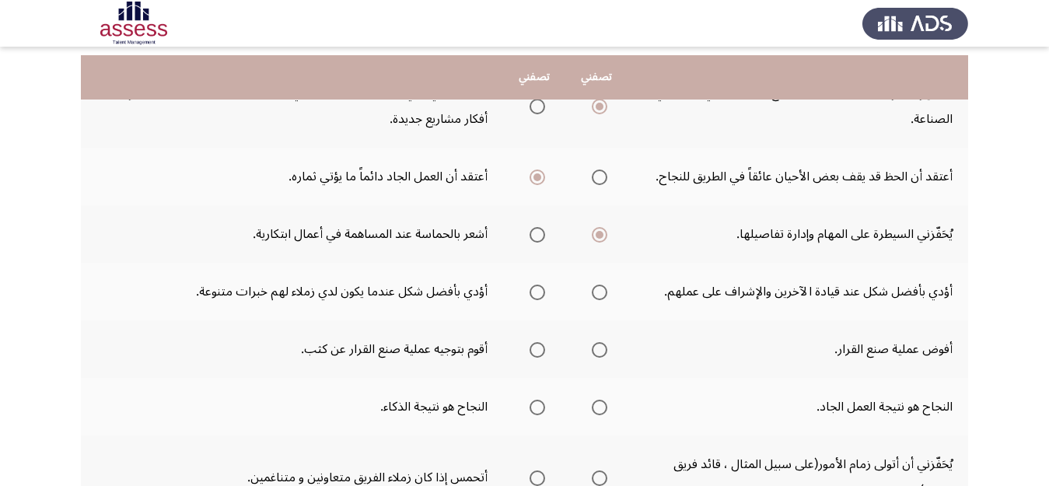
scroll to position [218, 0]
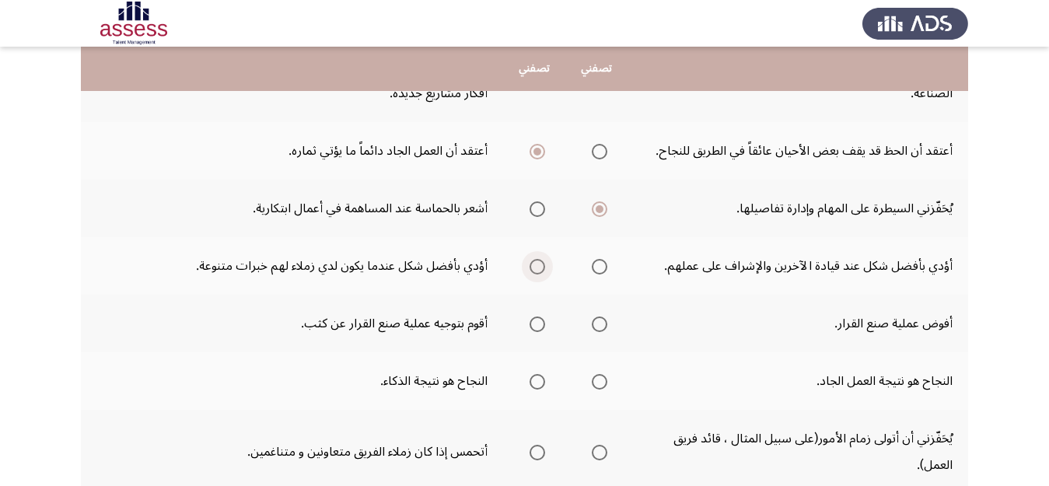
click at [536, 265] on span "Select an option" at bounding box center [537, 267] width 16 height 16
click at [536, 265] on input "Select an option" at bounding box center [537, 267] width 16 height 16
click at [532, 323] on span "Select an option" at bounding box center [537, 324] width 16 height 16
click at [532, 323] on input "Select an option" at bounding box center [537, 324] width 16 height 16
click at [599, 382] on span "Select an option" at bounding box center [599, 382] width 0 height 0
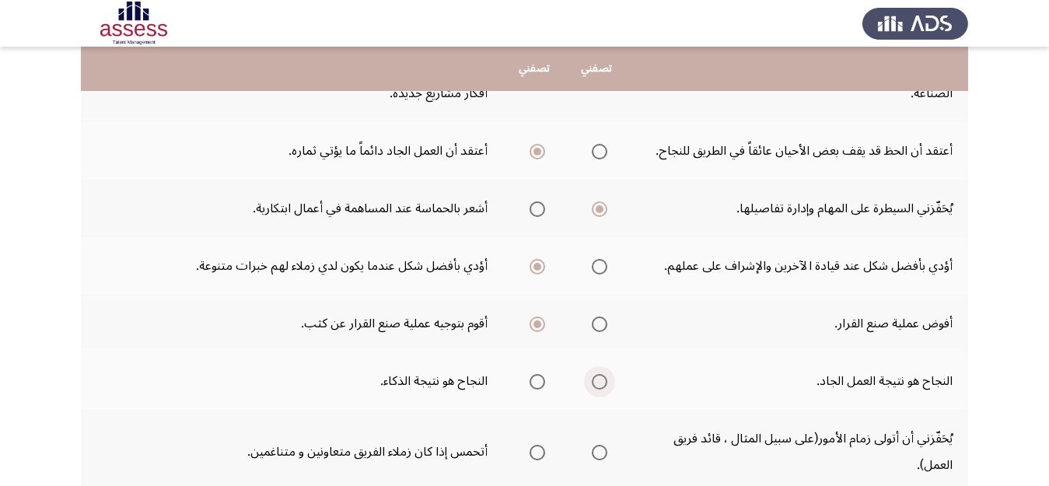
click at [598, 382] on input "Select an option" at bounding box center [600, 382] width 16 height 16
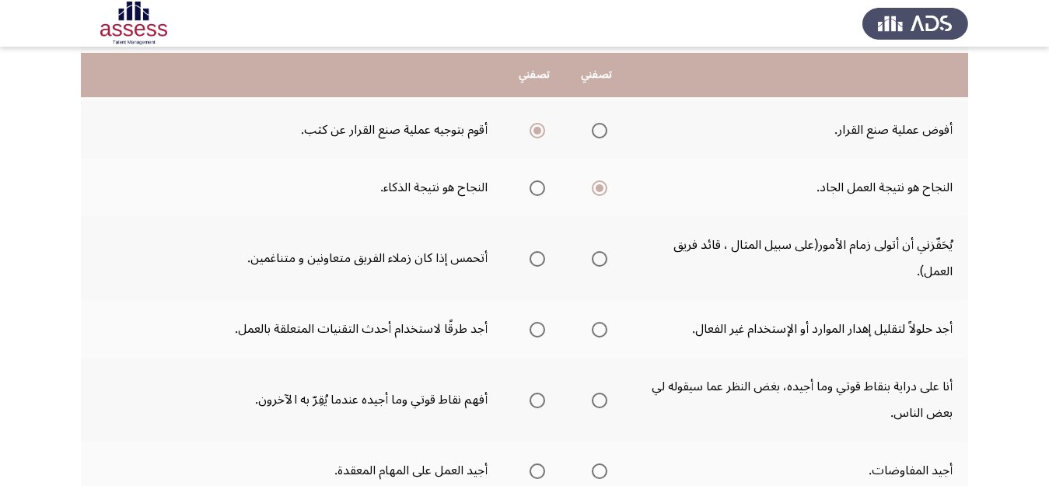
scroll to position [420, 0]
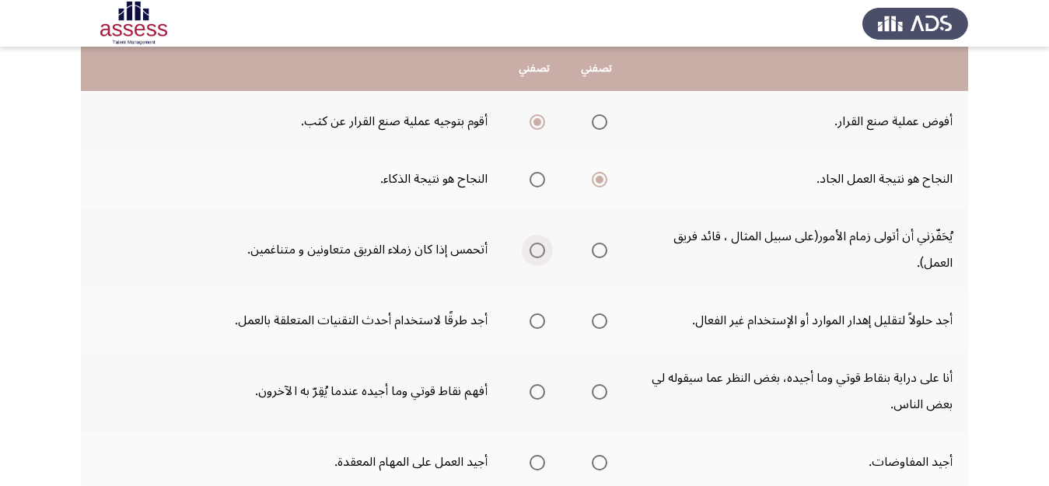
click at [537, 250] on span "Select an option" at bounding box center [537, 251] width 16 height 16
click at [537, 250] on input "Select an option" at bounding box center [537, 251] width 16 height 16
click at [595, 321] on span "Select an option" at bounding box center [600, 321] width 16 height 16
click at [595, 321] on input "Select an option" at bounding box center [600, 321] width 16 height 16
click at [601, 393] on span "Select an option" at bounding box center [600, 392] width 16 height 16
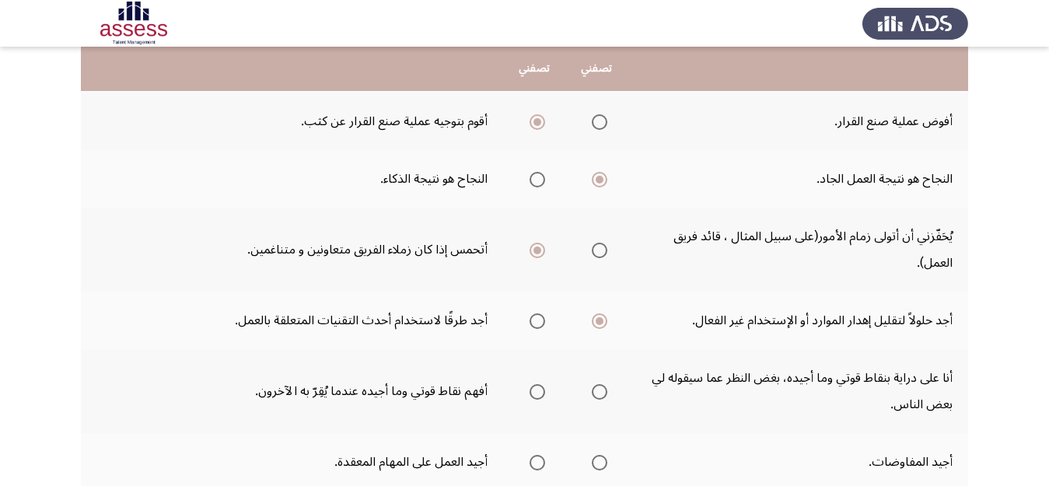
click at [601, 393] on input "Select an option" at bounding box center [600, 392] width 16 height 16
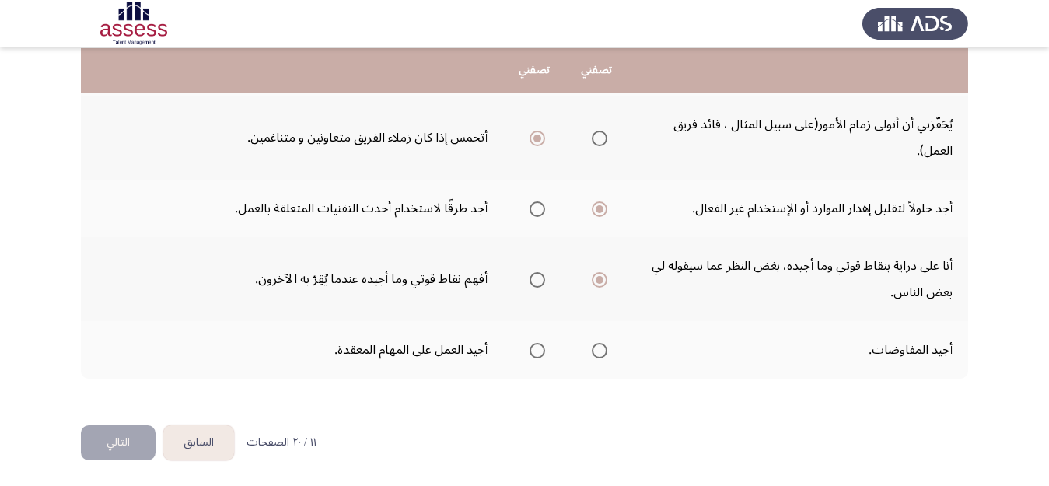
scroll to position [533, 0]
click at [594, 348] on span "Select an option" at bounding box center [600, 349] width 16 height 16
click at [594, 348] on input "Select an option" at bounding box center [600, 349] width 16 height 16
click at [117, 441] on button "التالي" at bounding box center [118, 441] width 75 height 35
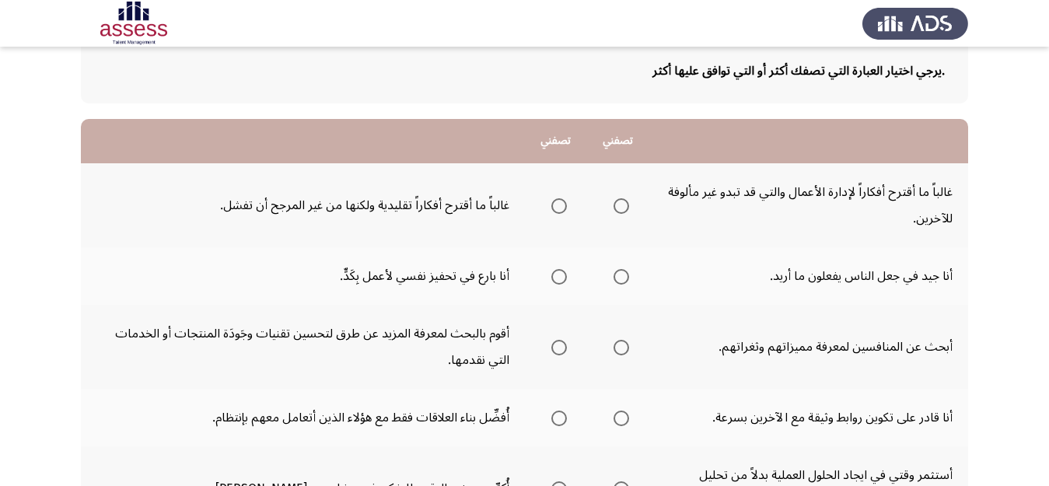
scroll to position [93, 0]
click at [623, 202] on span "Select an option" at bounding box center [621, 205] width 16 height 16
click at [623, 202] on input "Select an option" at bounding box center [621, 205] width 16 height 16
click at [557, 274] on span "Select an option" at bounding box center [559, 276] width 16 height 16
click at [557, 274] on input "Select an option" at bounding box center [559, 276] width 16 height 16
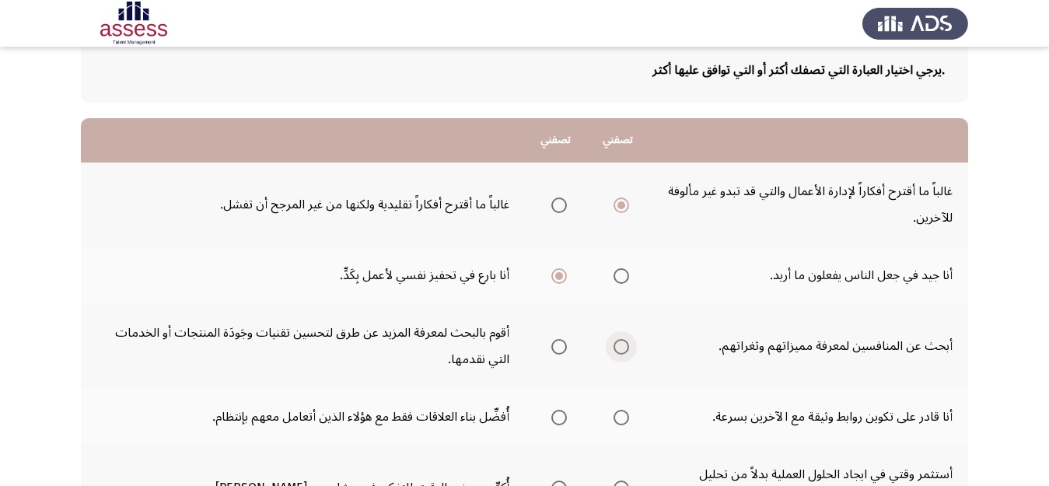
click at [621, 344] on span "Select an option" at bounding box center [621, 347] width 16 height 16
click at [621, 344] on input "Select an option" at bounding box center [621, 347] width 16 height 16
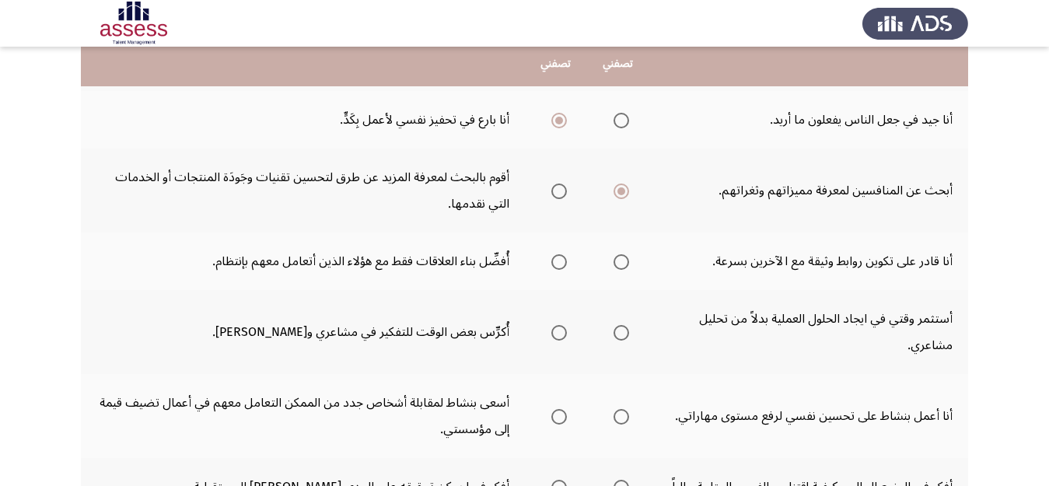
scroll to position [259, 0]
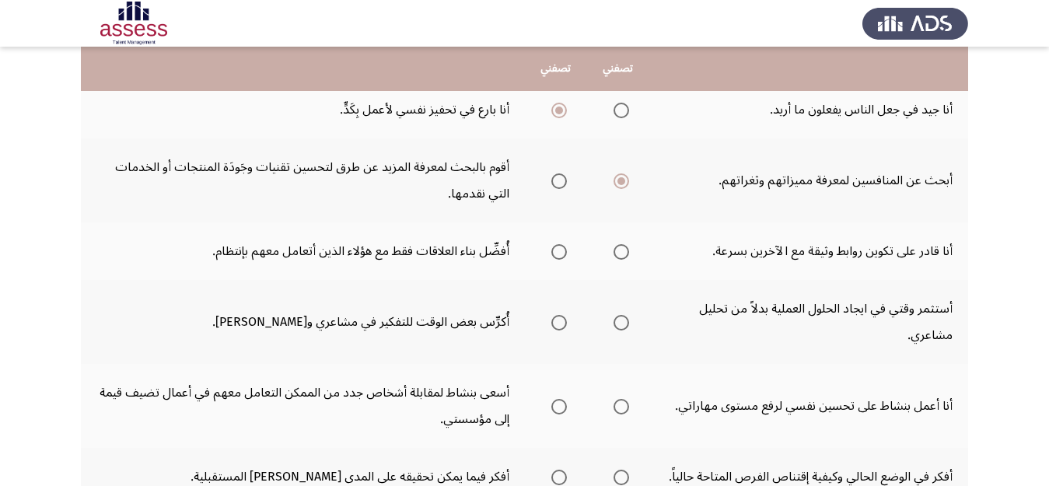
click at [618, 255] on span "Select an option" at bounding box center [621, 252] width 16 height 16
click at [618, 255] on input "Select an option" at bounding box center [621, 252] width 16 height 16
click at [623, 323] on span "Select an option" at bounding box center [621, 323] width 16 height 16
click at [623, 323] on input "Select an option" at bounding box center [621, 323] width 16 height 16
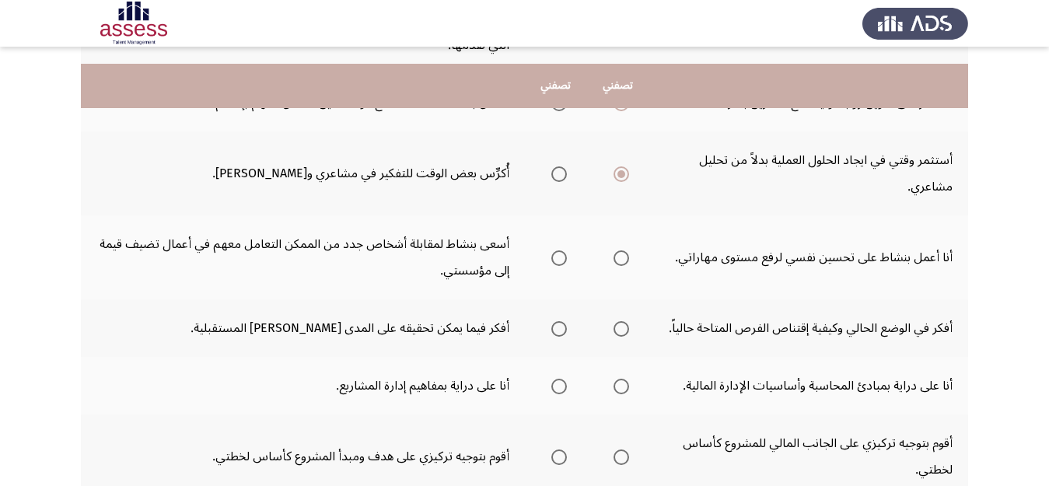
scroll to position [425, 0]
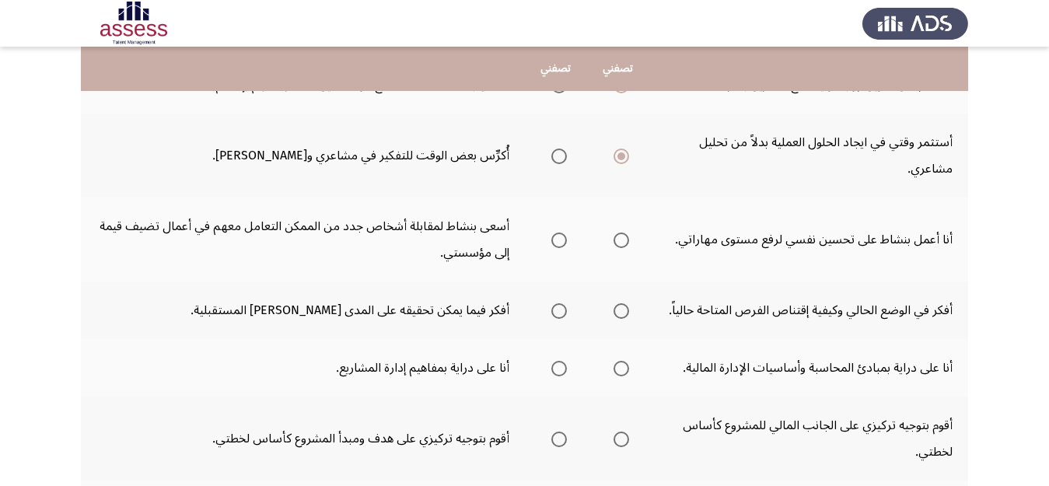
click at [621, 241] on span "Select an option" at bounding box center [621, 240] width 16 height 16
click at [621, 241] on input "Select an option" at bounding box center [621, 240] width 16 height 16
click at [624, 311] on span "Select an option" at bounding box center [621, 311] width 16 height 16
click at [624, 311] on input "Select an option" at bounding box center [621, 311] width 16 height 16
click at [624, 375] on span "Select an option" at bounding box center [621, 369] width 16 height 16
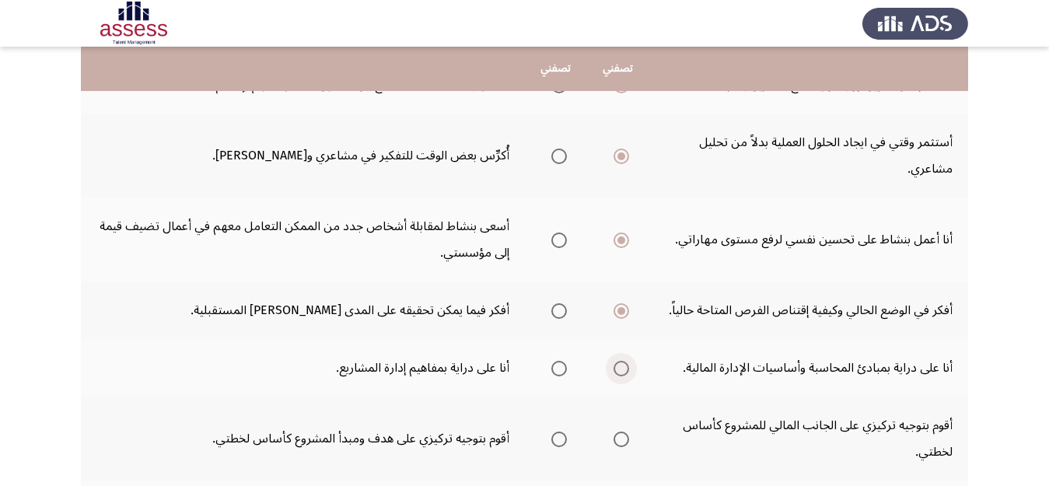
click at [624, 375] on input "Select an option" at bounding box center [621, 369] width 16 height 16
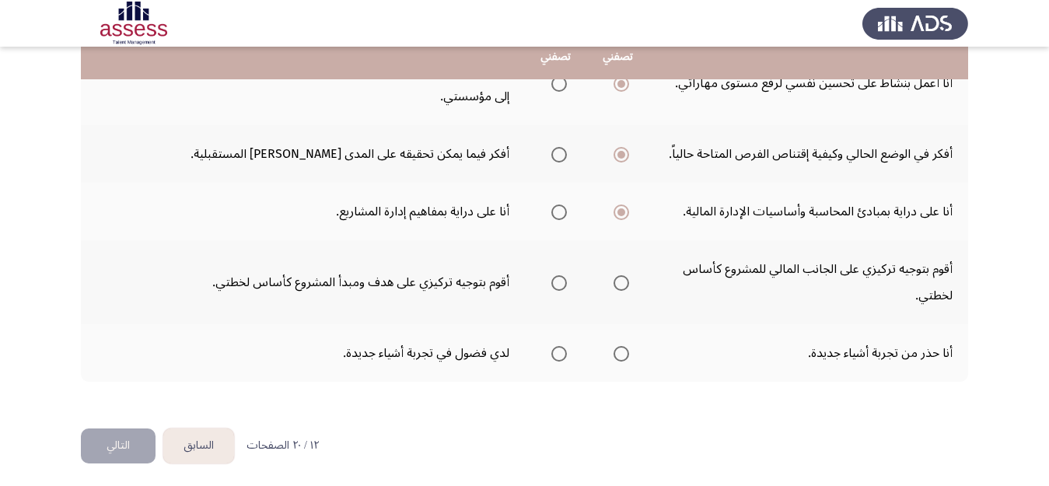
scroll to position [586, 0]
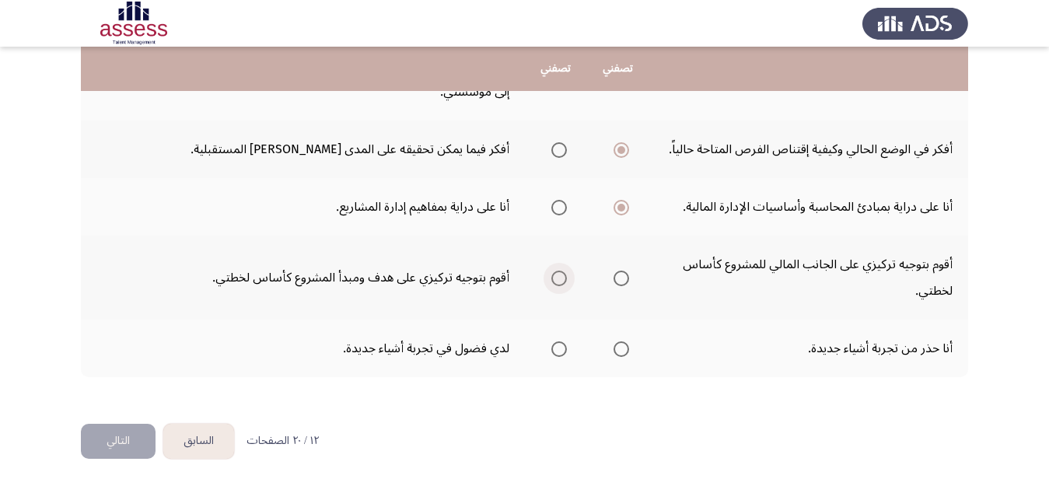
click at [557, 280] on span "Select an option" at bounding box center [559, 279] width 16 height 16
click at [557, 280] on input "Select an option" at bounding box center [559, 279] width 16 height 16
click at [566, 351] on span "Select an option" at bounding box center [559, 349] width 16 height 16
click at [566, 351] on input "Select an option" at bounding box center [559, 349] width 16 height 16
click at [110, 439] on button "التالي" at bounding box center [118, 441] width 75 height 35
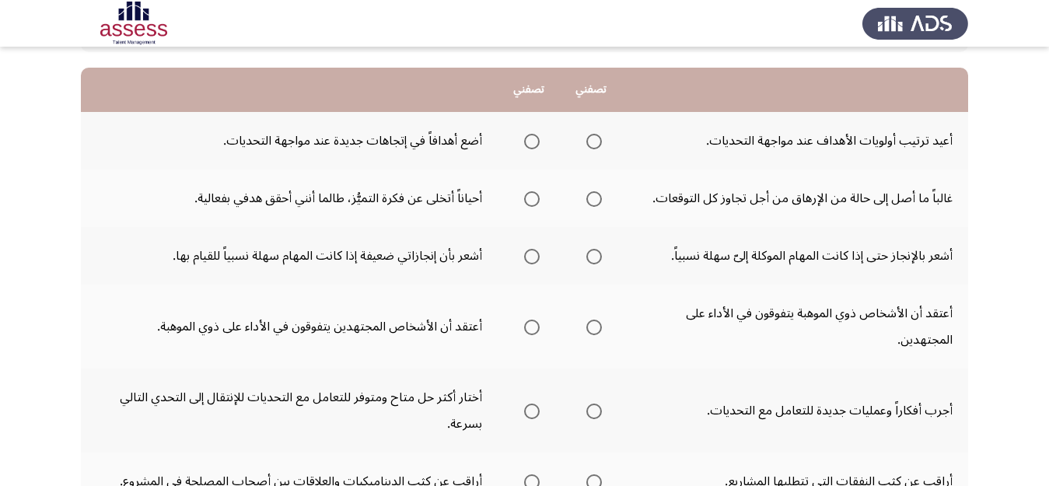
scroll to position [135, 0]
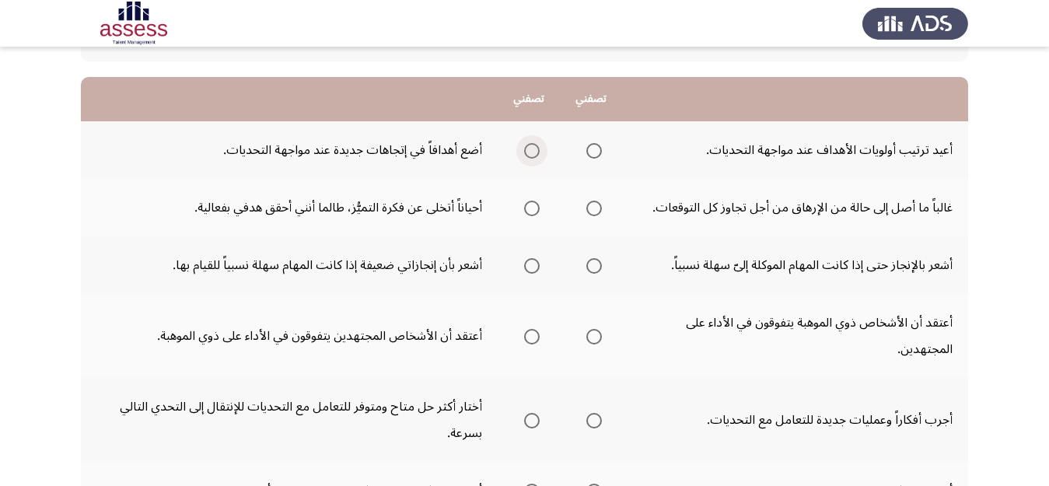
click at [525, 149] on span "Select an option" at bounding box center [532, 151] width 16 height 16
click at [525, 149] on input "Select an option" at bounding box center [532, 151] width 16 height 16
click at [531, 204] on span "Select an option" at bounding box center [532, 209] width 16 height 16
click at [531, 204] on input "Select an option" at bounding box center [532, 209] width 16 height 16
click at [594, 268] on span "Select an option" at bounding box center [594, 266] width 16 height 16
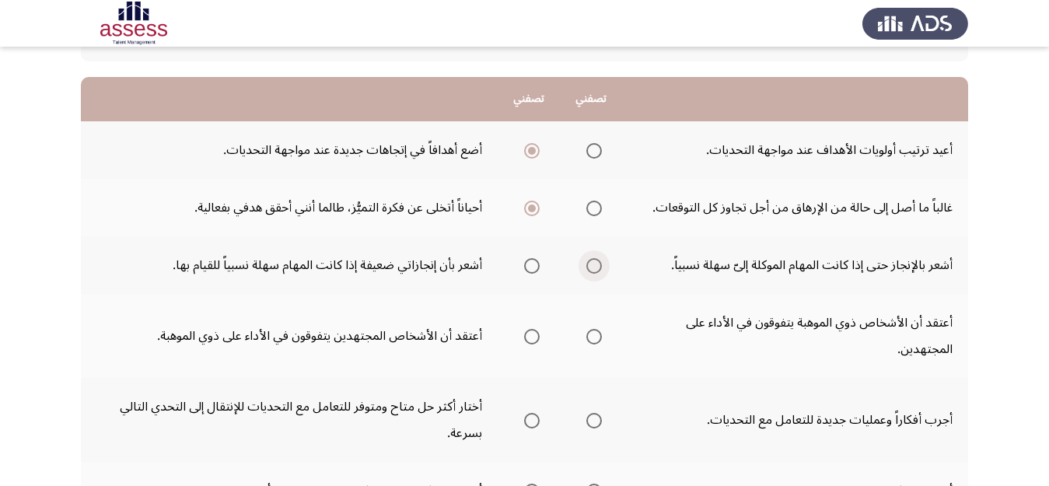
click at [594, 268] on input "Select an option" at bounding box center [594, 266] width 16 height 16
click at [594, 337] on span "Select an option" at bounding box center [594, 337] width 0 height 0
click at [592, 337] on input "Select an option" at bounding box center [594, 337] width 16 height 16
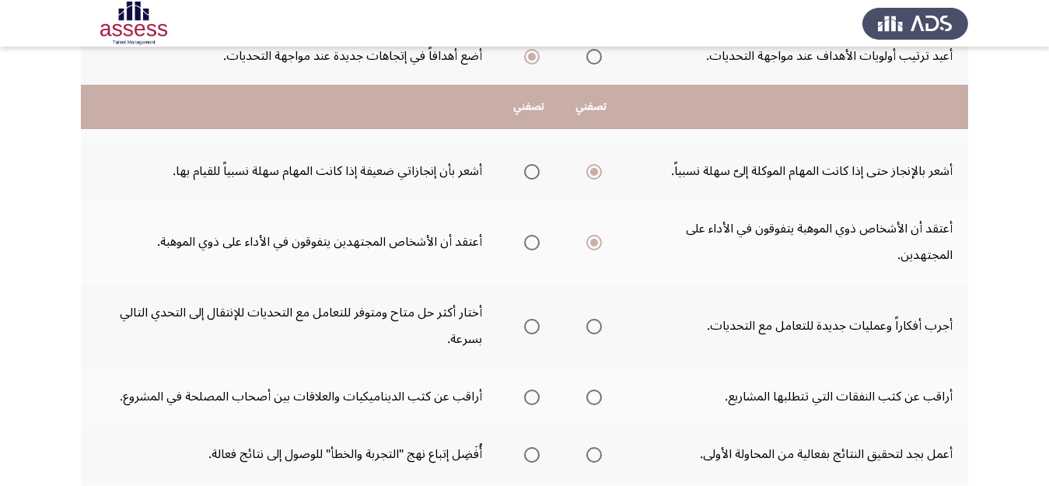
scroll to position [280, 0]
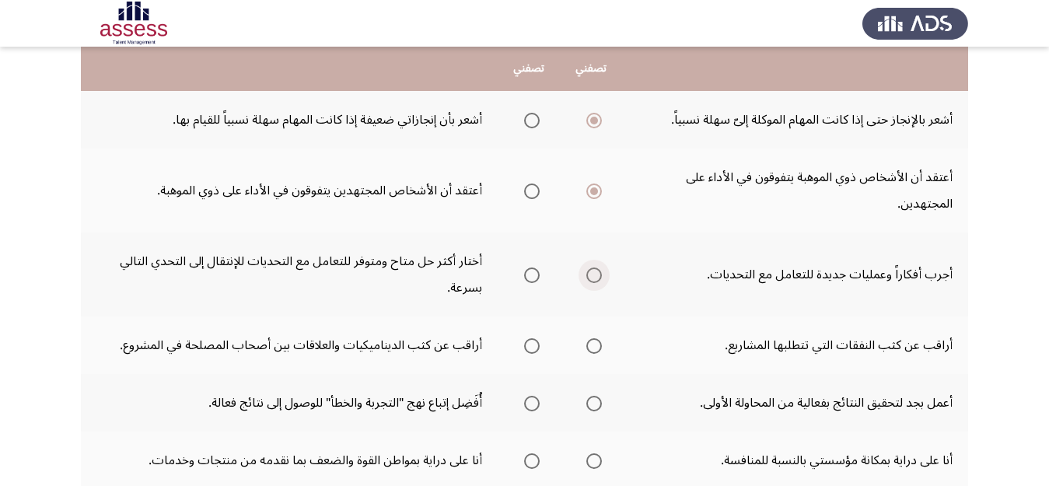
click at [589, 272] on span "Select an option" at bounding box center [594, 275] width 16 height 16
click at [589, 272] on input "Select an option" at bounding box center [594, 275] width 16 height 16
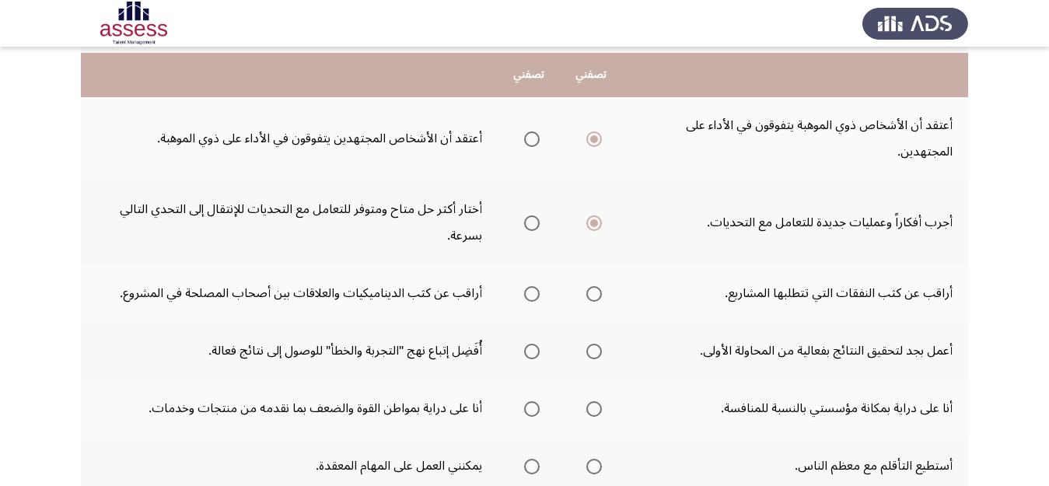
scroll to position [358, 0]
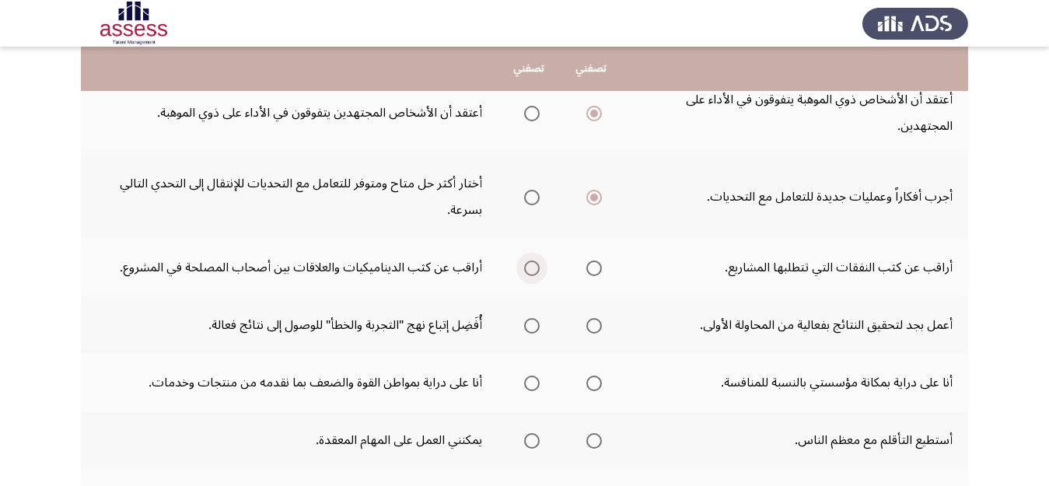
click at [529, 270] on span "Select an option" at bounding box center [532, 268] width 16 height 16
click at [529, 270] on input "Select an option" at bounding box center [532, 268] width 16 height 16
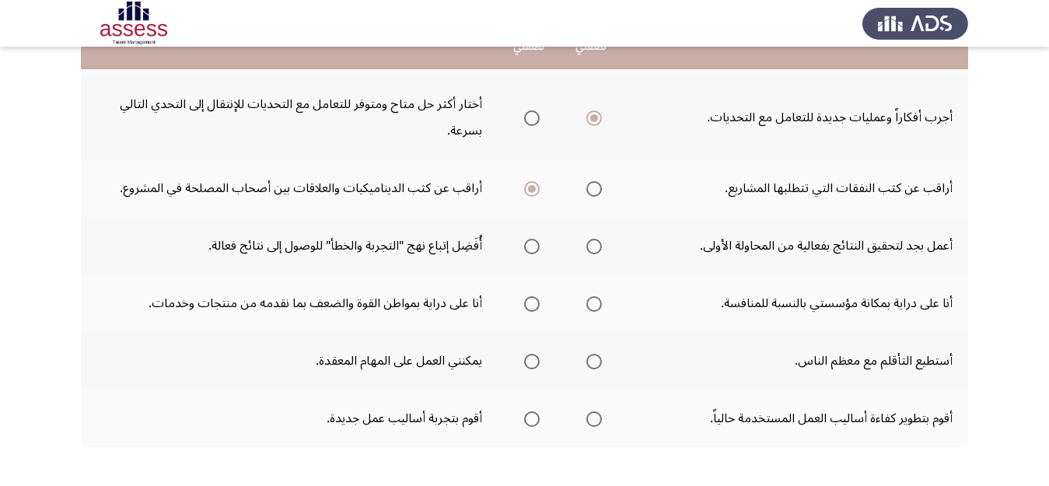
scroll to position [441, 0]
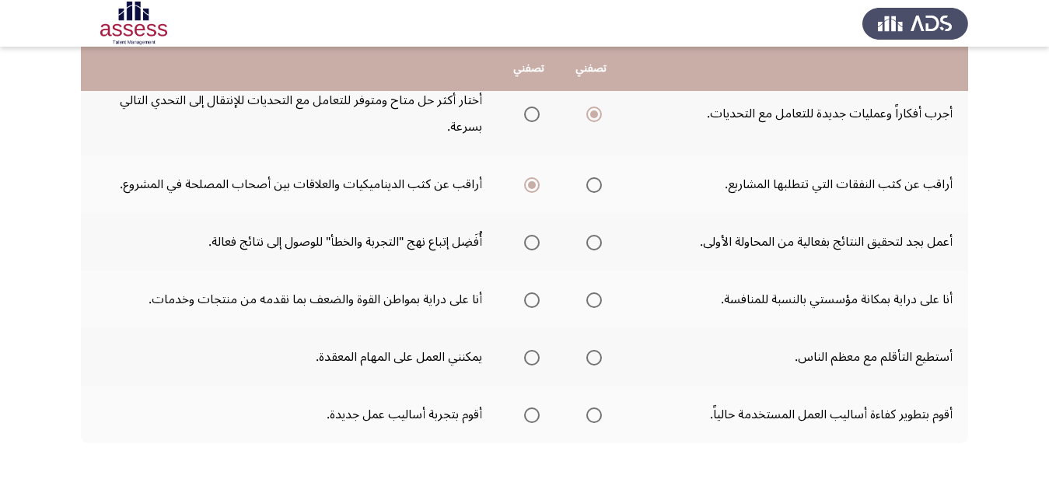
click at [536, 247] on span "Select an option" at bounding box center [532, 243] width 16 height 16
click at [536, 247] on input "Select an option" at bounding box center [532, 243] width 16 height 16
click at [528, 295] on span "Select an option" at bounding box center [532, 300] width 16 height 16
click at [528, 295] on input "Select an option" at bounding box center [532, 300] width 16 height 16
click at [596, 360] on span "Select an option" at bounding box center [594, 358] width 16 height 16
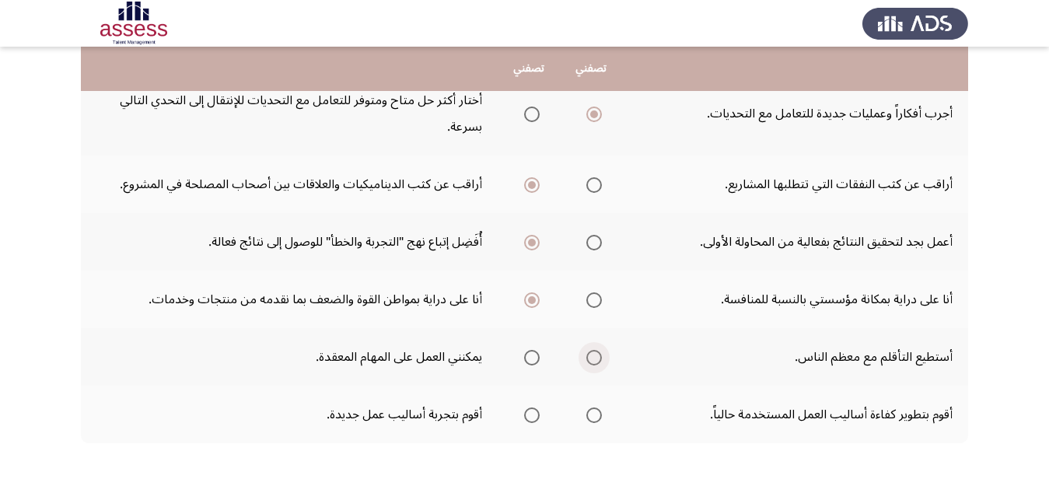
click at [596, 360] on input "Select an option" at bounding box center [594, 358] width 16 height 16
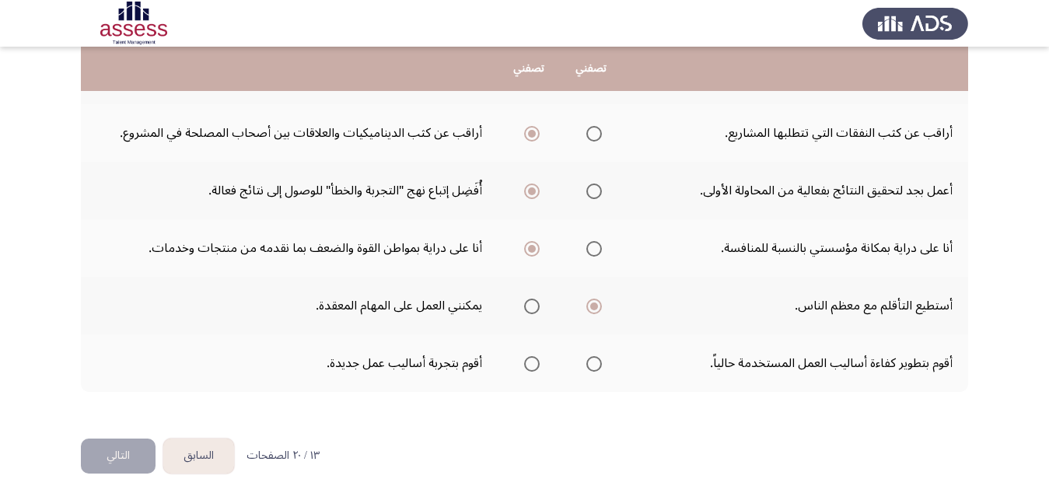
scroll to position [507, 0]
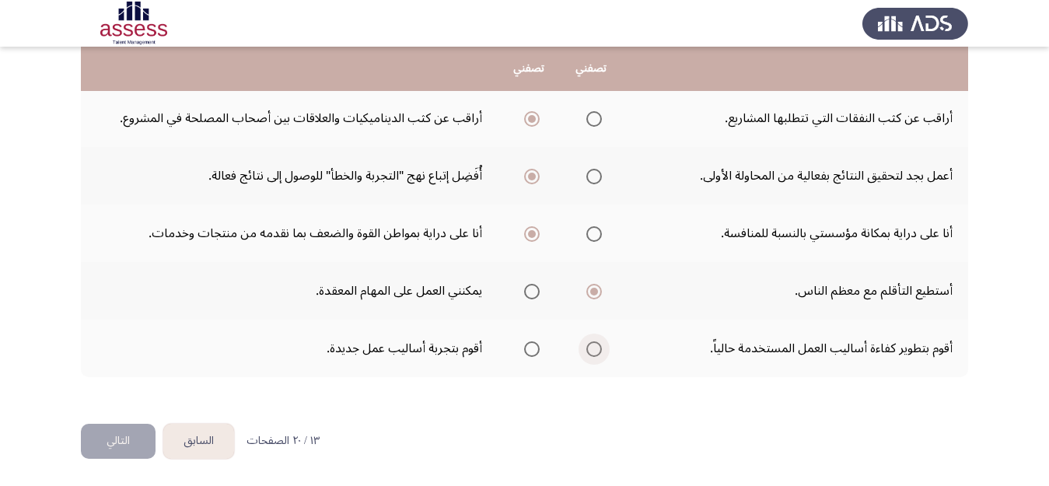
click at [595, 350] on span "Select an option" at bounding box center [594, 349] width 16 height 16
click at [595, 350] on input "Select an option" at bounding box center [594, 349] width 16 height 16
click at [114, 442] on button "التالي" at bounding box center [118, 441] width 75 height 35
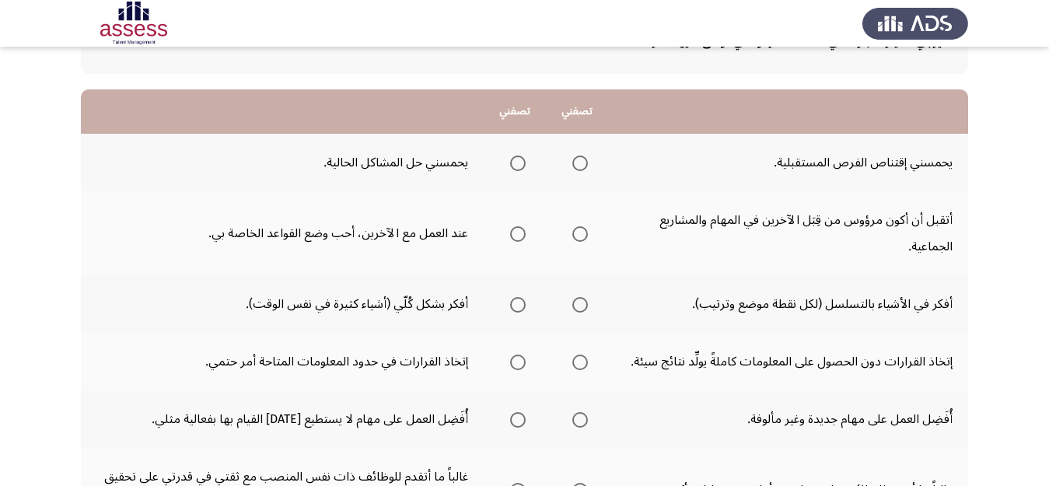
scroll to position [114, 0]
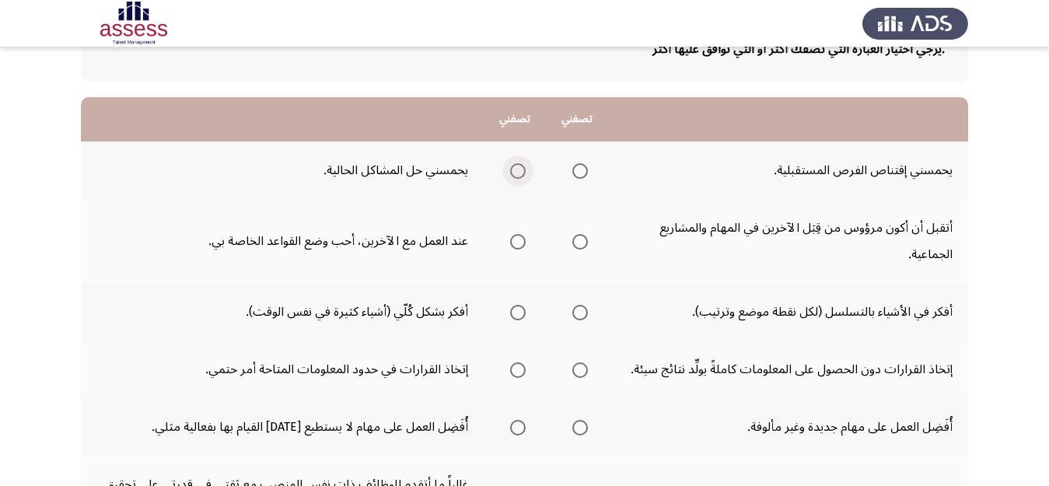
click at [514, 168] on span "Select an option" at bounding box center [518, 171] width 16 height 16
click at [514, 168] on input "Select an option" at bounding box center [518, 171] width 16 height 16
click at [515, 239] on span "Select an option" at bounding box center [518, 242] width 16 height 16
click at [515, 239] on input "Select an option" at bounding box center [518, 242] width 16 height 16
click at [578, 243] on span "Select an option" at bounding box center [580, 242] width 16 height 16
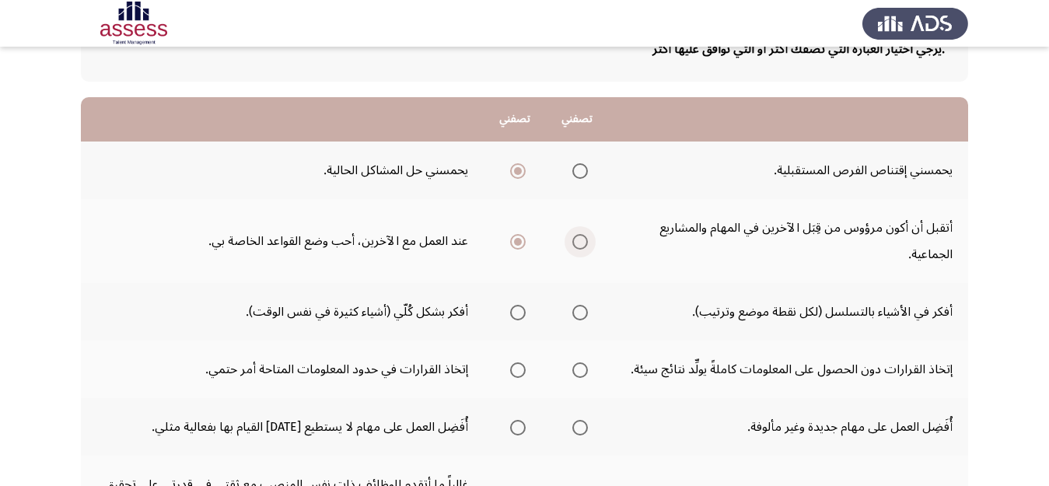
click at [578, 243] on input "Select an option" at bounding box center [580, 242] width 16 height 16
click at [578, 311] on span "Select an option" at bounding box center [580, 313] width 16 height 16
click at [578, 311] on input "Select an option" at bounding box center [580, 313] width 16 height 16
click at [518, 370] on span "Select an option" at bounding box center [518, 370] width 0 height 0
click at [517, 369] on input "Select an option" at bounding box center [518, 370] width 16 height 16
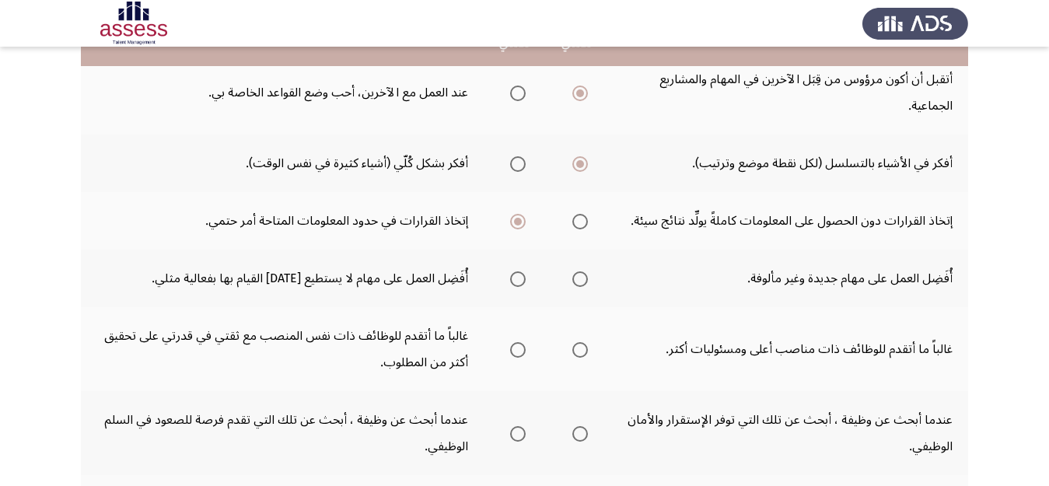
scroll to position [270, 0]
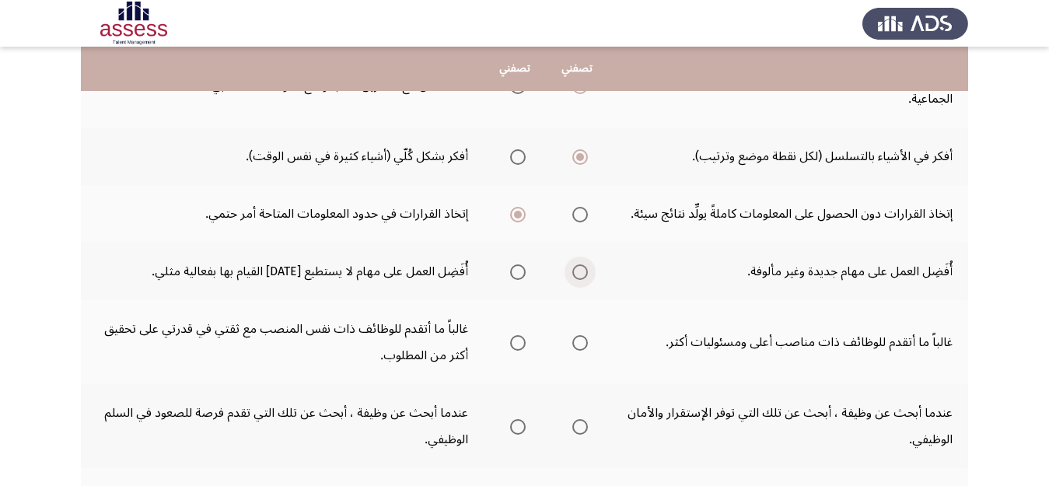
click at [580, 270] on span "Select an option" at bounding box center [580, 272] width 16 height 16
click at [580, 270] on input "Select an option" at bounding box center [580, 272] width 16 height 16
click at [574, 340] on span "Select an option" at bounding box center [580, 343] width 16 height 16
click at [574, 340] on input "Select an option" at bounding box center [580, 343] width 16 height 16
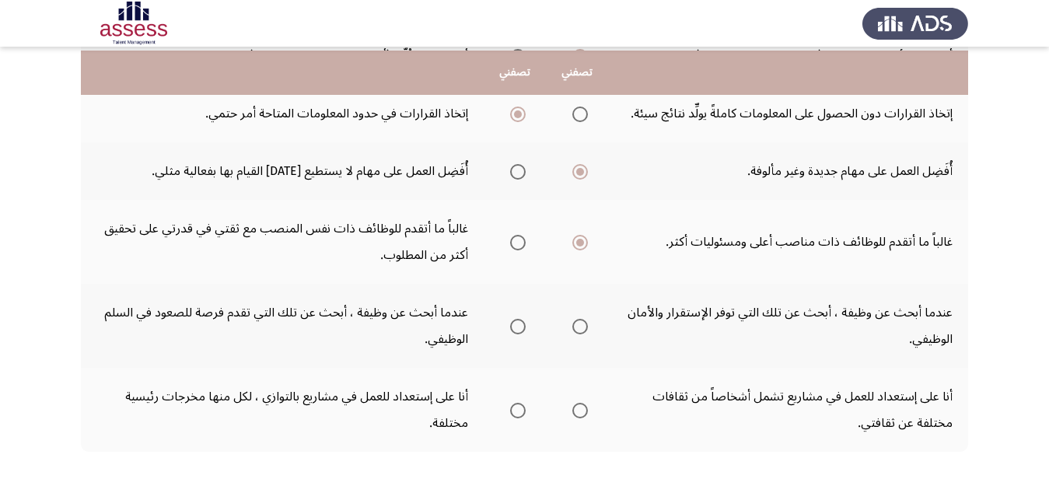
scroll to position [379, 0]
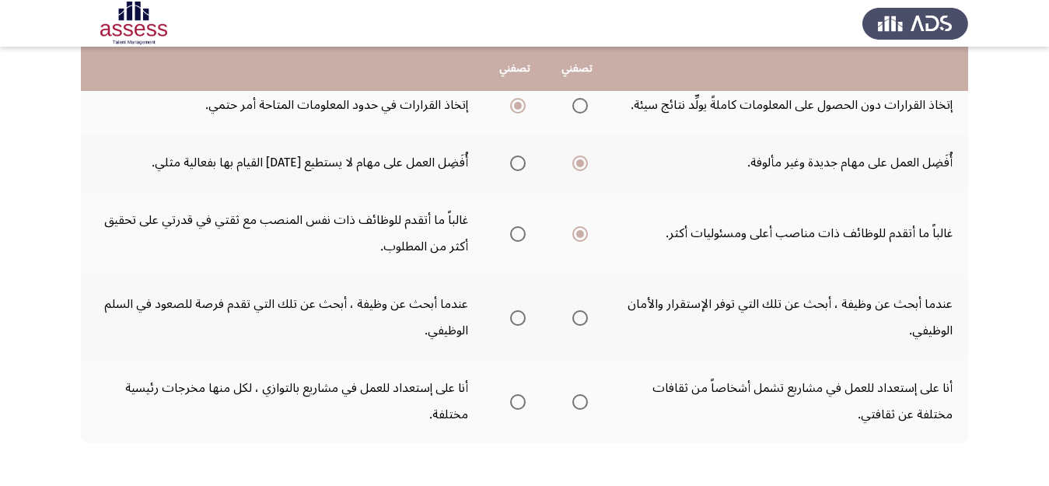
click at [514, 318] on span "Select an option" at bounding box center [518, 318] width 16 height 16
click at [514, 318] on input "Select an option" at bounding box center [518, 318] width 16 height 16
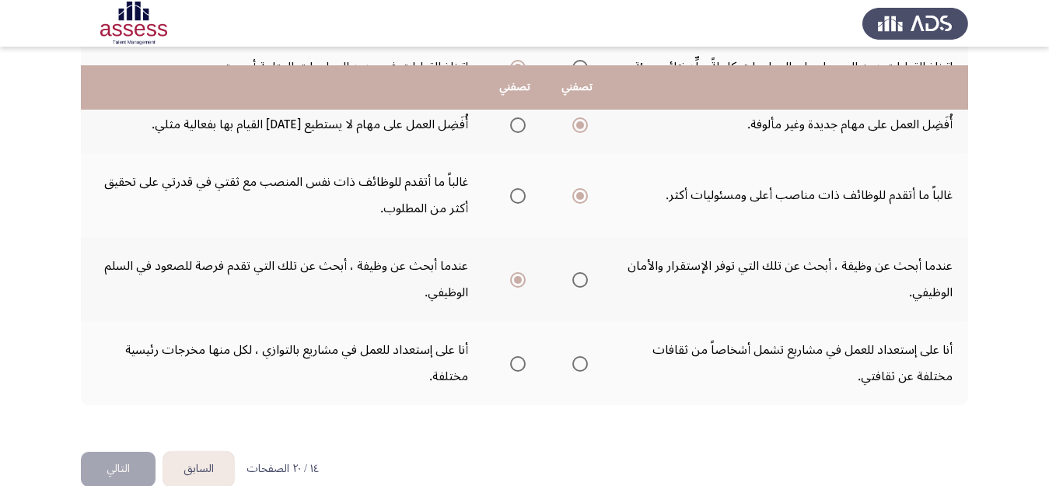
scroll to position [445, 0]
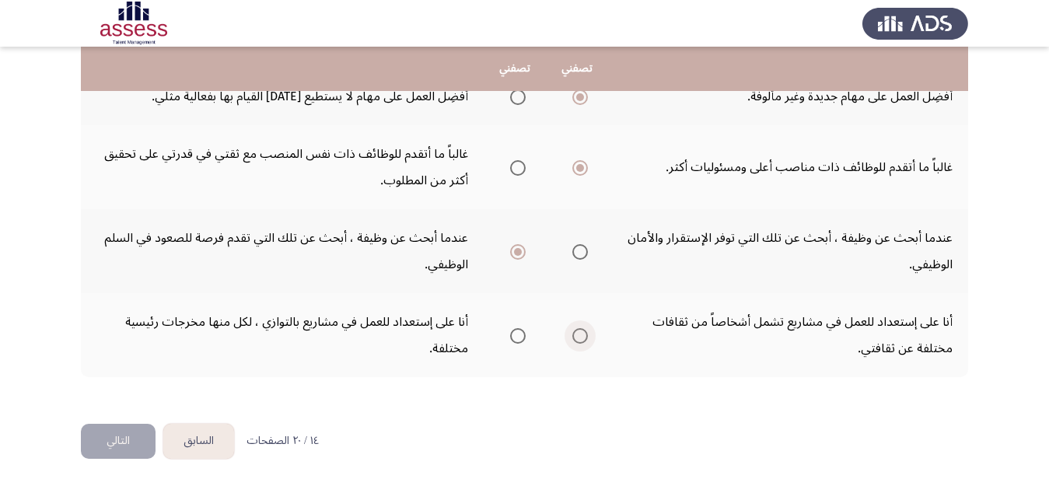
click at [573, 335] on span "Select an option" at bounding box center [580, 336] width 16 height 16
click at [573, 335] on input "Select an option" at bounding box center [580, 336] width 16 height 16
click at [128, 452] on button "التالي" at bounding box center [118, 441] width 75 height 35
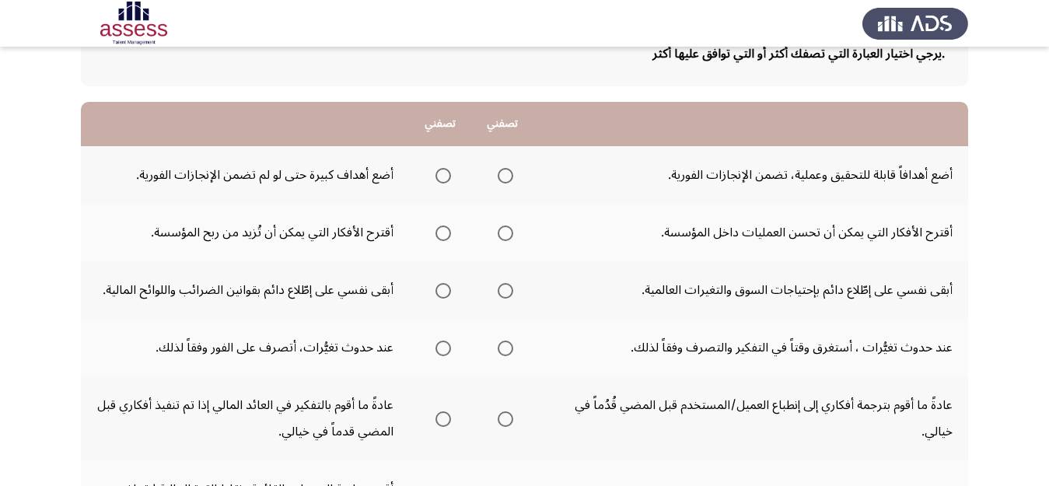
scroll to position [140, 0]
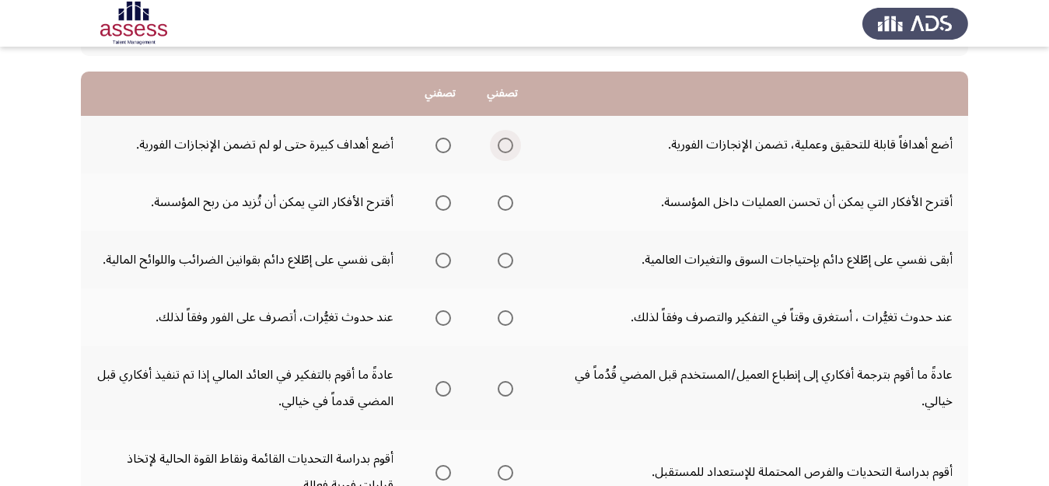
click at [505, 142] on span "Select an option" at bounding box center [506, 146] width 16 height 16
click at [505, 142] on input "Select an option" at bounding box center [506, 146] width 16 height 16
click at [505, 204] on span "Select an option" at bounding box center [506, 203] width 16 height 16
click at [505, 204] on input "Select an option" at bounding box center [506, 203] width 16 height 16
click at [503, 261] on span "Select an option" at bounding box center [506, 261] width 16 height 16
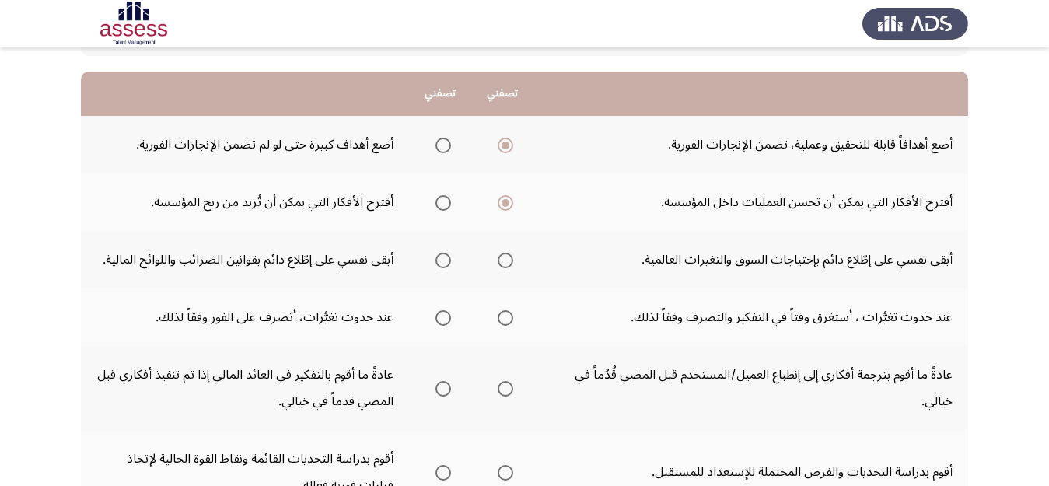
click at [503, 261] on input "Select an option" at bounding box center [506, 261] width 16 height 16
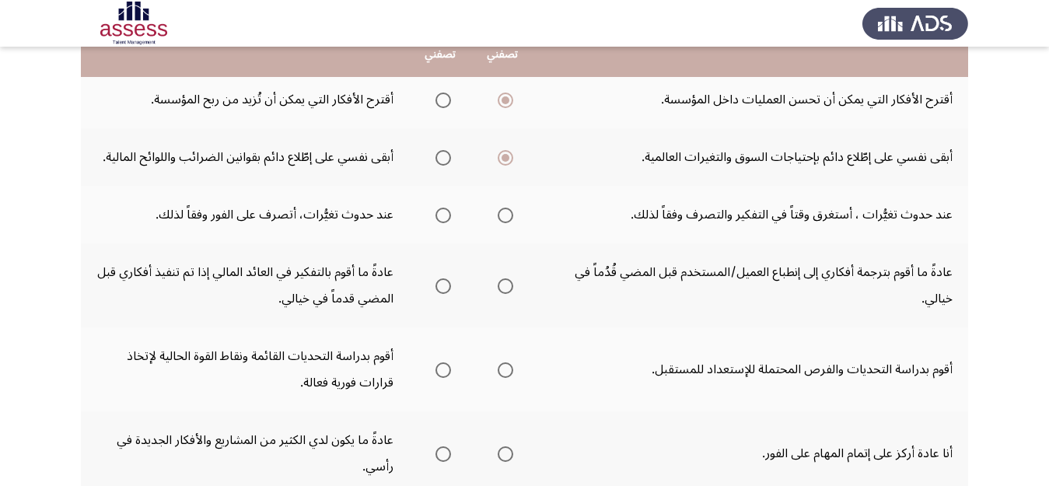
scroll to position [249, 0]
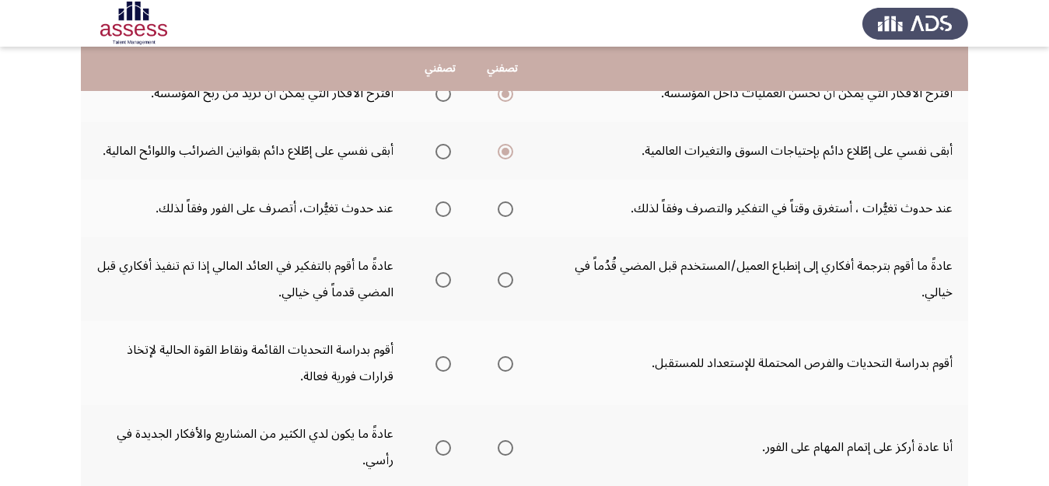
click at [442, 214] on span "Select an option" at bounding box center [443, 209] width 16 height 16
click at [442, 214] on input "Select an option" at bounding box center [443, 209] width 16 height 16
click at [440, 282] on span "Select an option" at bounding box center [443, 280] width 16 height 16
click at [440, 282] on input "Select an option" at bounding box center [443, 280] width 16 height 16
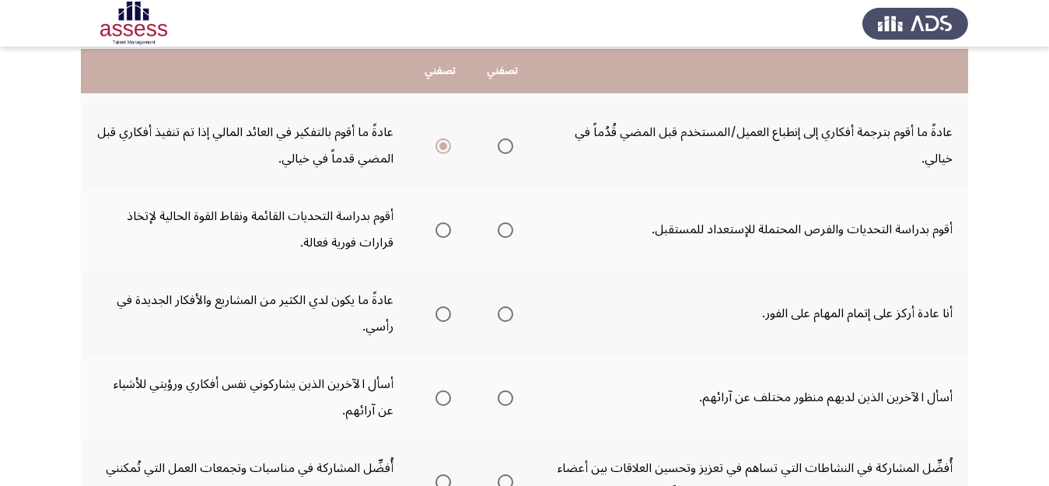
scroll to position [389, 0]
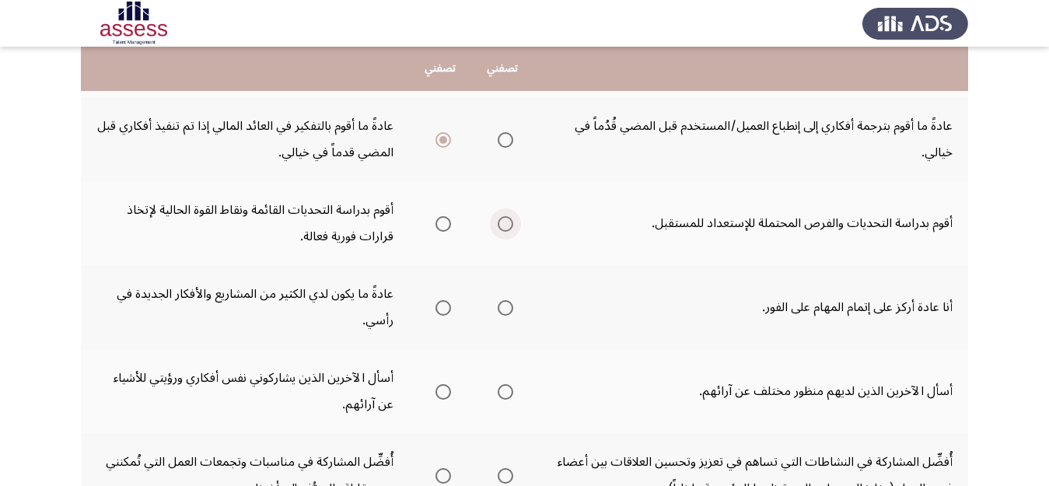
click at [496, 218] on label "Select an option" at bounding box center [502, 224] width 22 height 16
click at [498, 218] on input "Select an option" at bounding box center [506, 224] width 16 height 16
click at [507, 306] on span "Select an option" at bounding box center [506, 308] width 16 height 16
click at [507, 306] on input "Select an option" at bounding box center [506, 308] width 16 height 16
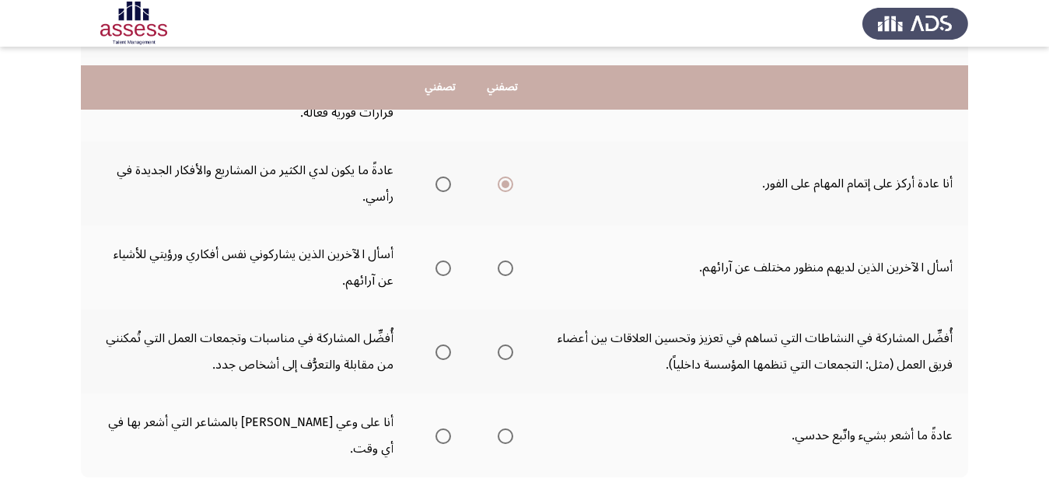
scroll to position [560, 0]
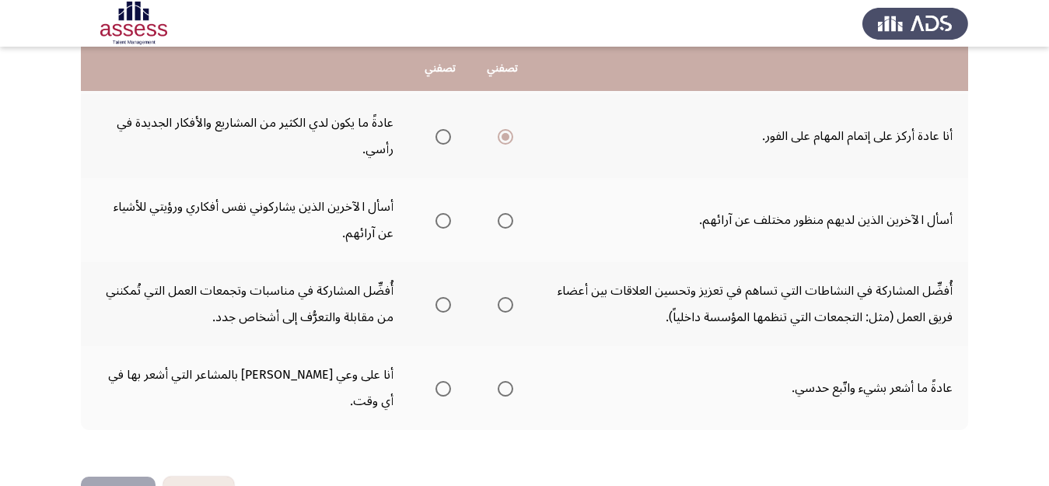
click at [507, 219] on span "Select an option" at bounding box center [506, 221] width 16 height 16
click at [507, 219] on input "Select an option" at bounding box center [506, 221] width 16 height 16
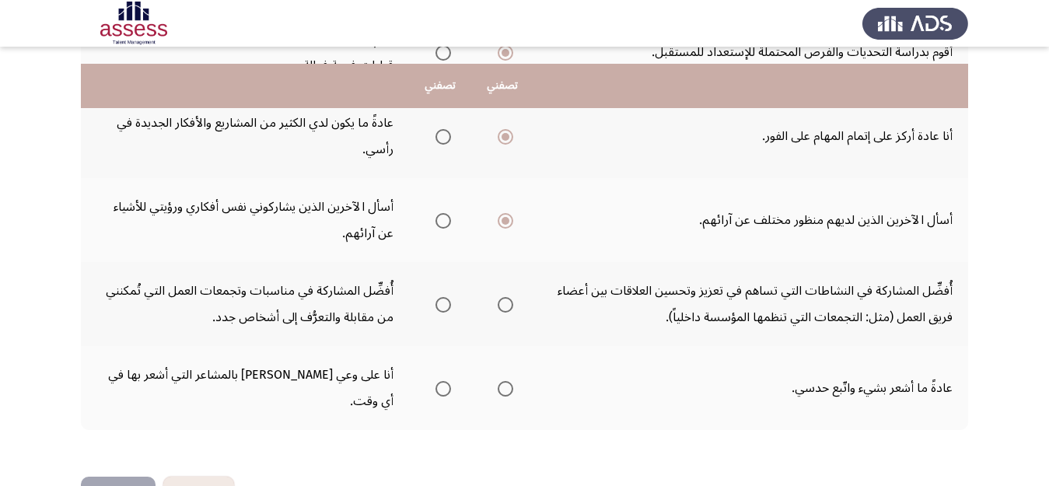
scroll to position [586, 0]
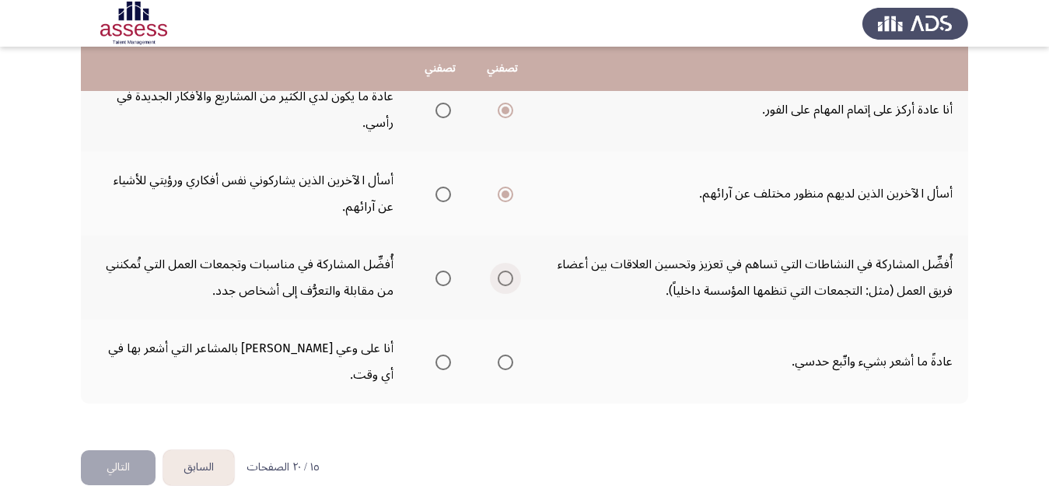
click at [505, 276] on span "Select an option" at bounding box center [506, 279] width 16 height 16
click at [505, 276] on input "Select an option" at bounding box center [506, 279] width 16 height 16
click at [442, 355] on span "Select an option" at bounding box center [443, 363] width 16 height 16
click at [442, 355] on input "Select an option" at bounding box center [443, 363] width 16 height 16
click at [116, 450] on button "التالي" at bounding box center [118, 467] width 75 height 35
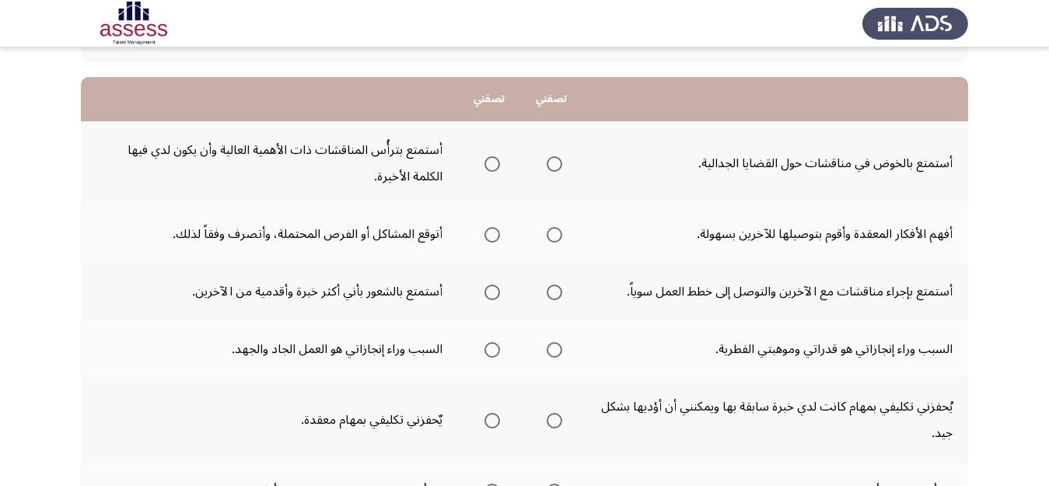
scroll to position [130, 0]
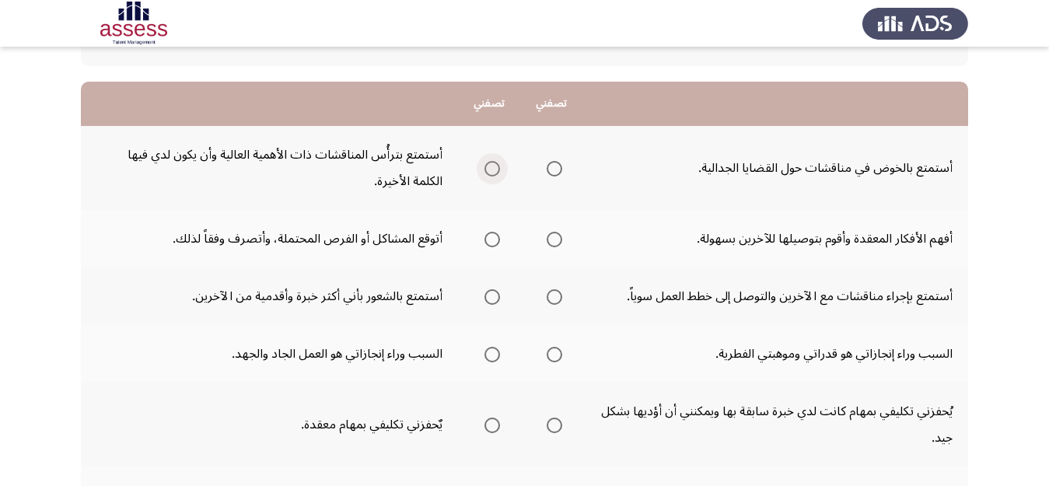
click at [488, 169] on span "Select an option" at bounding box center [492, 169] width 16 height 16
click at [488, 169] on input "Select an option" at bounding box center [492, 169] width 16 height 16
click at [555, 239] on span "Select an option" at bounding box center [555, 240] width 16 height 16
click at [555, 239] on input "Select an option" at bounding box center [555, 240] width 16 height 16
click at [552, 295] on span "Select an option" at bounding box center [555, 297] width 16 height 16
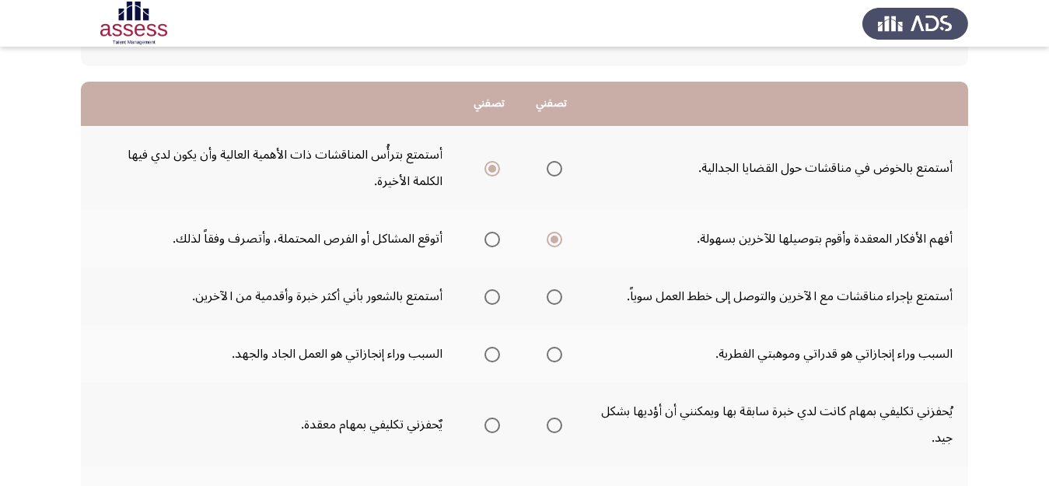
click at [552, 295] on input "Select an option" at bounding box center [555, 297] width 16 height 16
click at [497, 355] on span "Select an option" at bounding box center [492, 355] width 16 height 16
click at [497, 355] on input "Select an option" at bounding box center [492, 355] width 16 height 16
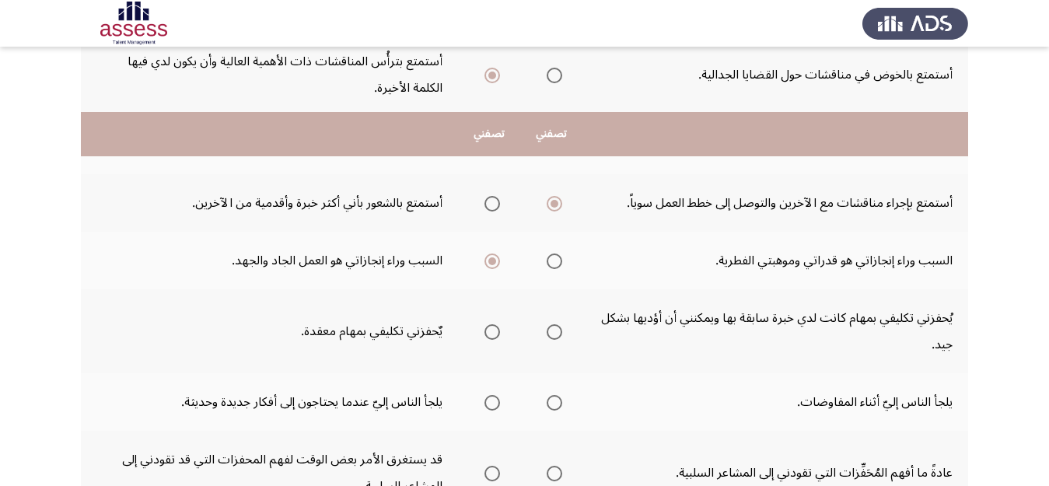
scroll to position [311, 0]
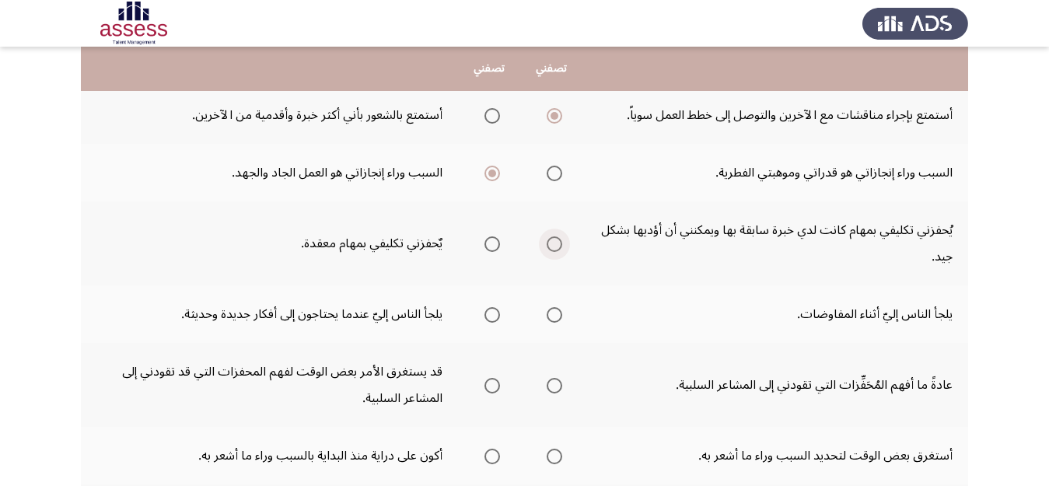
click at [550, 242] on span "Select an option" at bounding box center [555, 244] width 16 height 16
click at [550, 242] on input "Select an option" at bounding box center [555, 244] width 16 height 16
click at [550, 318] on span "Select an option" at bounding box center [555, 315] width 16 height 16
click at [550, 318] on input "Select an option" at bounding box center [555, 315] width 16 height 16
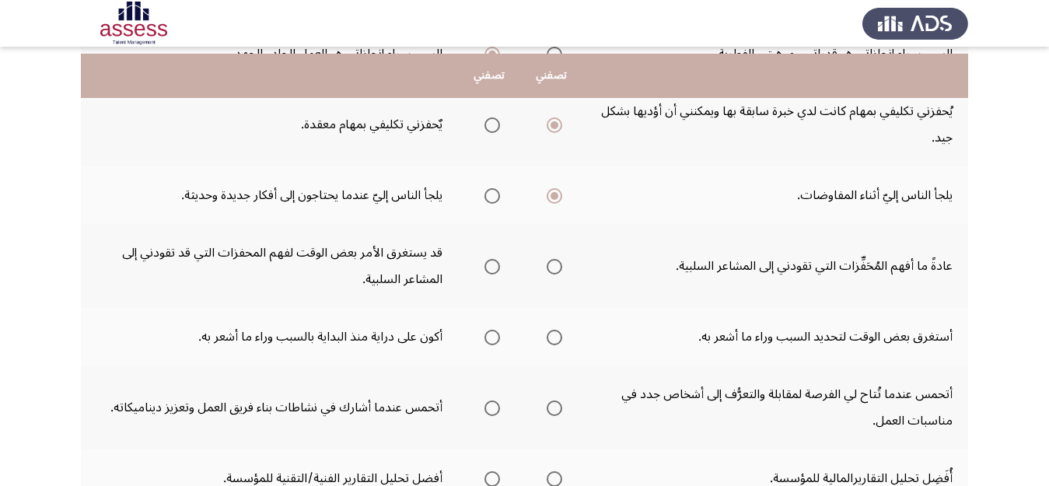
scroll to position [456, 0]
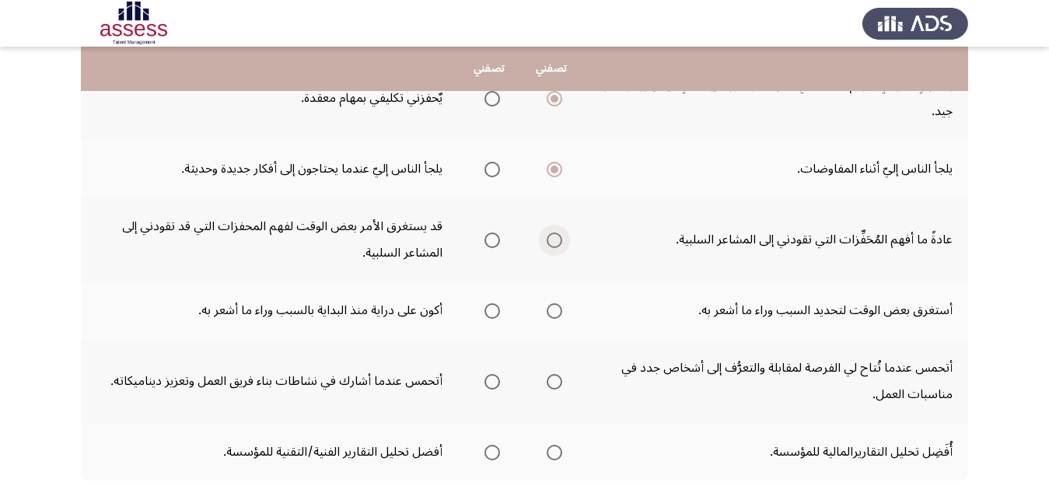
click at [559, 236] on span "Select an option" at bounding box center [555, 240] width 16 height 16
click at [559, 236] on input "Select an option" at bounding box center [555, 240] width 16 height 16
click at [485, 305] on span "Select an option" at bounding box center [492, 311] width 16 height 16
click at [485, 305] on input "Select an option" at bounding box center [492, 311] width 16 height 16
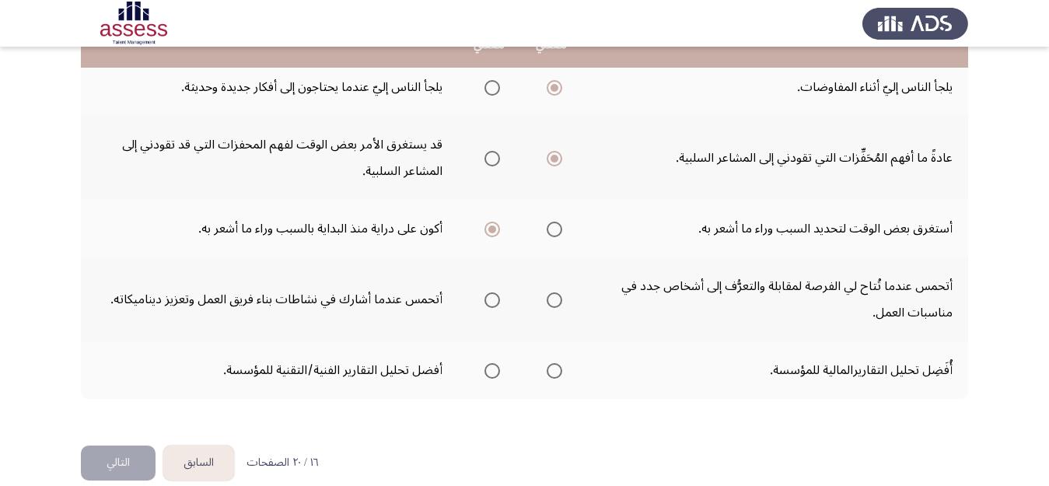
scroll to position [560, 0]
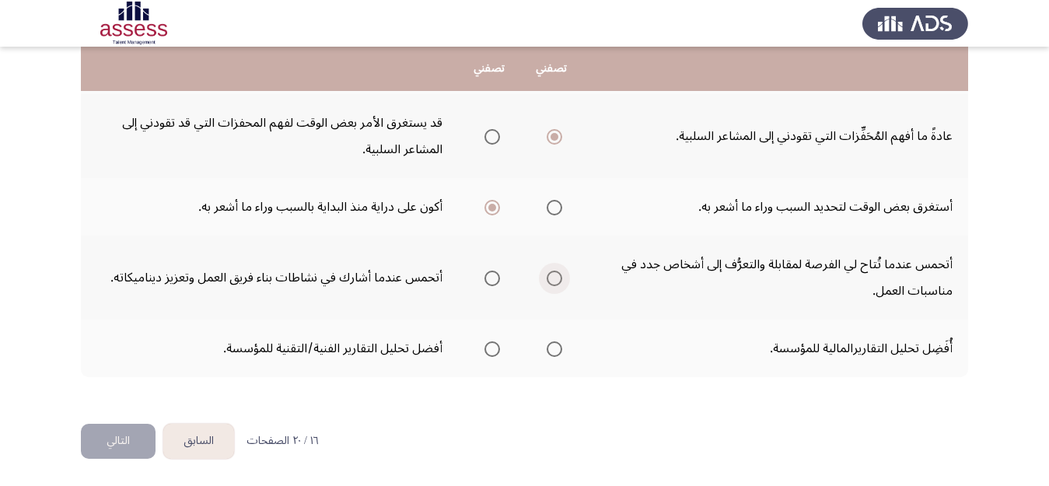
click at [554, 278] on span "Select an option" at bounding box center [554, 278] width 0 height 0
click at [554, 278] on input "Select an option" at bounding box center [555, 279] width 16 height 16
click at [491, 350] on span "Select an option" at bounding box center [492, 349] width 16 height 16
click at [491, 350] on input "Select an option" at bounding box center [492, 349] width 16 height 16
click at [110, 439] on button "التالي" at bounding box center [118, 441] width 75 height 35
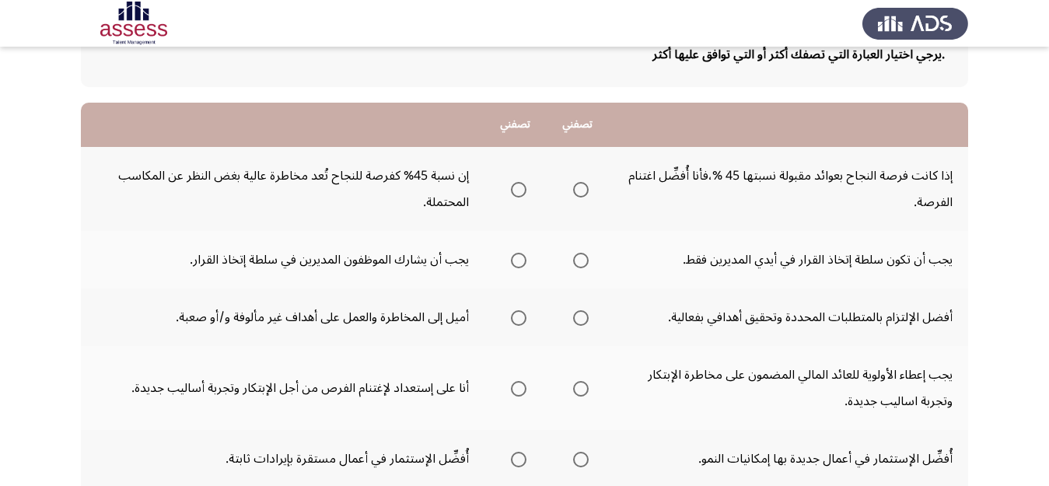
scroll to position [135, 0]
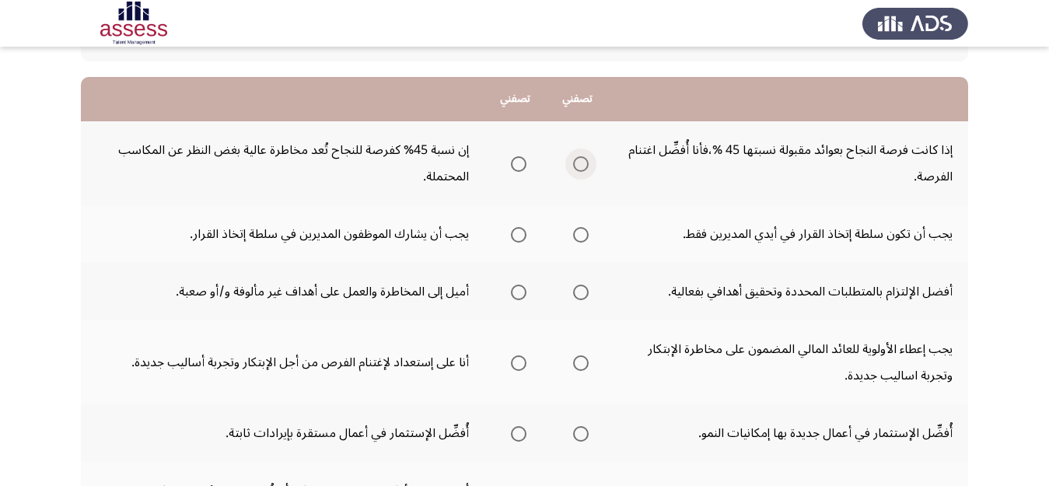
click at [580, 164] on span "Select an option" at bounding box center [580, 164] width 0 height 0
click at [578, 164] on input "Select an option" at bounding box center [581, 164] width 16 height 16
click at [524, 235] on span "Select an option" at bounding box center [519, 235] width 16 height 16
click at [524, 235] on input "Select an option" at bounding box center [519, 235] width 16 height 16
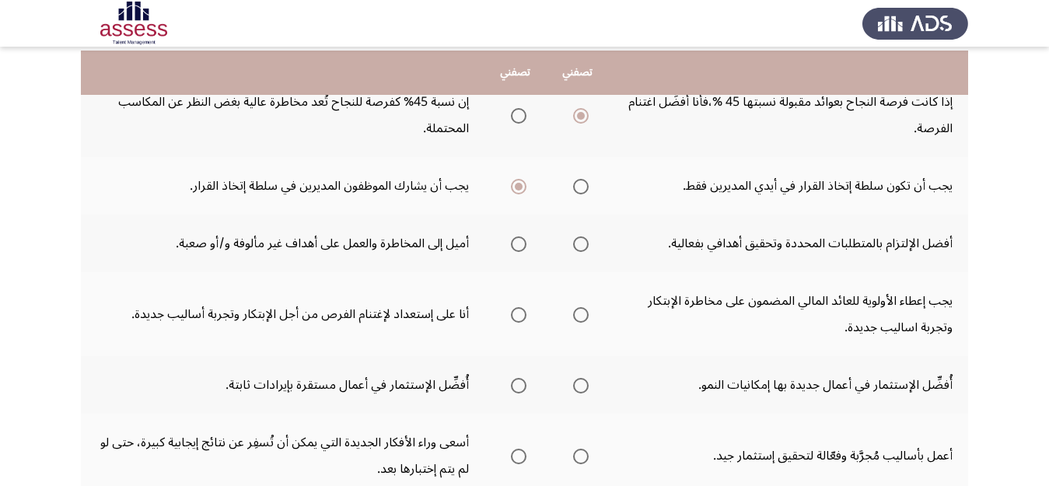
scroll to position [187, 0]
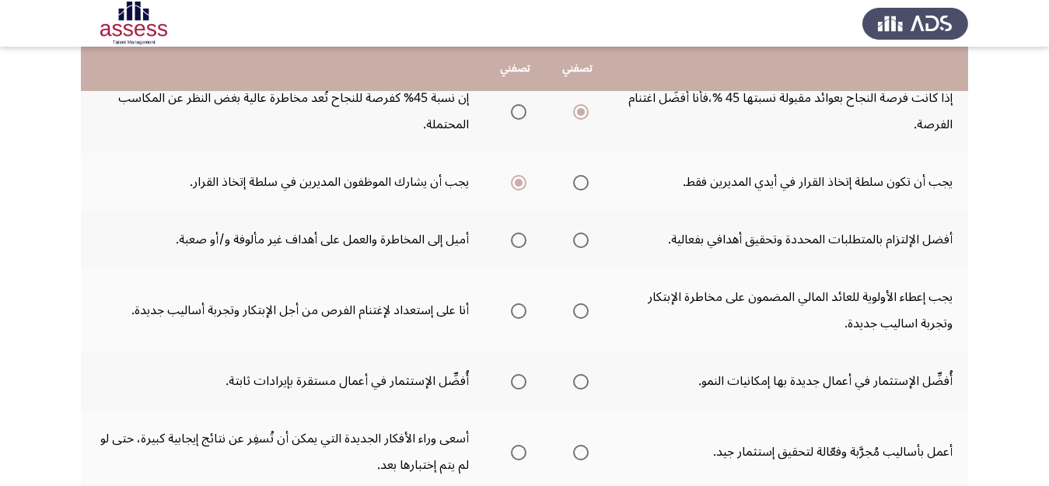
click at [577, 242] on span "Select an option" at bounding box center [581, 240] width 16 height 16
click at [577, 242] on input "Select an option" at bounding box center [581, 240] width 16 height 16
click at [519, 312] on span "Select an option" at bounding box center [519, 311] width 16 height 16
click at [519, 312] on input "Select an option" at bounding box center [519, 311] width 16 height 16
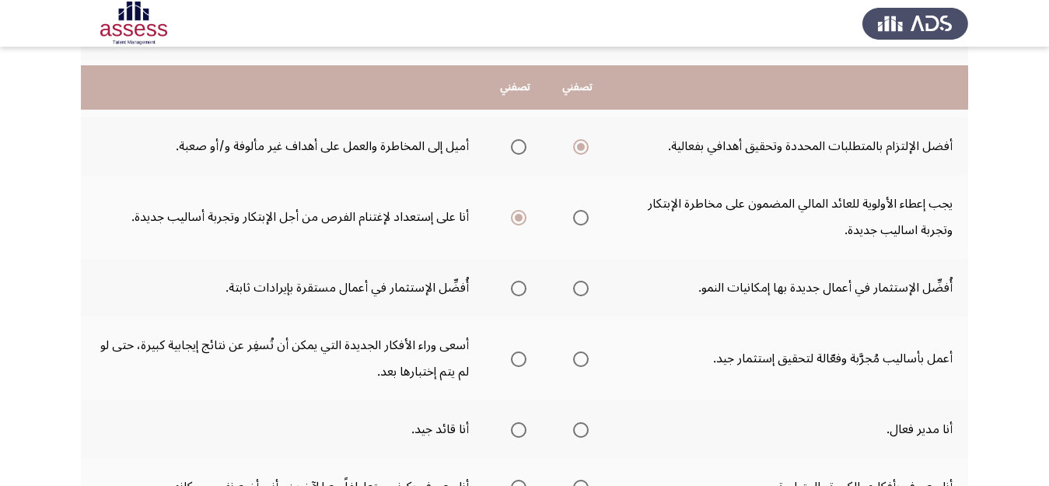
scroll to position [306, 0]
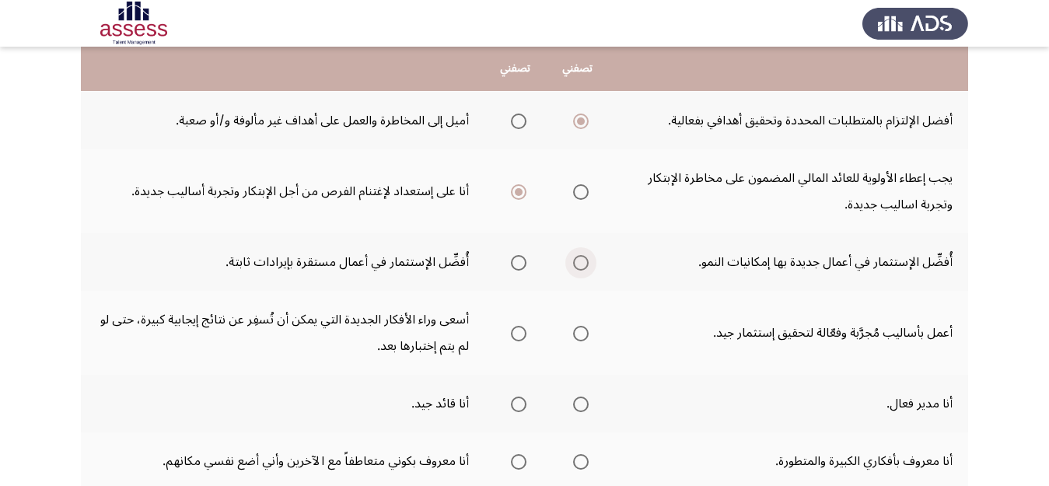
click at [578, 264] on span "Select an option" at bounding box center [581, 263] width 16 height 16
click at [578, 264] on input "Select an option" at bounding box center [581, 263] width 16 height 16
click at [578, 333] on span "Select an option" at bounding box center [581, 334] width 16 height 16
click at [578, 333] on input "Select an option" at bounding box center [581, 334] width 16 height 16
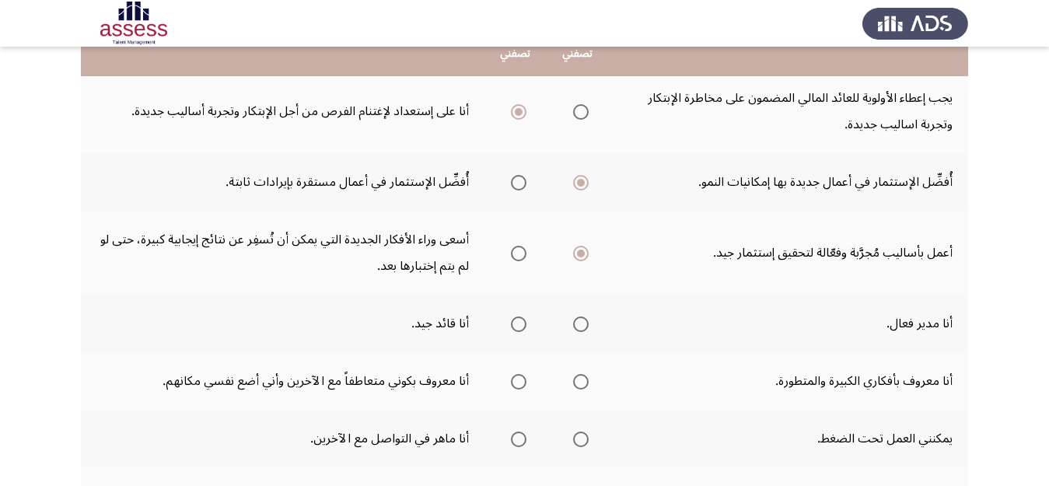
scroll to position [389, 0]
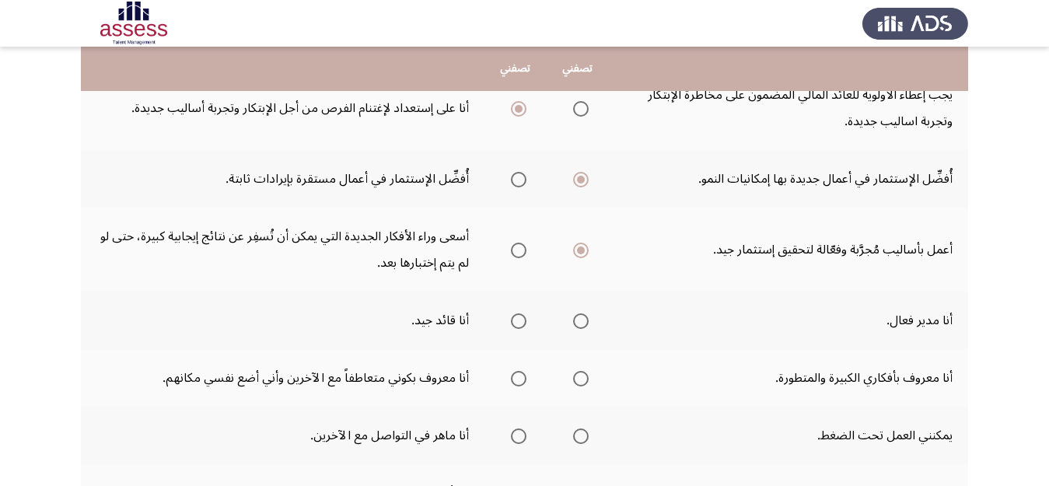
click at [516, 327] on span "Select an option" at bounding box center [519, 321] width 16 height 16
click at [516, 327] on input "Select an option" at bounding box center [519, 321] width 16 height 16
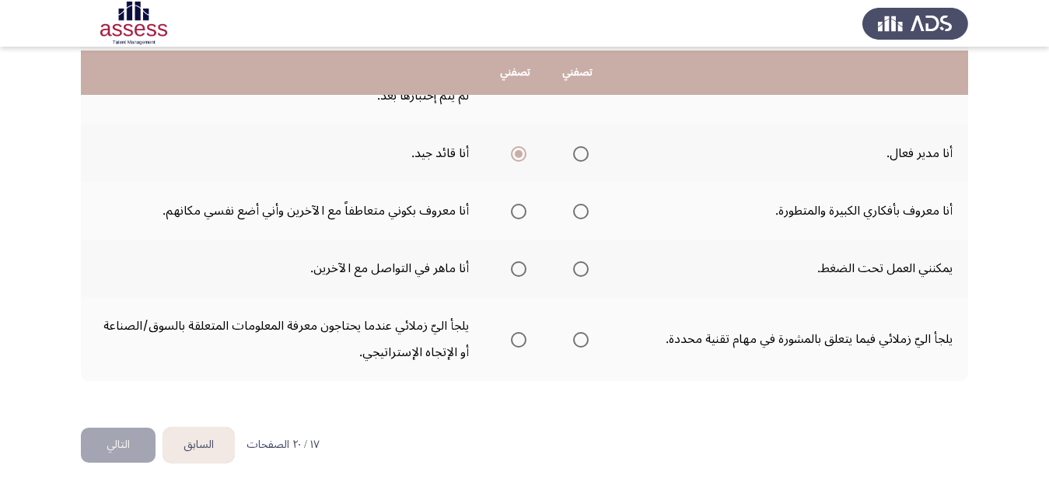
scroll to position [560, 0]
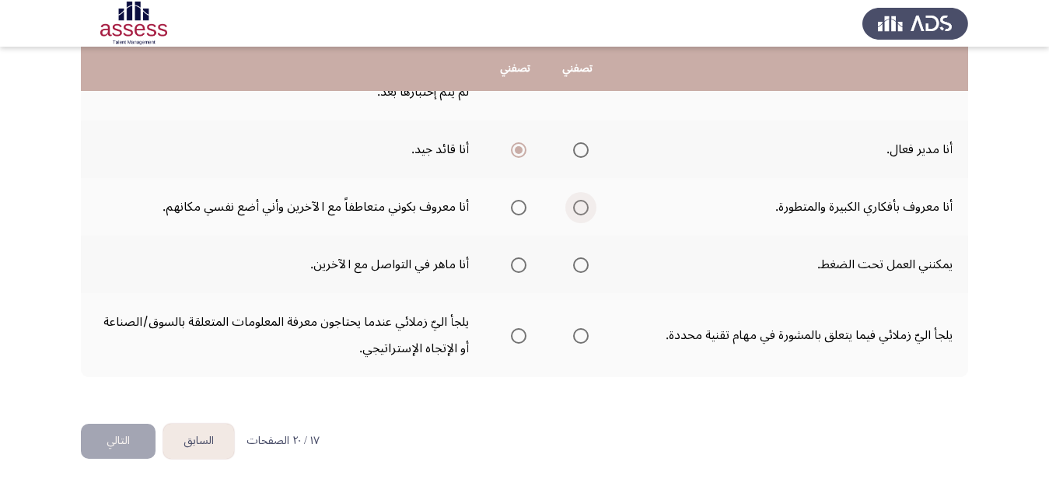
click at [575, 208] on span "Select an option" at bounding box center [581, 208] width 16 height 16
click at [575, 208] on input "Select an option" at bounding box center [581, 208] width 16 height 16
click at [579, 266] on span "Select an option" at bounding box center [581, 265] width 16 height 16
click at [579, 266] on input "Select an option" at bounding box center [581, 265] width 16 height 16
click at [519, 339] on span "Select an option" at bounding box center [519, 336] width 16 height 16
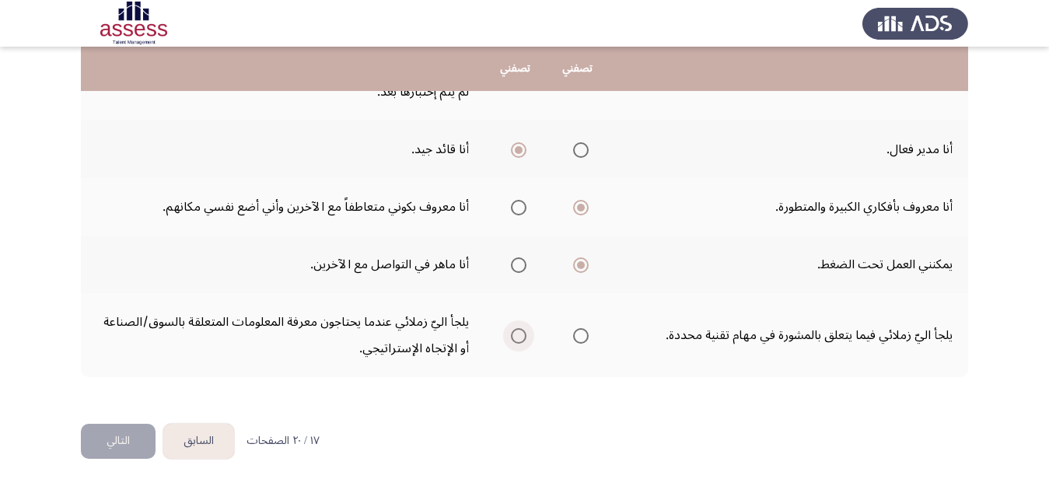
click at [519, 339] on input "Select an option" at bounding box center [519, 336] width 16 height 16
click at [117, 438] on button "التالي" at bounding box center [118, 441] width 75 height 35
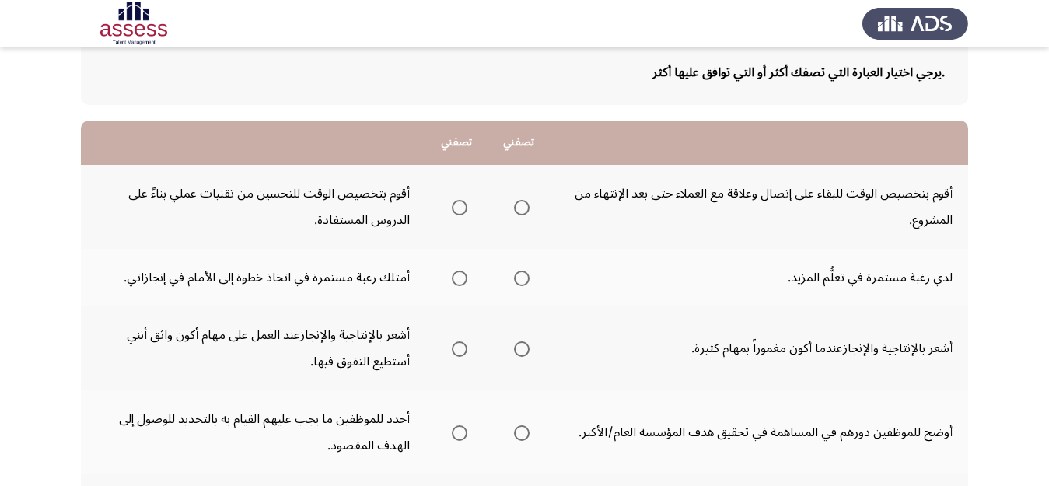
scroll to position [103, 0]
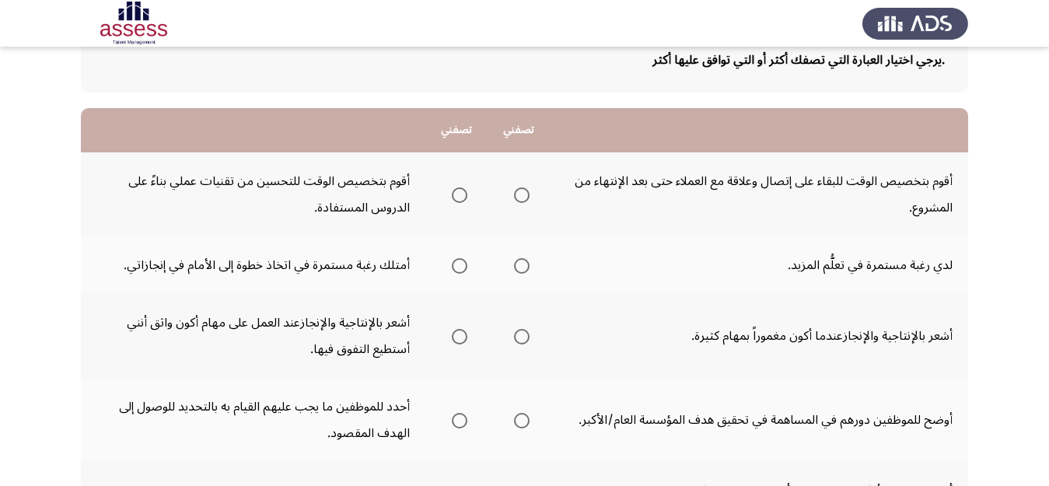
click at [520, 192] on span "Select an option" at bounding box center [522, 195] width 16 height 16
click at [520, 192] on input "Select an option" at bounding box center [522, 195] width 16 height 16
click at [524, 264] on span "Select an option" at bounding box center [522, 266] width 16 height 16
click at [524, 264] on input "Select an option" at bounding box center [522, 266] width 16 height 16
click at [513, 336] on label "Select an option" at bounding box center [519, 337] width 22 height 16
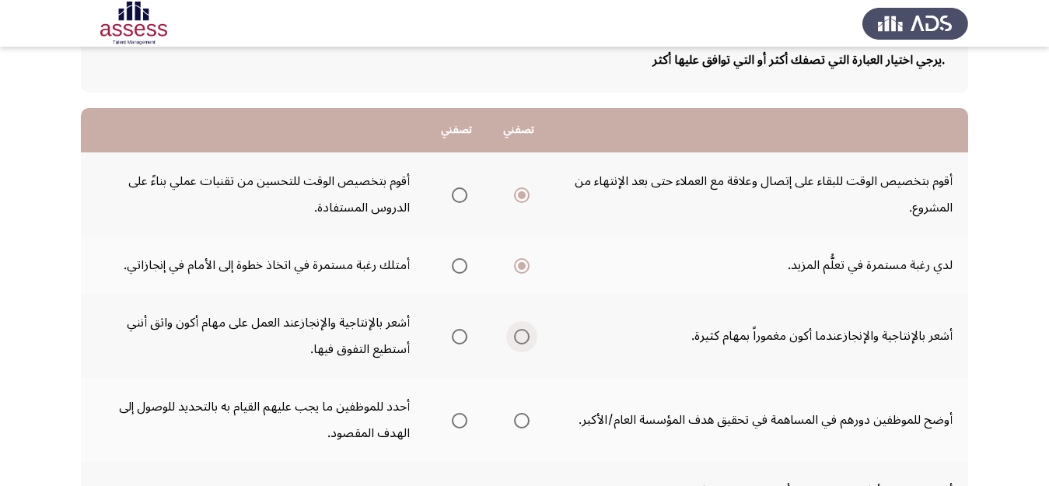
click at [514, 336] on input "Select an option" at bounding box center [522, 337] width 16 height 16
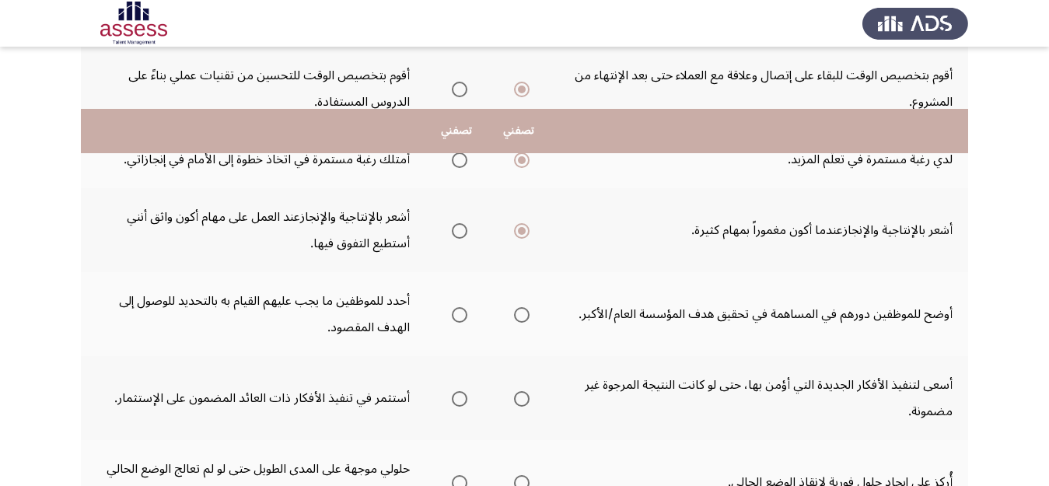
scroll to position [280, 0]
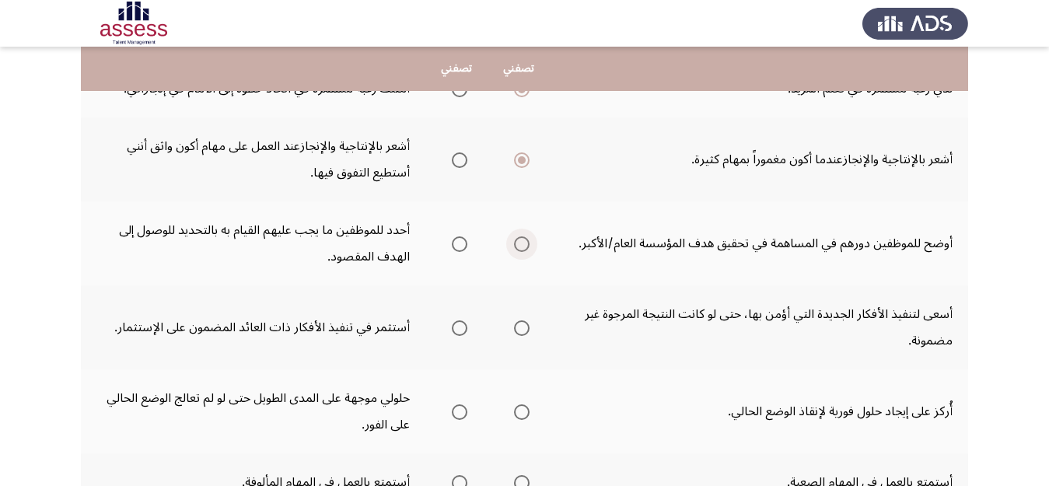
click at [526, 243] on span "Select an option" at bounding box center [522, 244] width 16 height 16
click at [526, 243] on input "Select an option" at bounding box center [522, 244] width 16 height 16
click at [456, 324] on span "Select an option" at bounding box center [460, 328] width 16 height 16
click at [456, 324] on input "Select an option" at bounding box center [460, 328] width 16 height 16
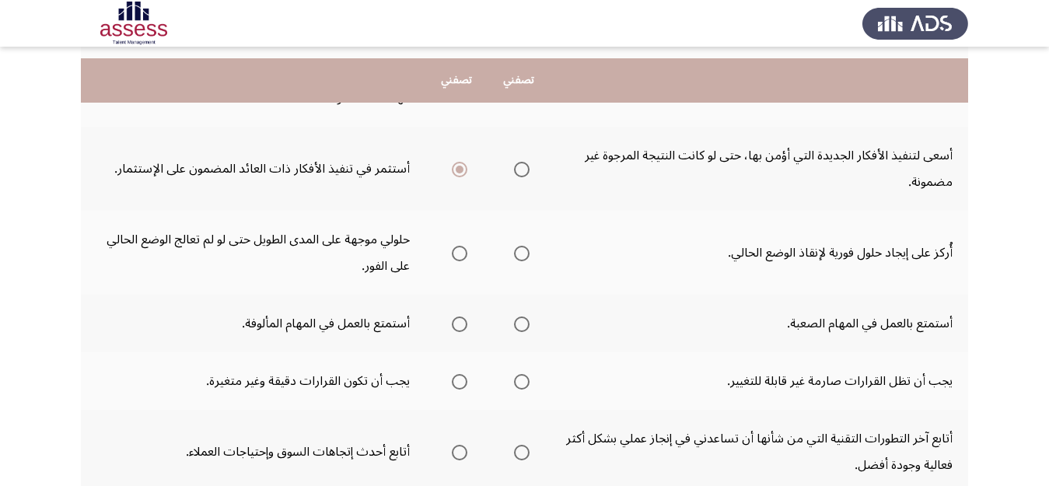
scroll to position [456, 0]
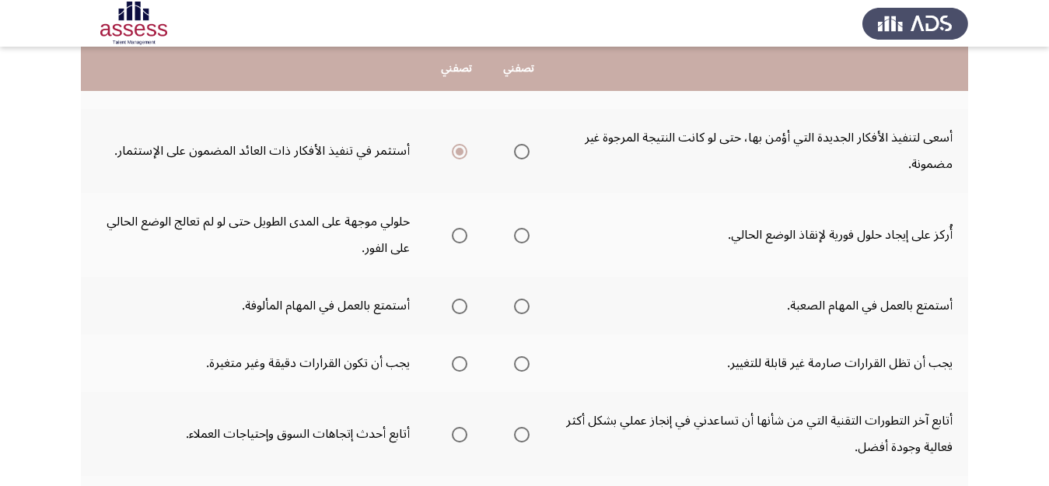
click at [521, 236] on span "Select an option" at bounding box center [522, 236] width 16 height 16
click at [521, 236] on input "Select an option" at bounding box center [522, 236] width 16 height 16
click at [521, 309] on span "Select an option" at bounding box center [522, 307] width 16 height 16
click at [521, 309] on input "Select an option" at bounding box center [522, 307] width 16 height 16
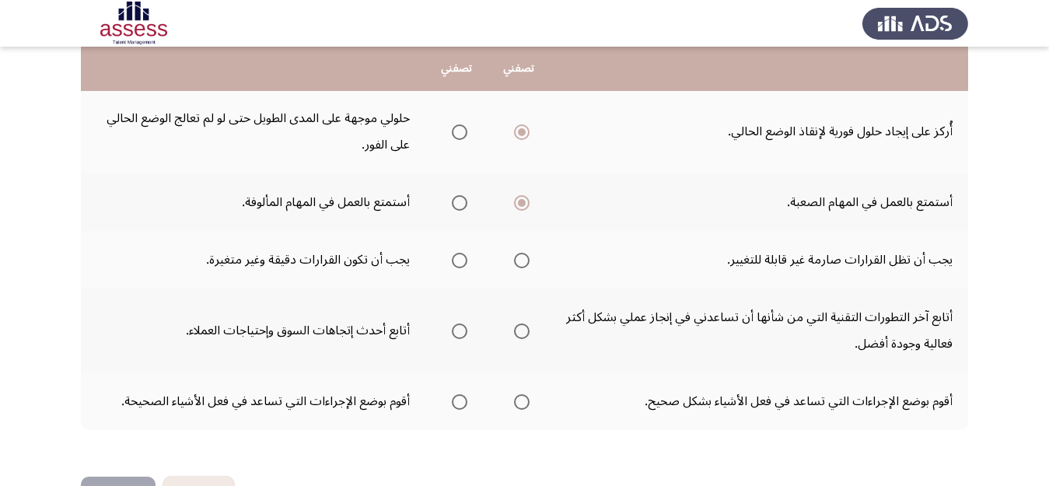
scroll to position [581, 0]
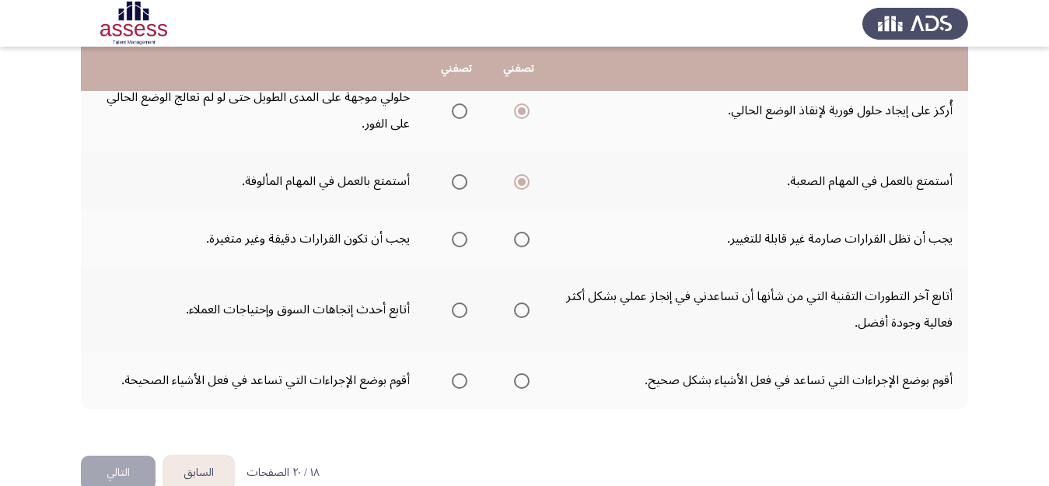
click at [461, 237] on span "Select an option" at bounding box center [460, 240] width 16 height 16
click at [461, 237] on input "Select an option" at bounding box center [460, 240] width 16 height 16
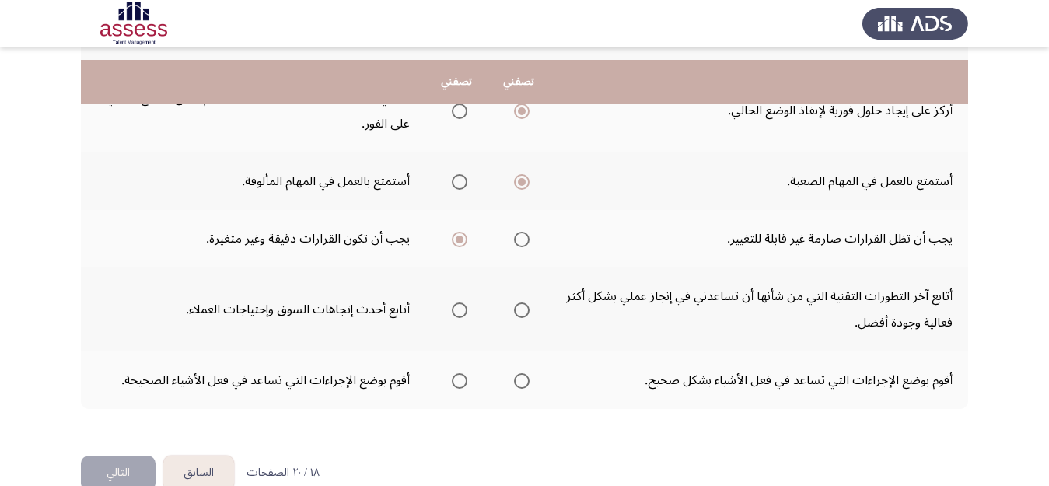
scroll to position [606, 0]
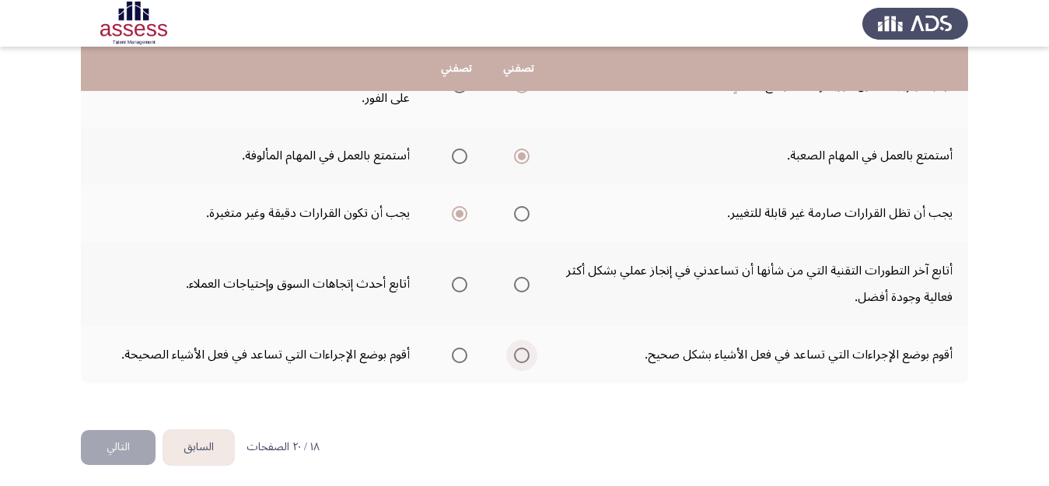
click at [524, 354] on span "Select an option" at bounding box center [522, 356] width 16 height 16
click at [524, 354] on input "Select an option" at bounding box center [522, 356] width 16 height 16
click at [456, 284] on span "Select an option" at bounding box center [460, 285] width 16 height 16
click at [456, 284] on input "Select an option" at bounding box center [460, 285] width 16 height 16
click at [109, 444] on button "التالي" at bounding box center [118, 447] width 75 height 35
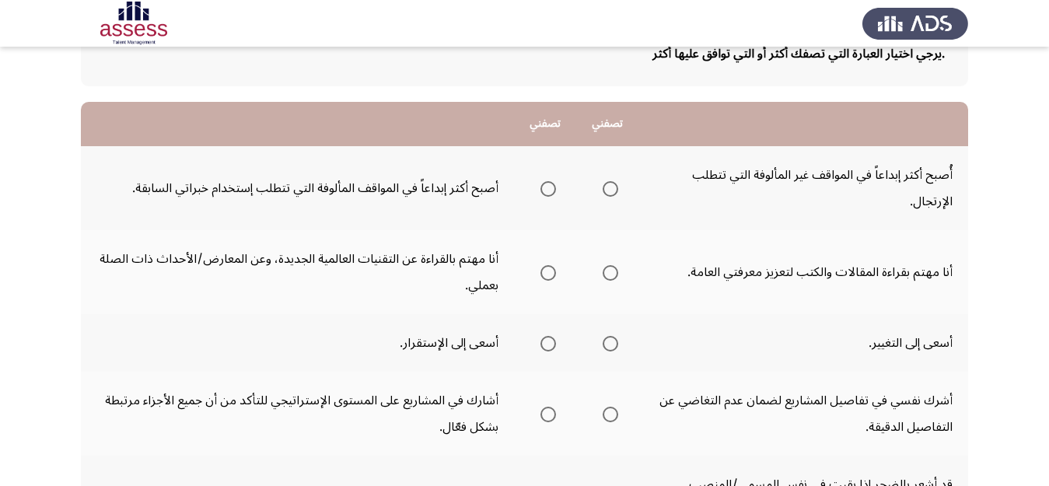
scroll to position [114, 0]
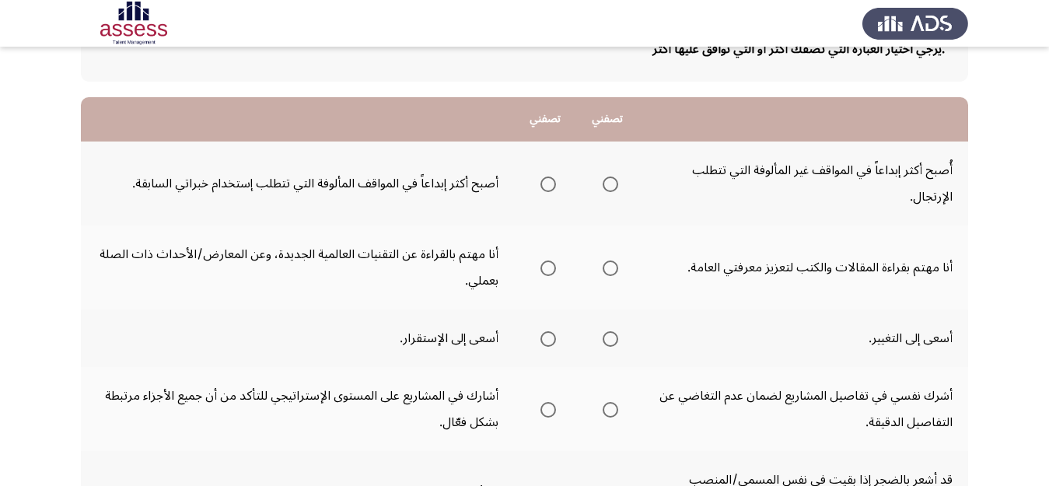
click at [606, 187] on span "Select an option" at bounding box center [611, 184] width 16 height 16
click at [606, 187] on input "Select an option" at bounding box center [611, 184] width 16 height 16
click at [549, 267] on span "Select an option" at bounding box center [548, 268] width 16 height 16
click at [549, 267] on input "Select an option" at bounding box center [548, 268] width 16 height 16
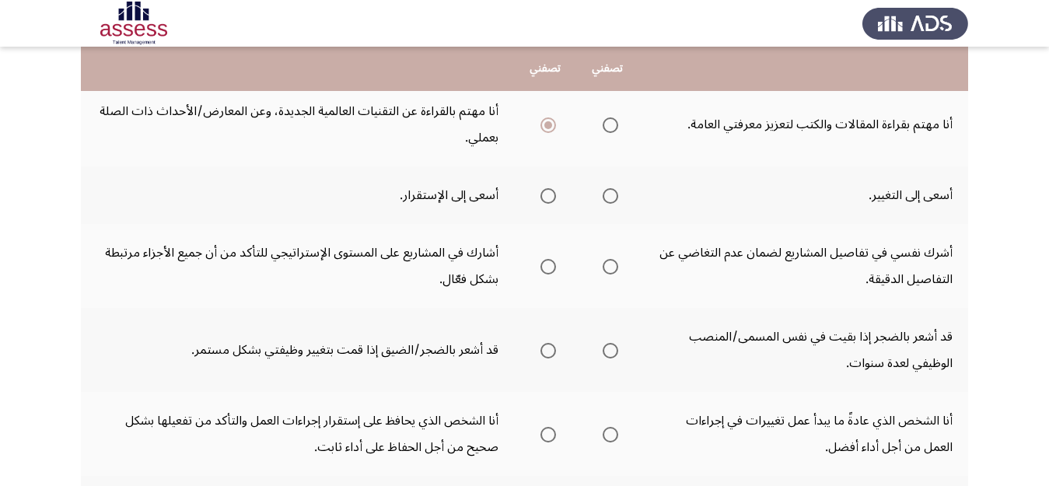
scroll to position [270, 0]
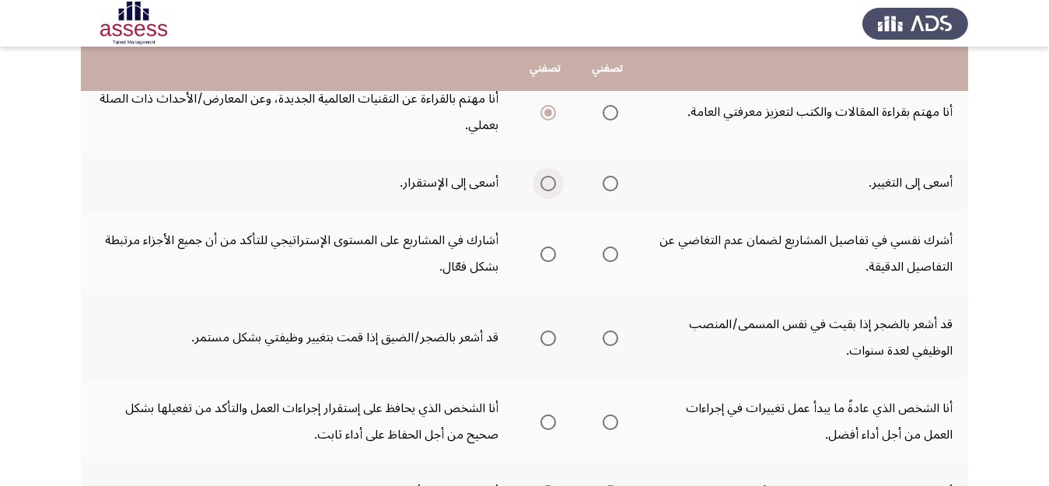
click at [550, 177] on span "Select an option" at bounding box center [548, 184] width 16 height 16
click at [550, 177] on input "Select an option" at bounding box center [548, 184] width 16 height 16
click at [615, 255] on span "Select an option" at bounding box center [611, 254] width 16 height 16
click at [615, 255] on input "Select an option" at bounding box center [611, 254] width 16 height 16
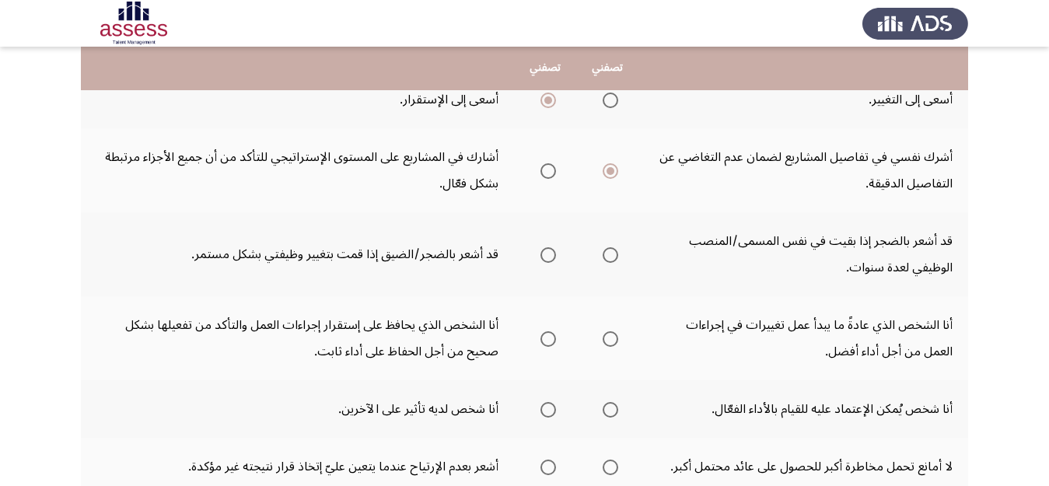
scroll to position [379, 0]
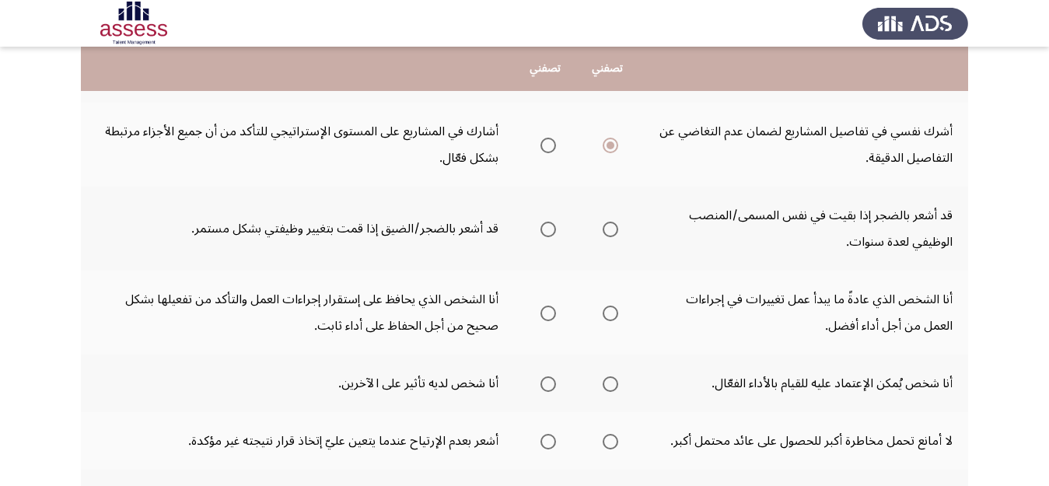
click at [547, 227] on span "Select an option" at bounding box center [548, 230] width 16 height 16
click at [547, 227] on input "Select an option" at bounding box center [548, 230] width 16 height 16
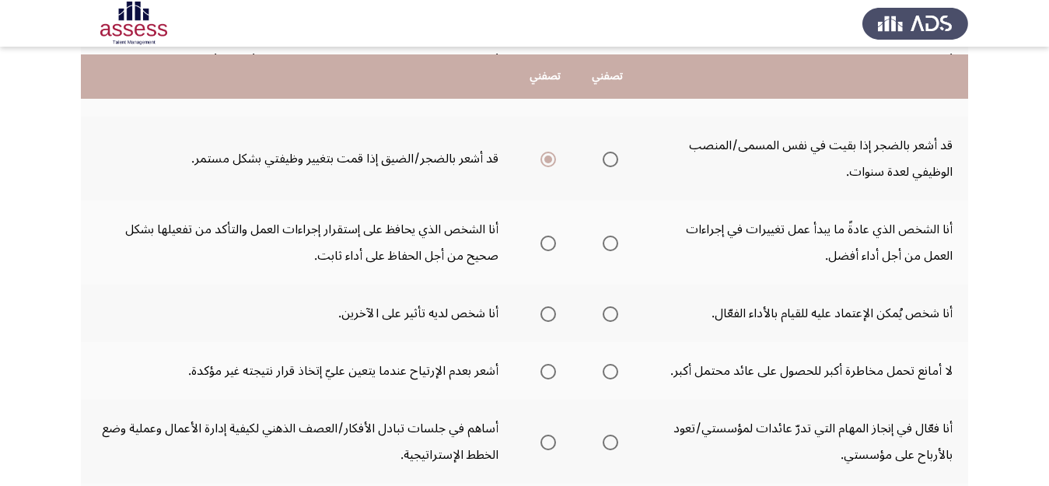
scroll to position [456, 0]
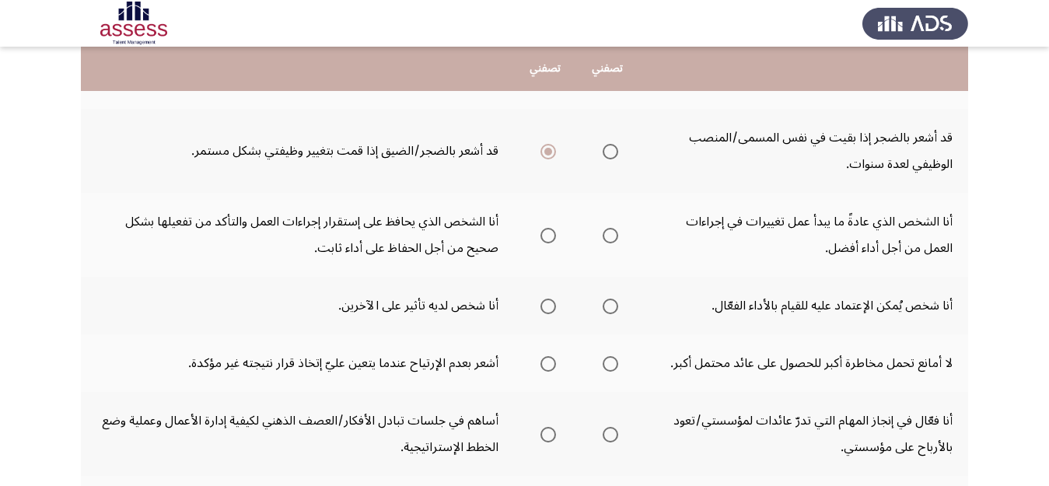
click at [543, 234] on span "Select an option" at bounding box center [548, 236] width 16 height 16
click at [543, 234] on input "Select an option" at bounding box center [548, 236] width 16 height 16
click at [611, 307] on span "Select an option" at bounding box center [611, 307] width 16 height 16
click at [611, 307] on input "Select an option" at bounding box center [611, 307] width 16 height 16
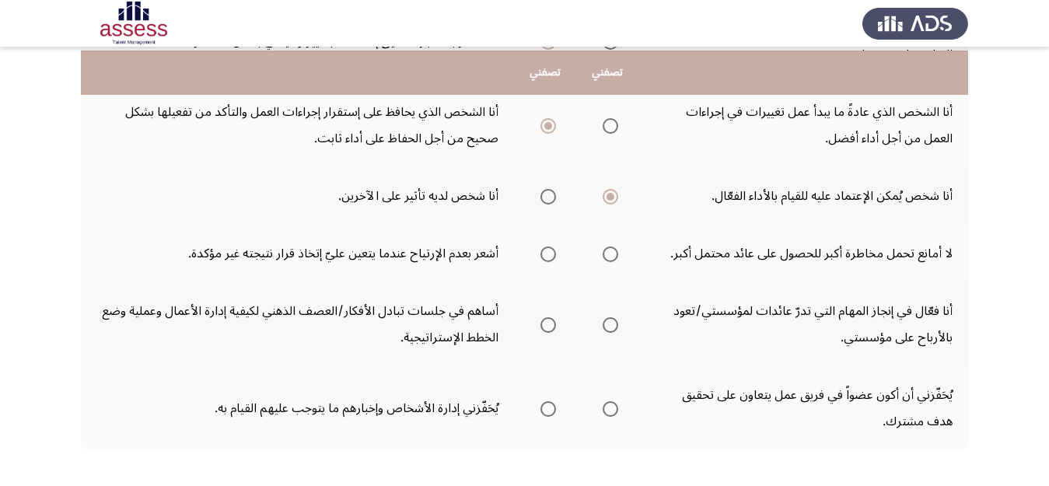
scroll to position [570, 0]
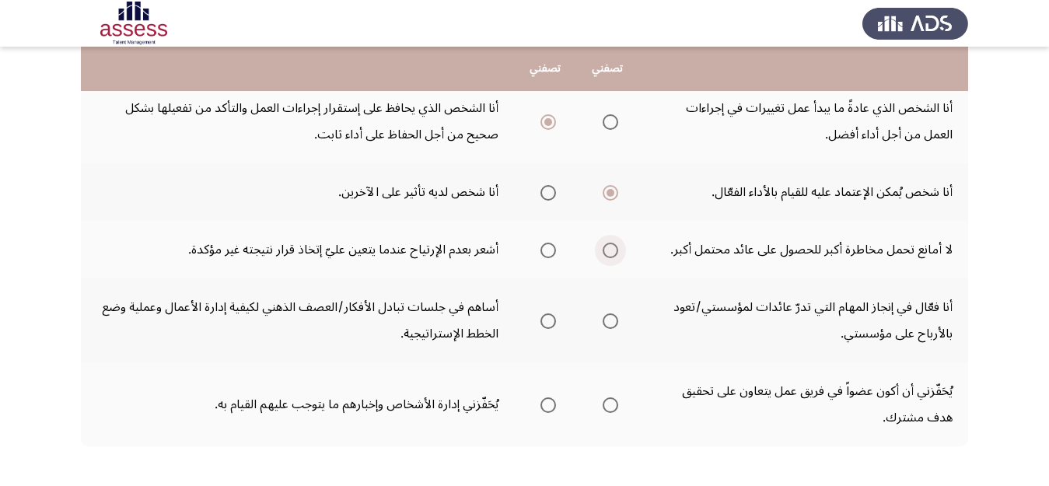
click at [610, 248] on span "Select an option" at bounding box center [611, 251] width 16 height 16
click at [610, 248] on input "Select an option" at bounding box center [611, 251] width 16 height 16
click at [606, 320] on span "Select an option" at bounding box center [611, 321] width 16 height 16
click at [606, 320] on input "Select an option" at bounding box center [611, 321] width 16 height 16
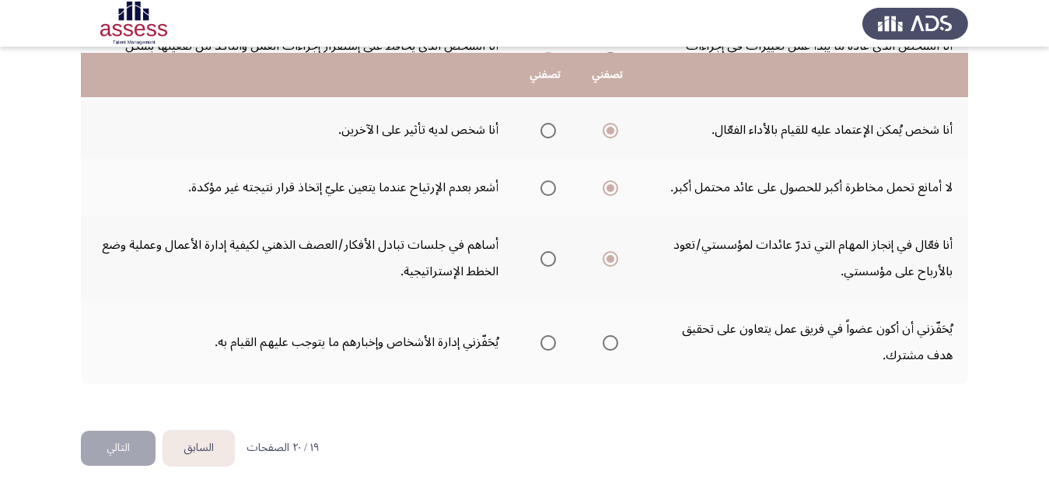
scroll to position [639, 0]
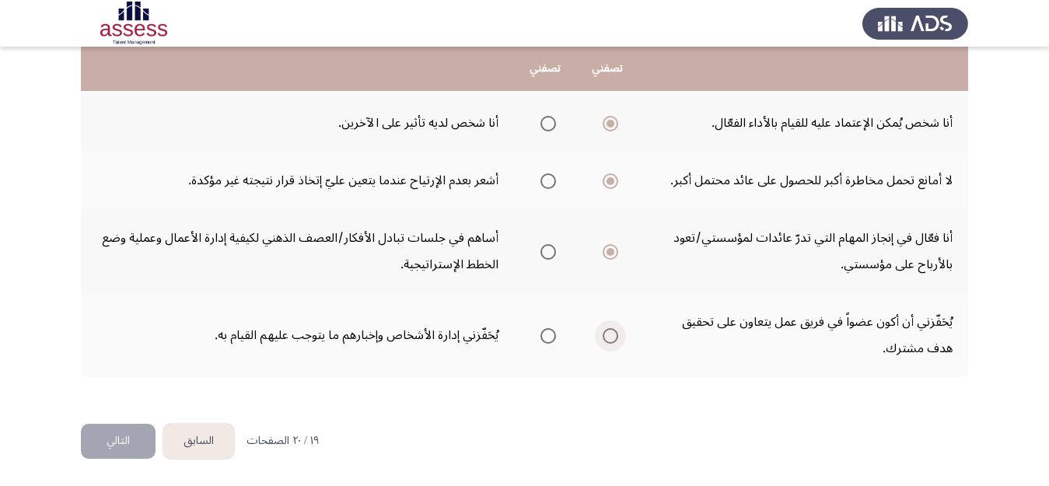
click at [610, 336] on span "Select an option" at bounding box center [611, 336] width 16 height 16
click at [610, 336] on input "Select an option" at bounding box center [611, 336] width 16 height 16
click at [109, 442] on button "التالي" at bounding box center [118, 441] width 75 height 35
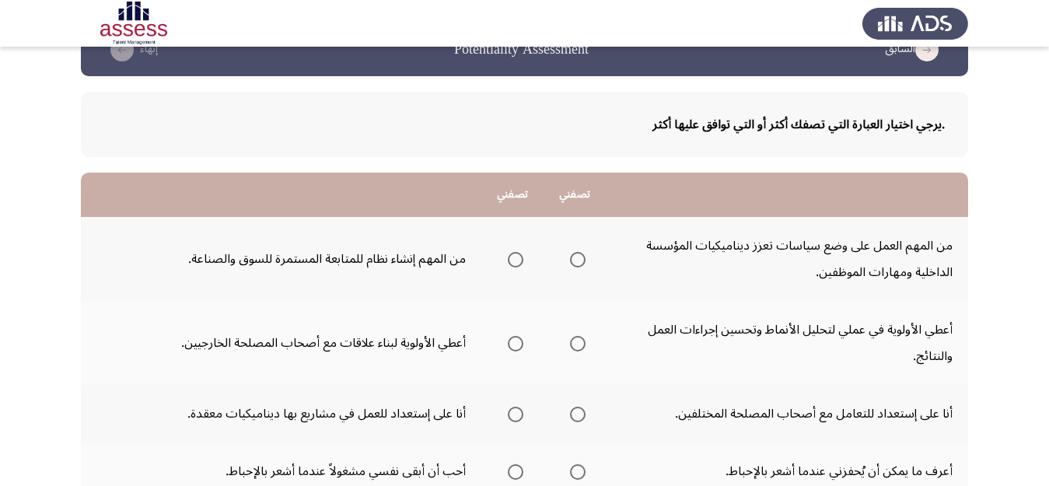
scroll to position [52, 0]
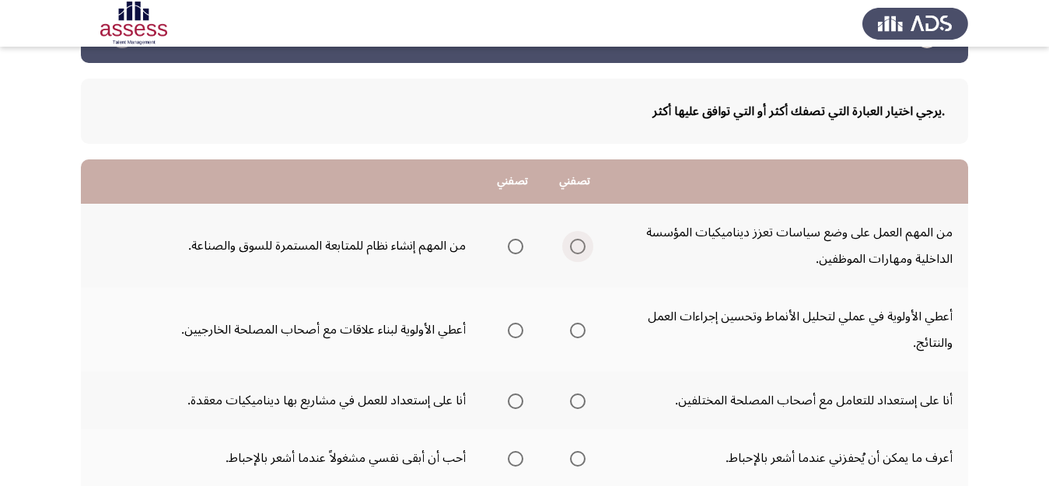
click at [578, 243] on span "Select an option" at bounding box center [578, 247] width 16 height 16
click at [578, 243] on input "Select an option" at bounding box center [578, 247] width 16 height 16
click at [581, 330] on span "Select an option" at bounding box center [578, 331] width 16 height 16
click at [581, 330] on input "Select an option" at bounding box center [578, 331] width 16 height 16
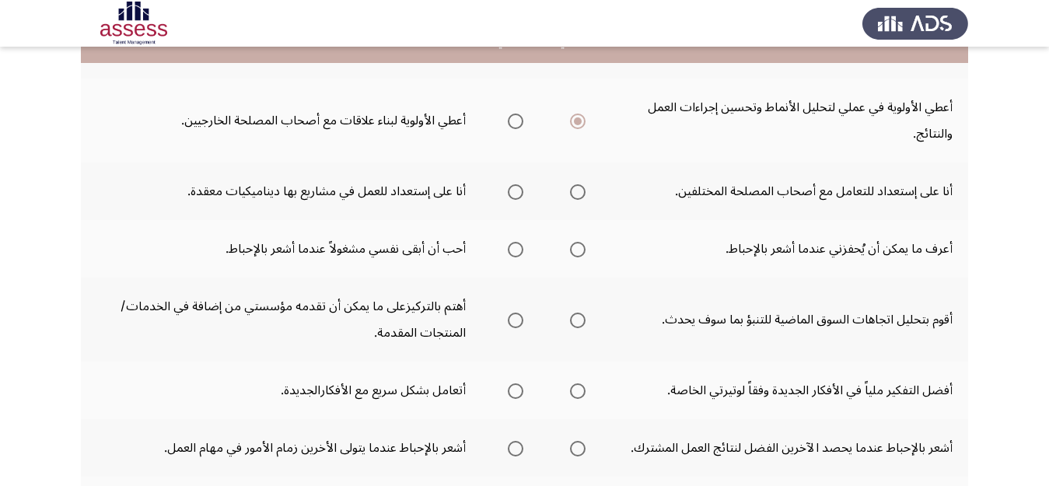
scroll to position [285, 0]
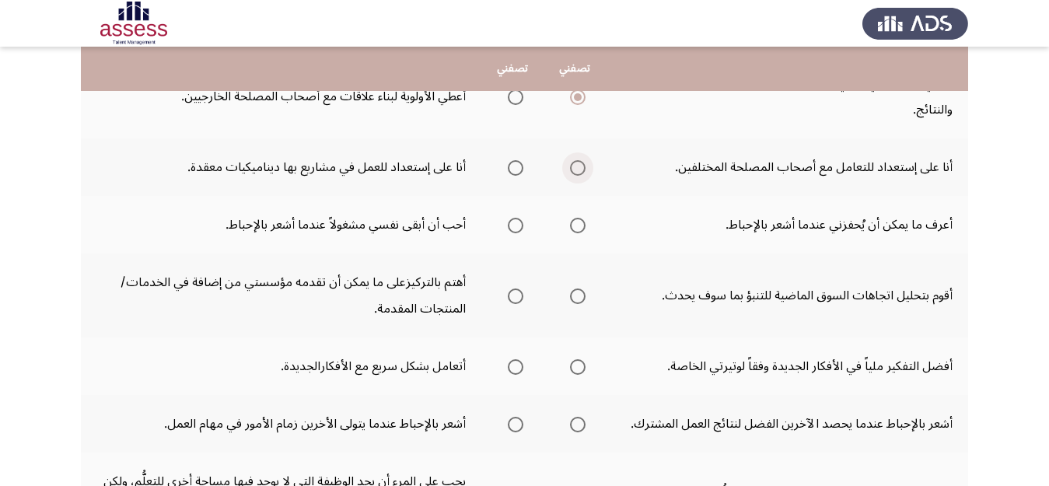
click at [573, 169] on span "Select an option" at bounding box center [578, 168] width 16 height 16
click at [573, 169] on input "Select an option" at bounding box center [578, 168] width 16 height 16
click at [578, 222] on span "Select an option" at bounding box center [578, 226] width 16 height 16
click at [578, 222] on input "Select an option" at bounding box center [578, 226] width 16 height 16
click at [576, 299] on span "Select an option" at bounding box center [578, 296] width 16 height 16
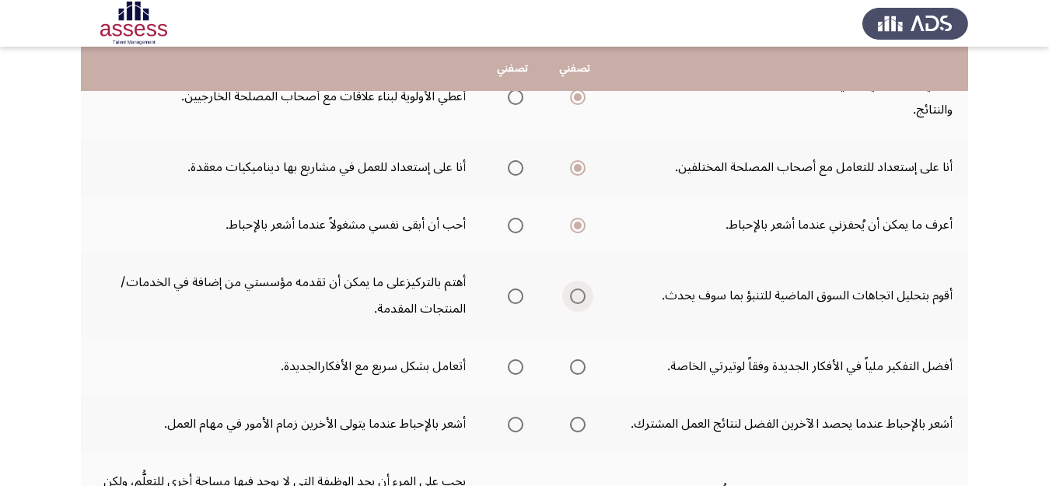
click at [576, 299] on input "Select an option" at bounding box center [578, 296] width 16 height 16
click at [580, 369] on span "Select an option" at bounding box center [578, 367] width 16 height 16
click at [580, 369] on input "Select an option" at bounding box center [578, 367] width 16 height 16
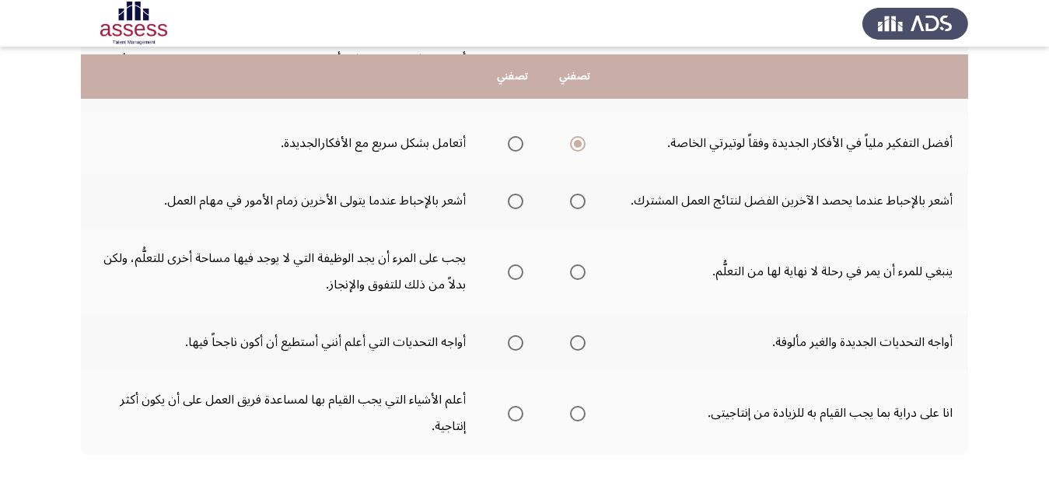
scroll to position [523, 0]
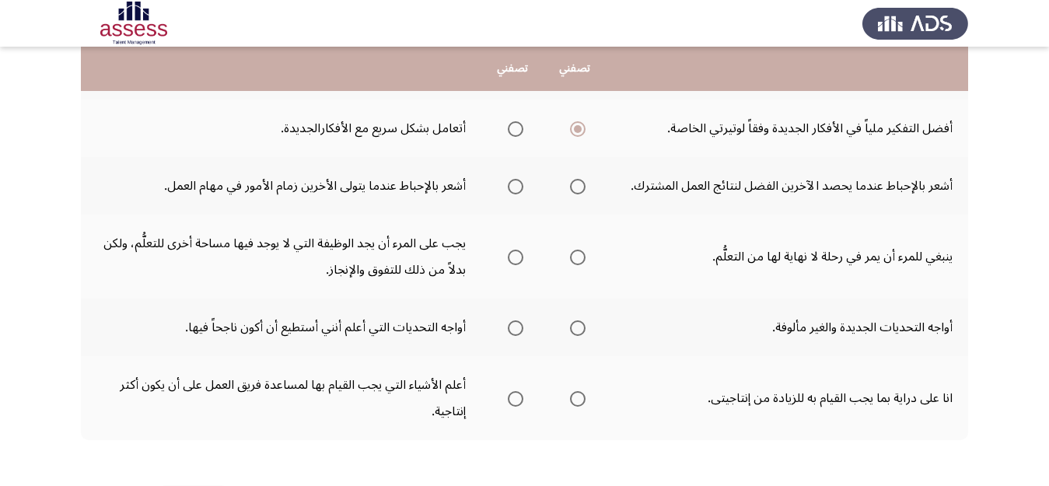
click at [574, 184] on span "Select an option" at bounding box center [578, 187] width 16 height 16
click at [574, 184] on input "Select an option" at bounding box center [578, 187] width 16 height 16
click at [582, 257] on span "Select an option" at bounding box center [578, 258] width 16 height 16
click at [582, 257] on input "Select an option" at bounding box center [578, 258] width 16 height 16
click at [511, 330] on span "Select an option" at bounding box center [516, 328] width 16 height 16
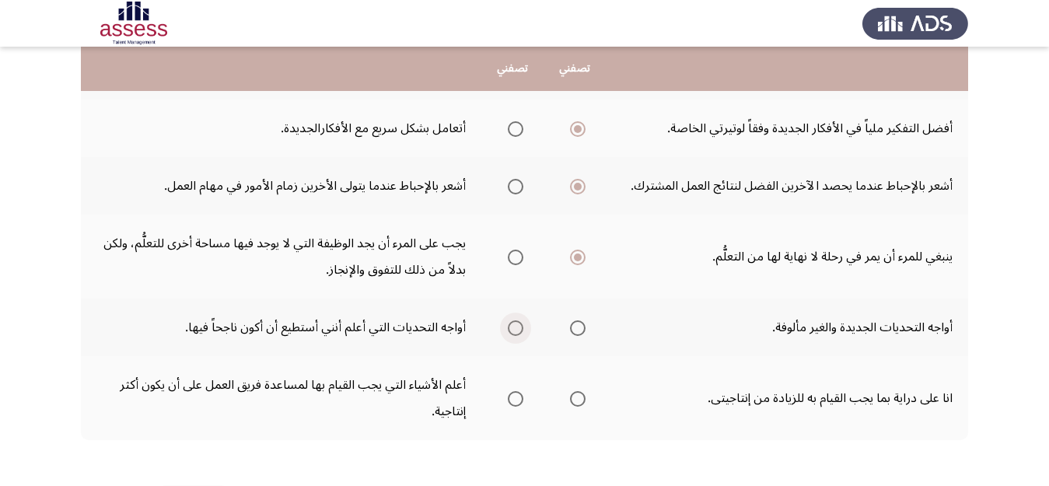
click at [511, 330] on input "Select an option" at bounding box center [516, 328] width 16 height 16
click at [581, 397] on span "Select an option" at bounding box center [578, 399] width 16 height 16
click at [581, 397] on input "Select an option" at bounding box center [578, 399] width 16 height 16
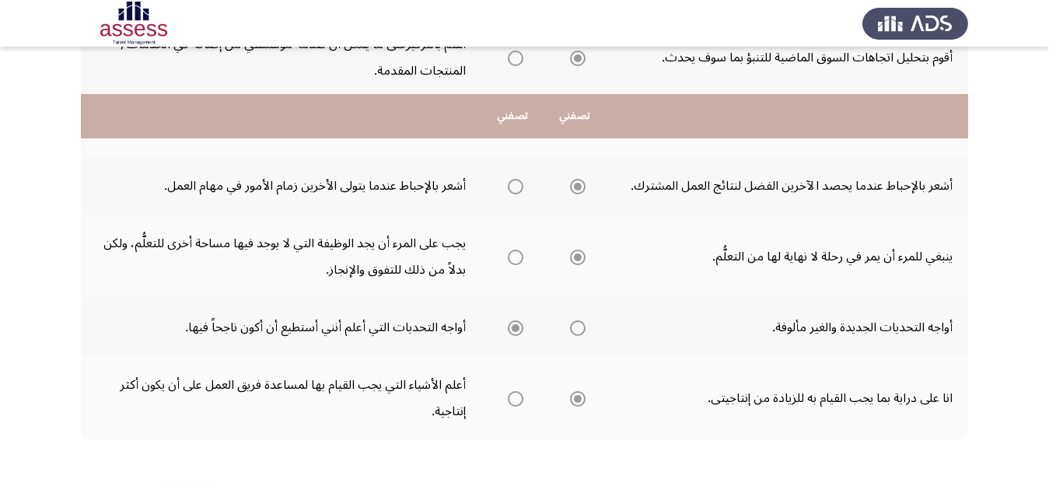
scroll to position [586, 0]
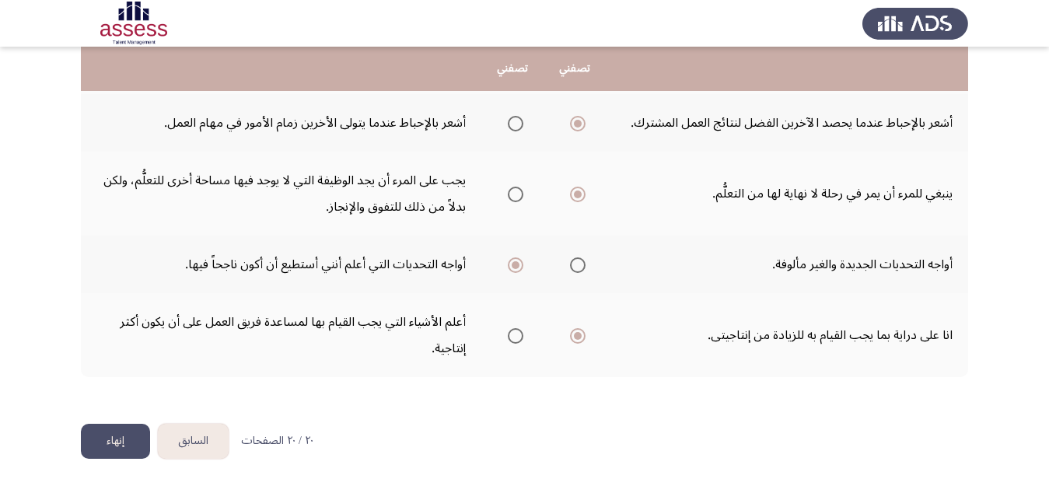
click at [110, 437] on button "إنهاء" at bounding box center [115, 441] width 69 height 35
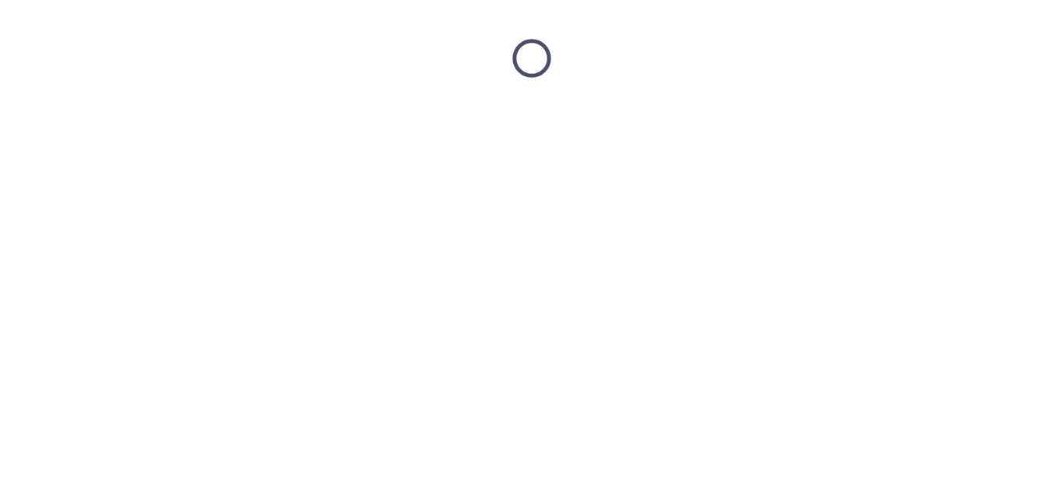
scroll to position [0, 0]
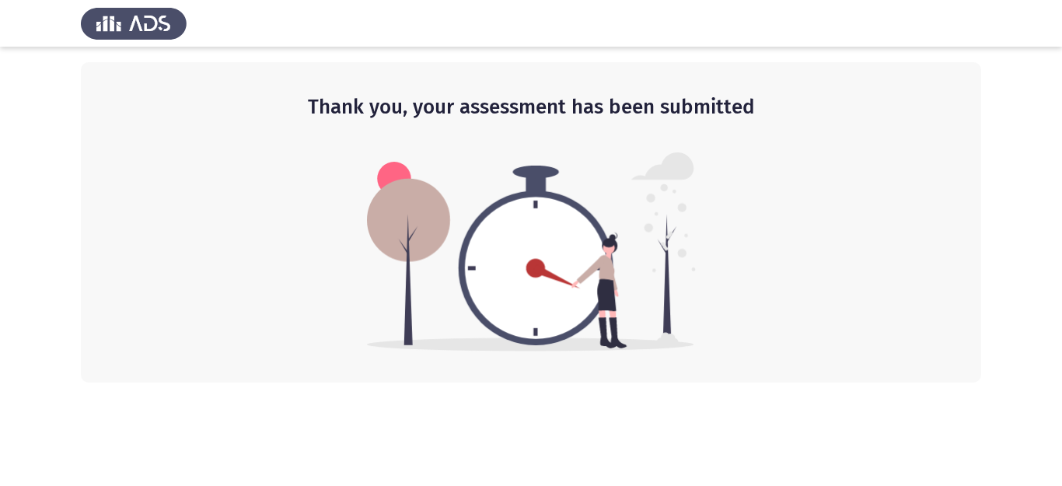
click at [556, 104] on h2 "Thank you, your assessment has been submitted" at bounding box center [531, 107] width 838 height 28
